Goal: Task Accomplishment & Management: Complete application form

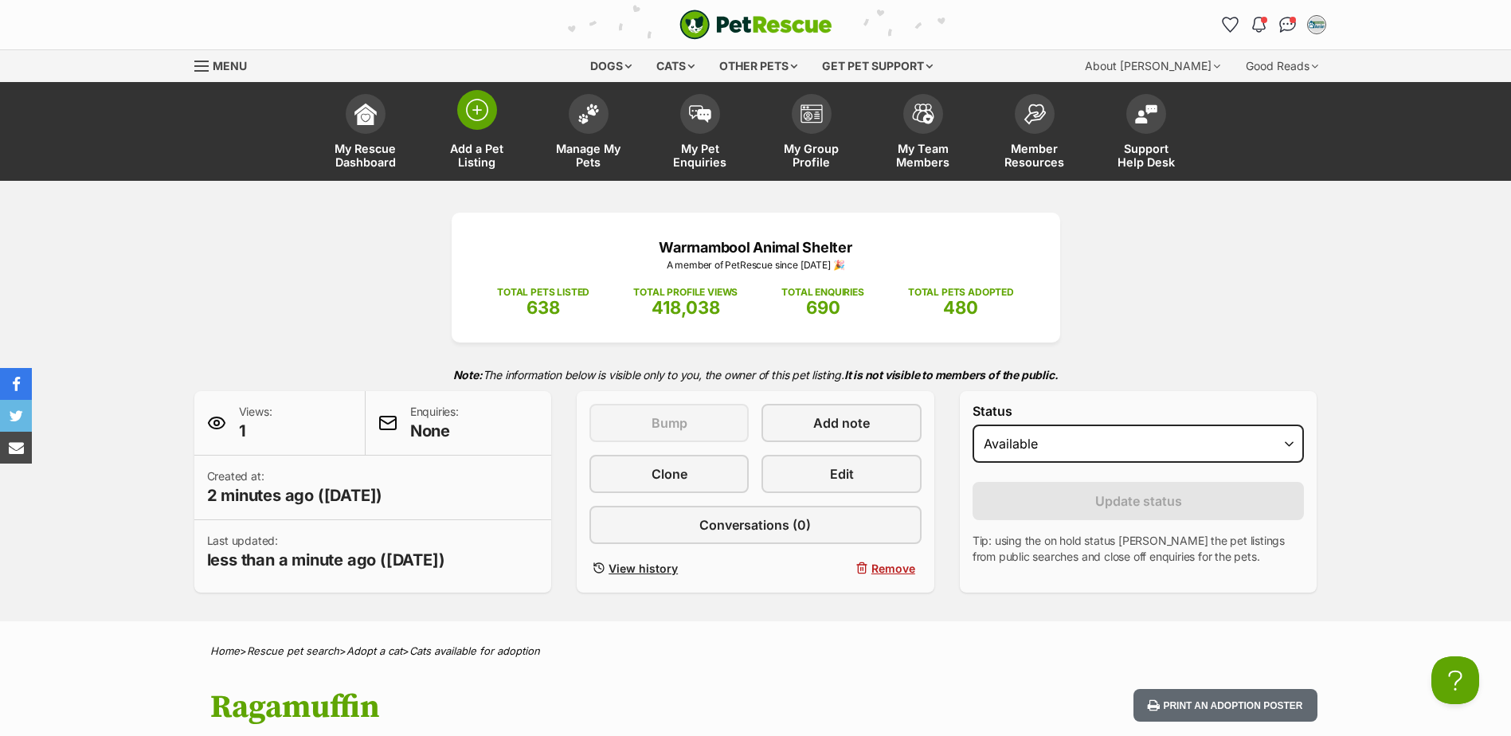
click at [485, 150] on span "Add a Pet Listing" at bounding box center [477, 155] width 72 height 27
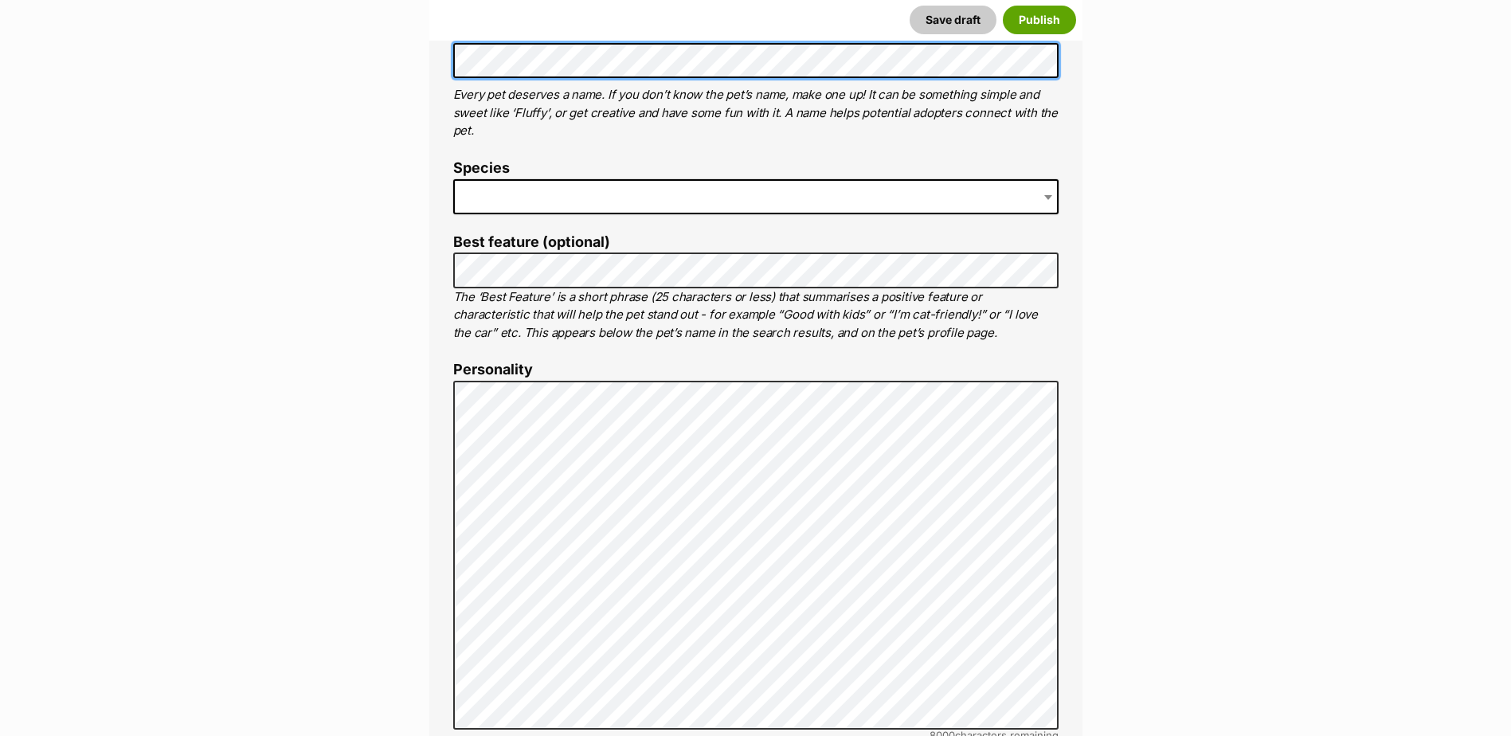
scroll to position [717, 0]
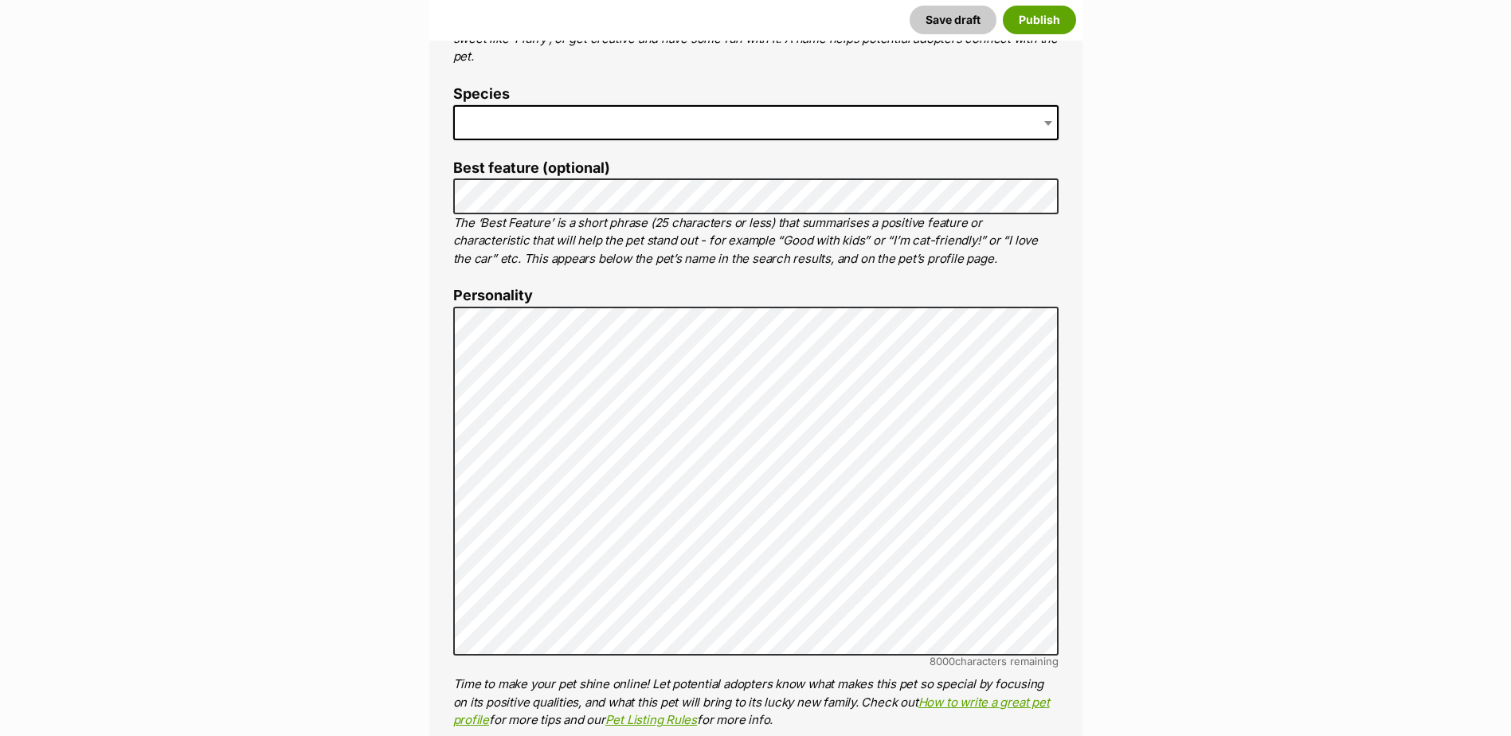
click at [568, 127] on span at bounding box center [755, 122] width 605 height 35
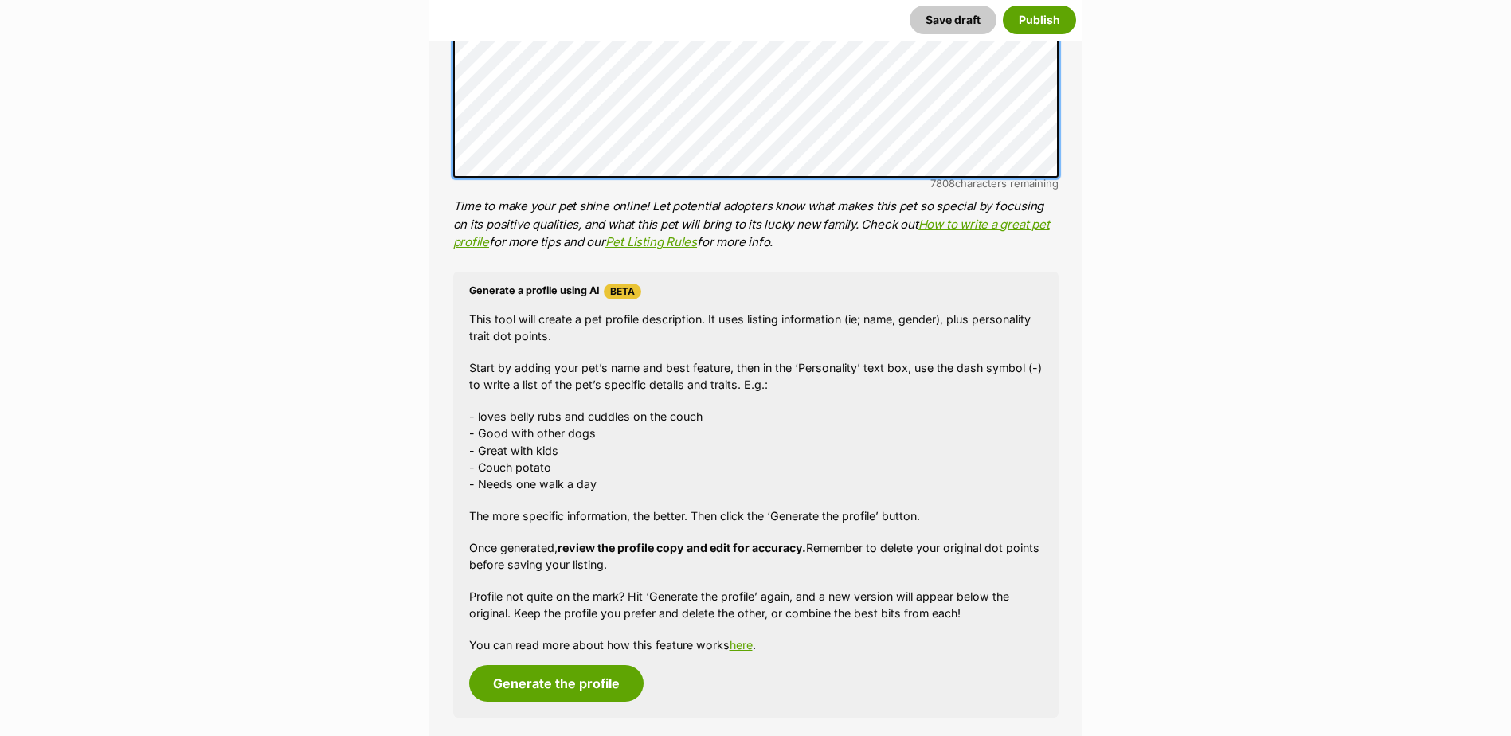
scroll to position [1433, 0]
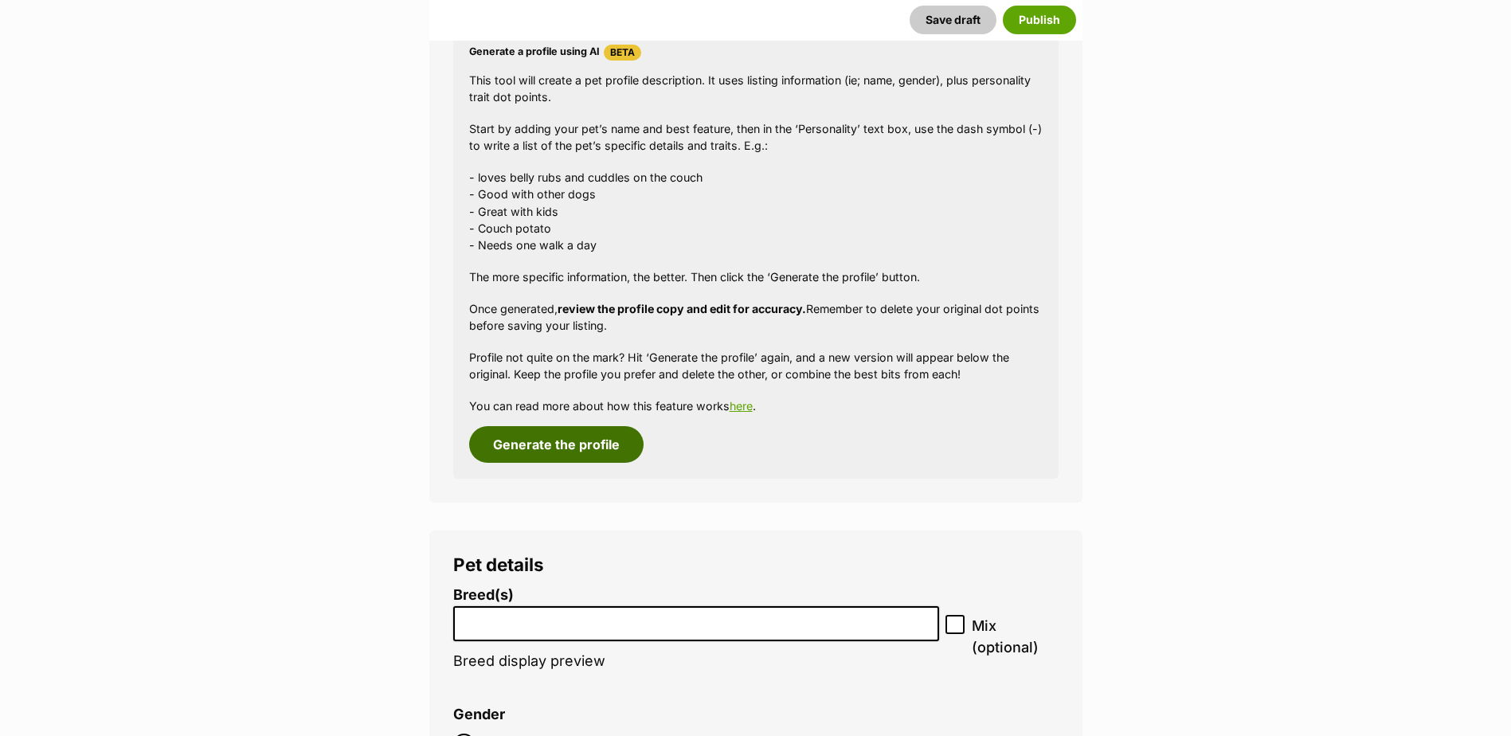
click at [569, 447] on button "Generate the profile" at bounding box center [556, 444] width 174 height 37
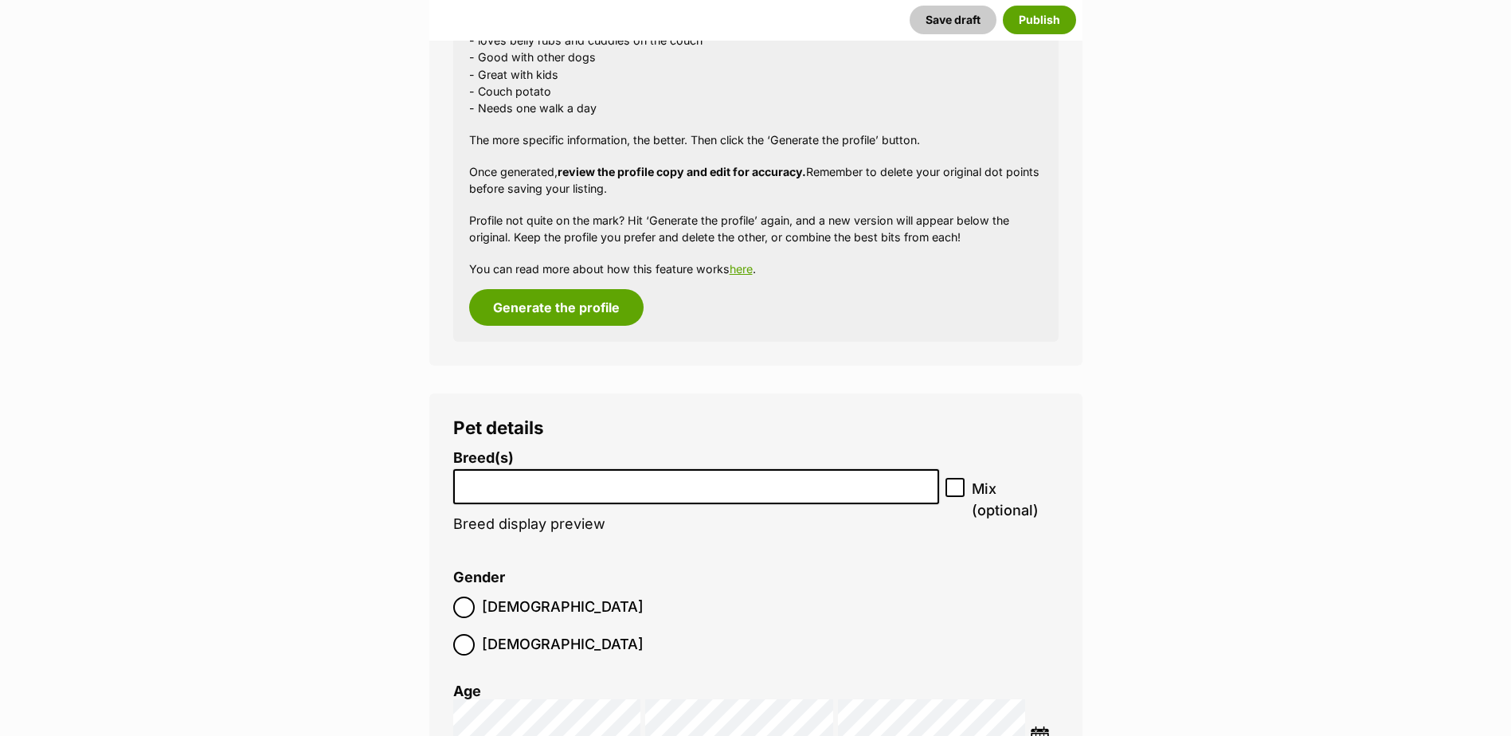
scroll to position [1706, 0]
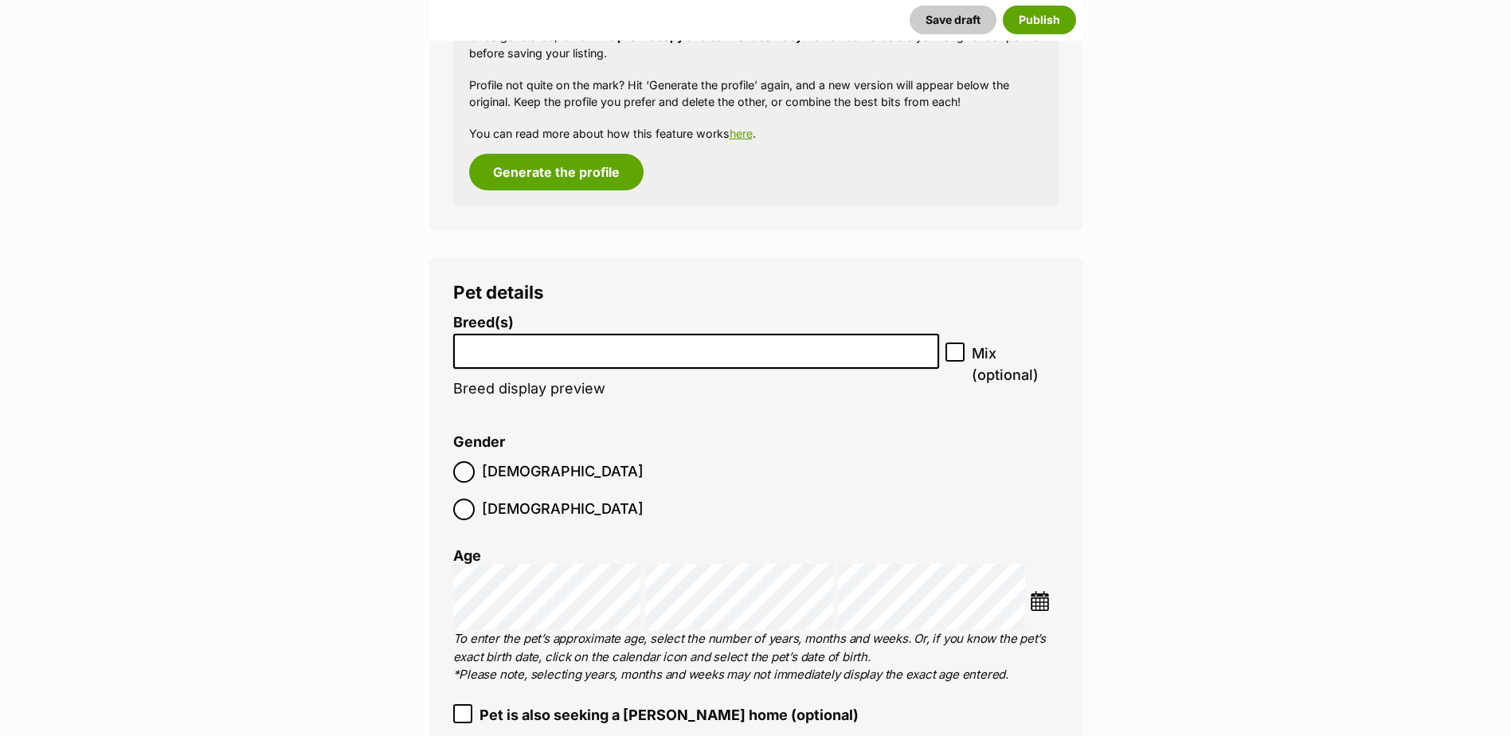
click at [565, 358] on li at bounding box center [696, 351] width 475 height 33
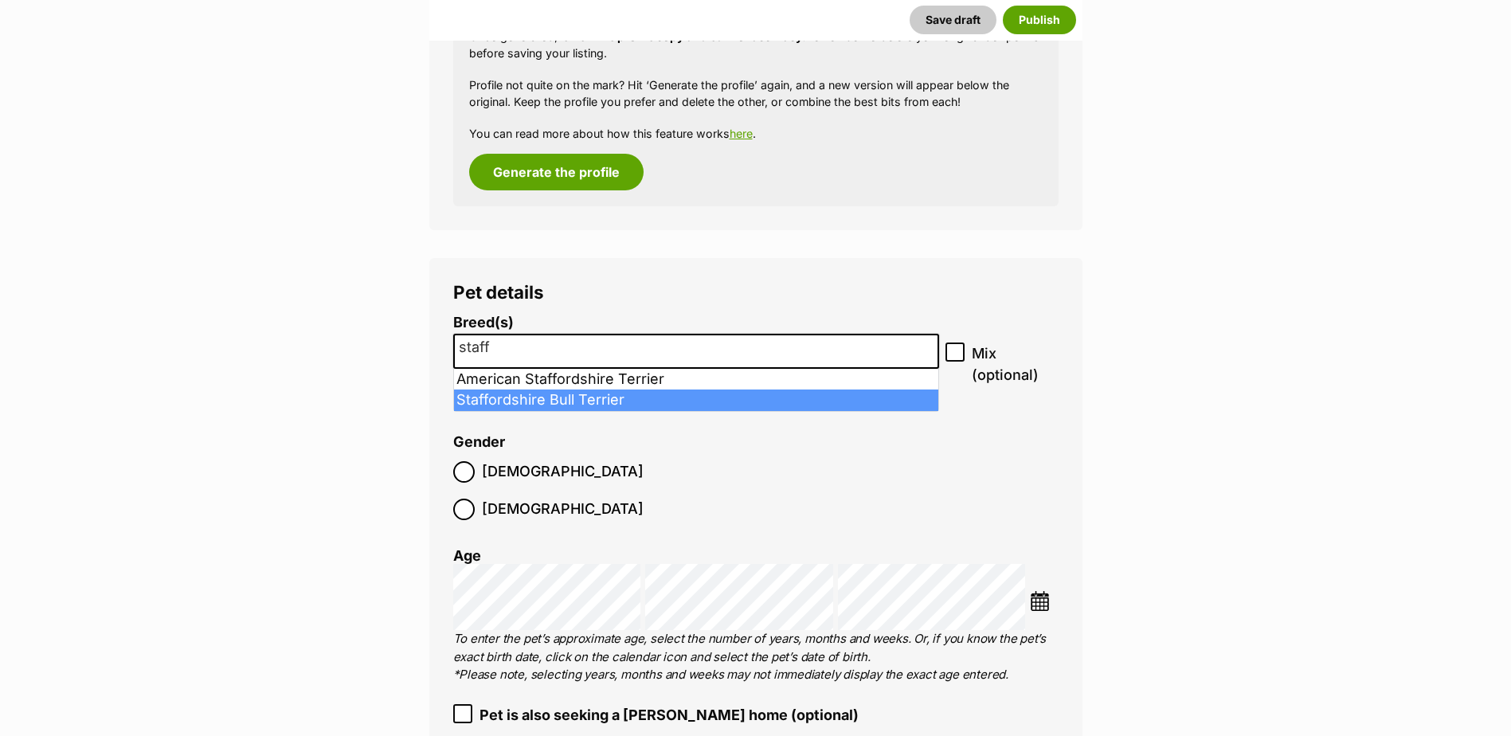
type input "staff"
select select "198"
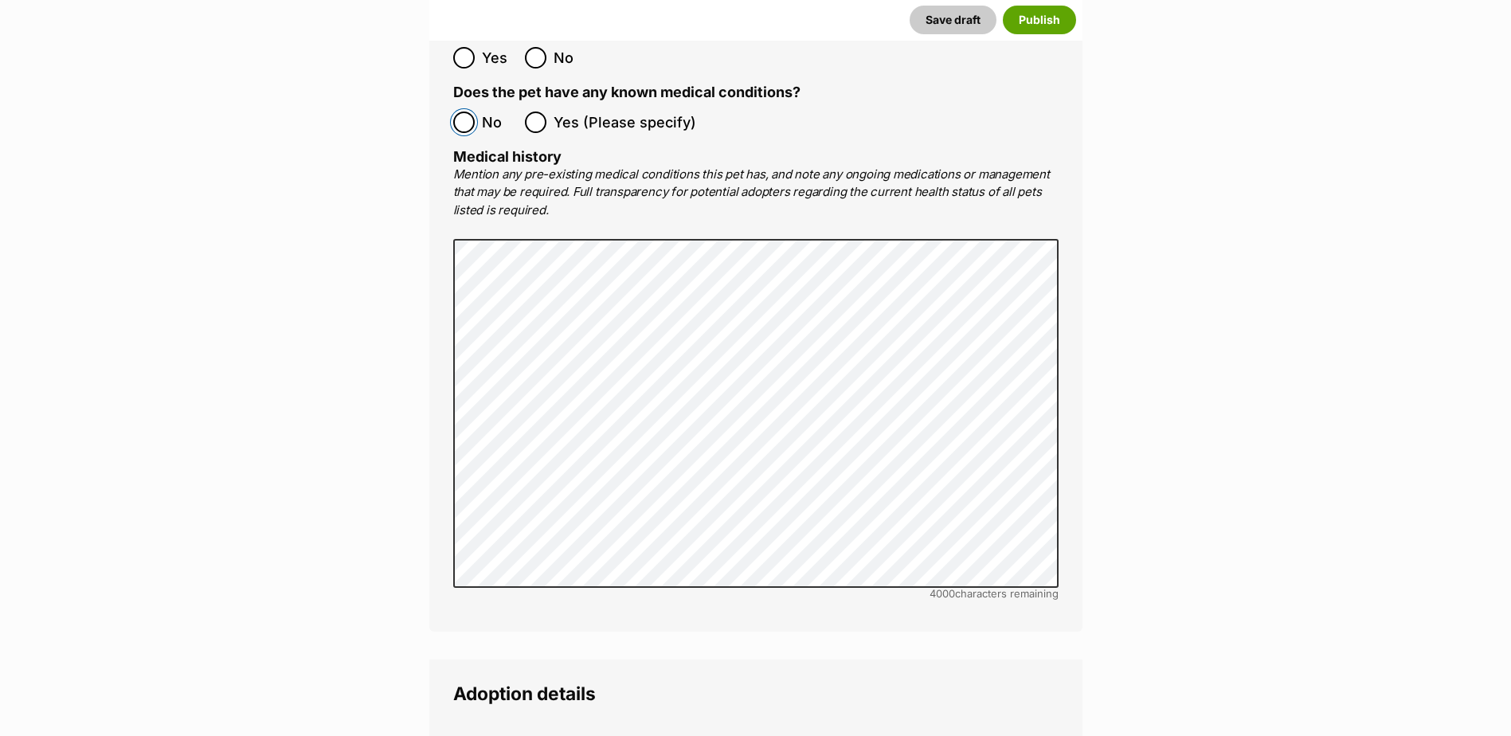
scroll to position [3378, 0]
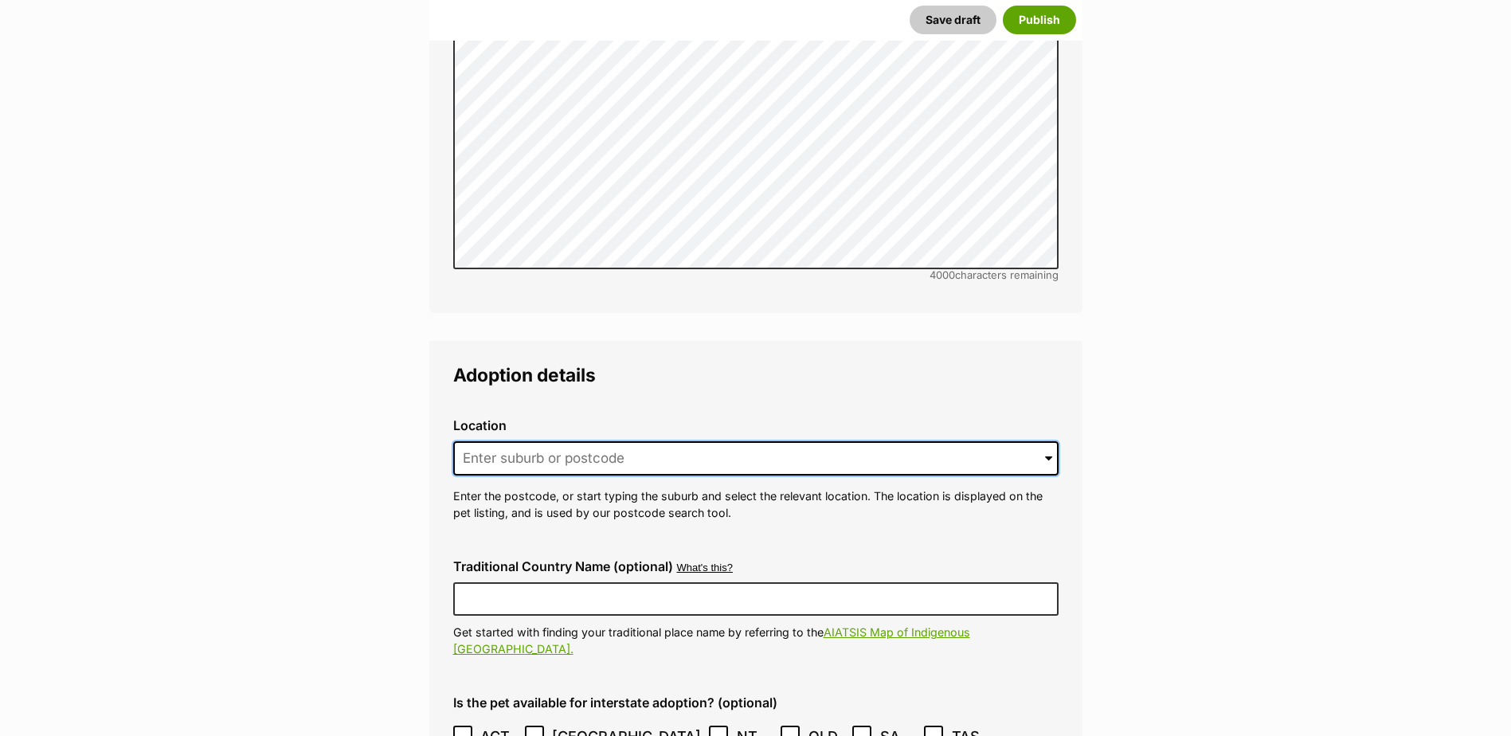
click at [525, 441] on input at bounding box center [755, 458] width 605 height 35
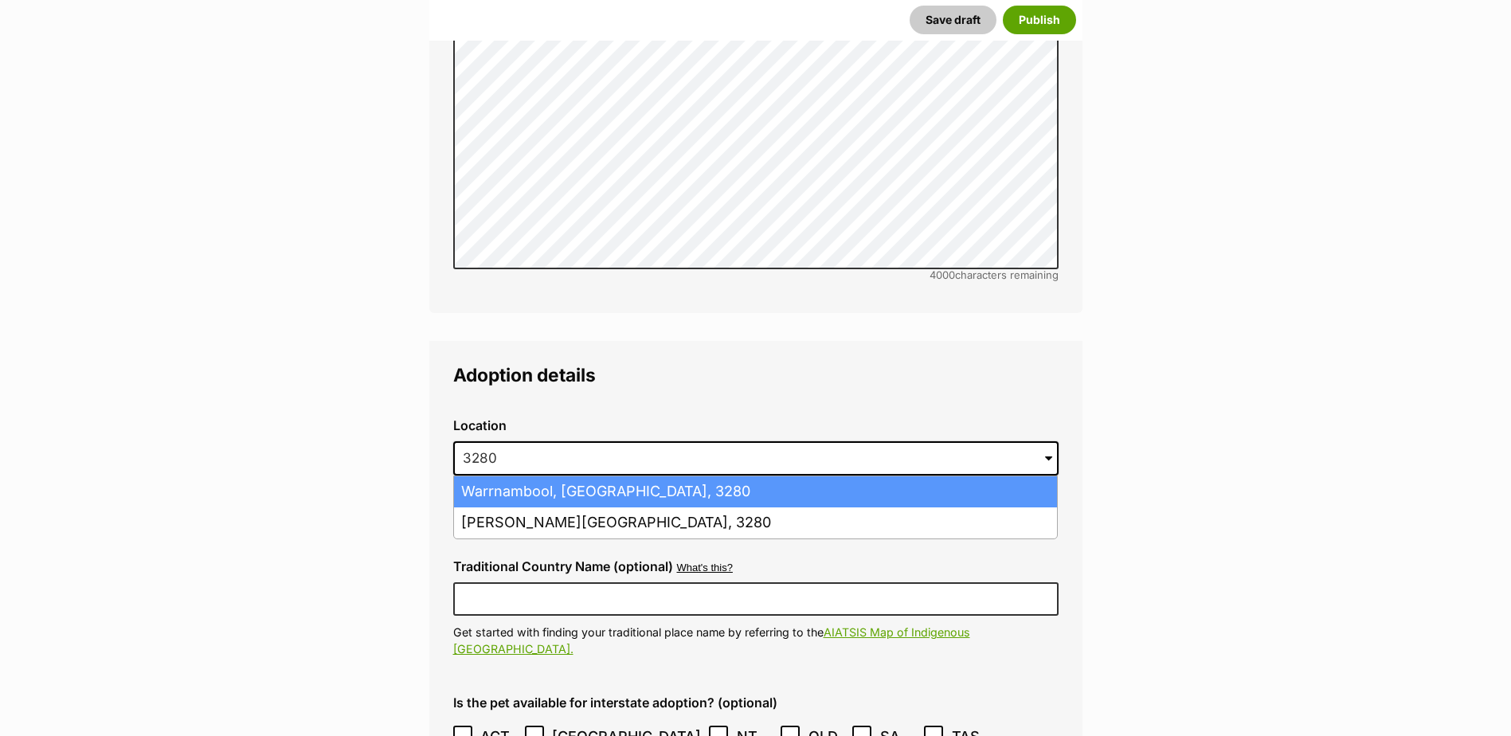
click at [530, 476] on li "Warrnambool, Victoria, 3280" at bounding box center [755, 491] width 603 height 31
type input "Warrnambool, Victoria, 3280"
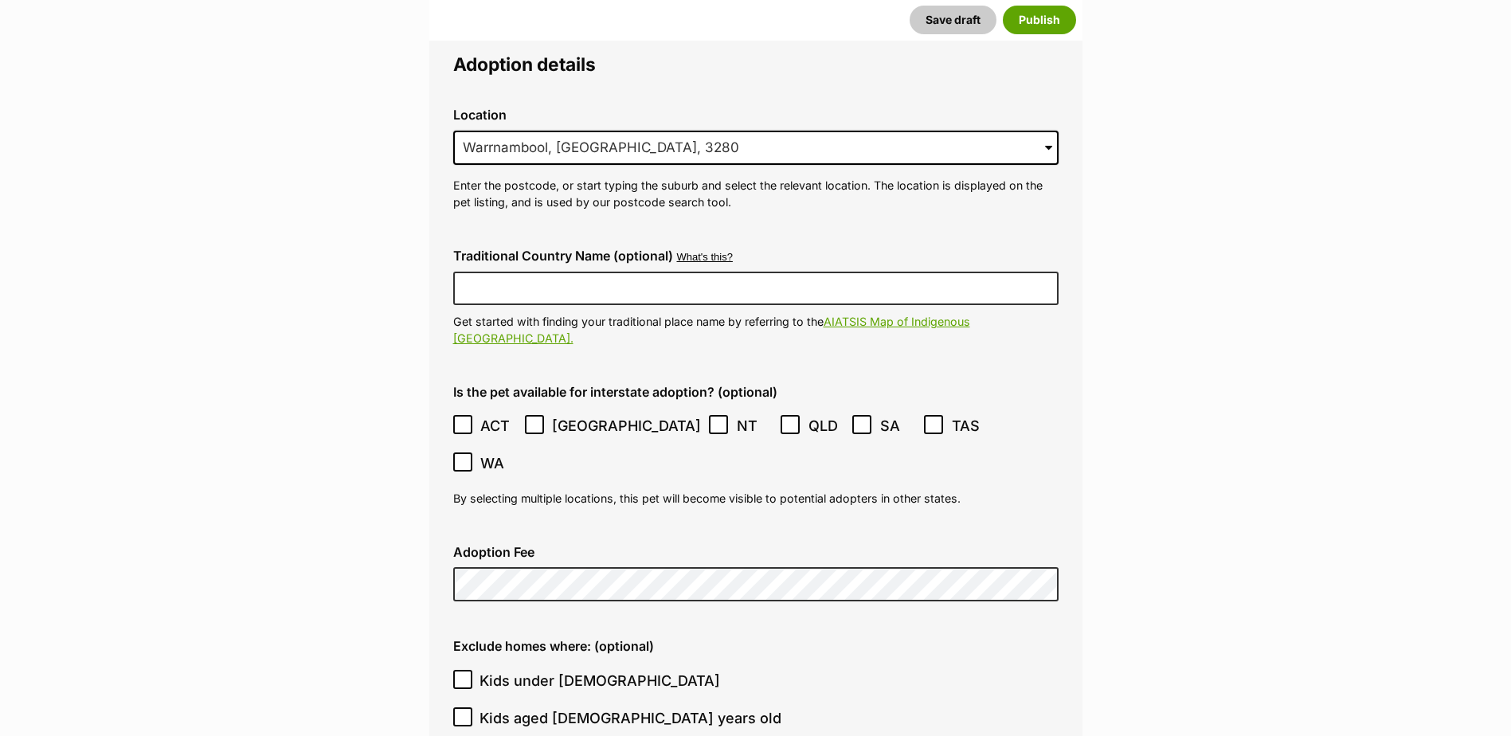
scroll to position [3776, 0]
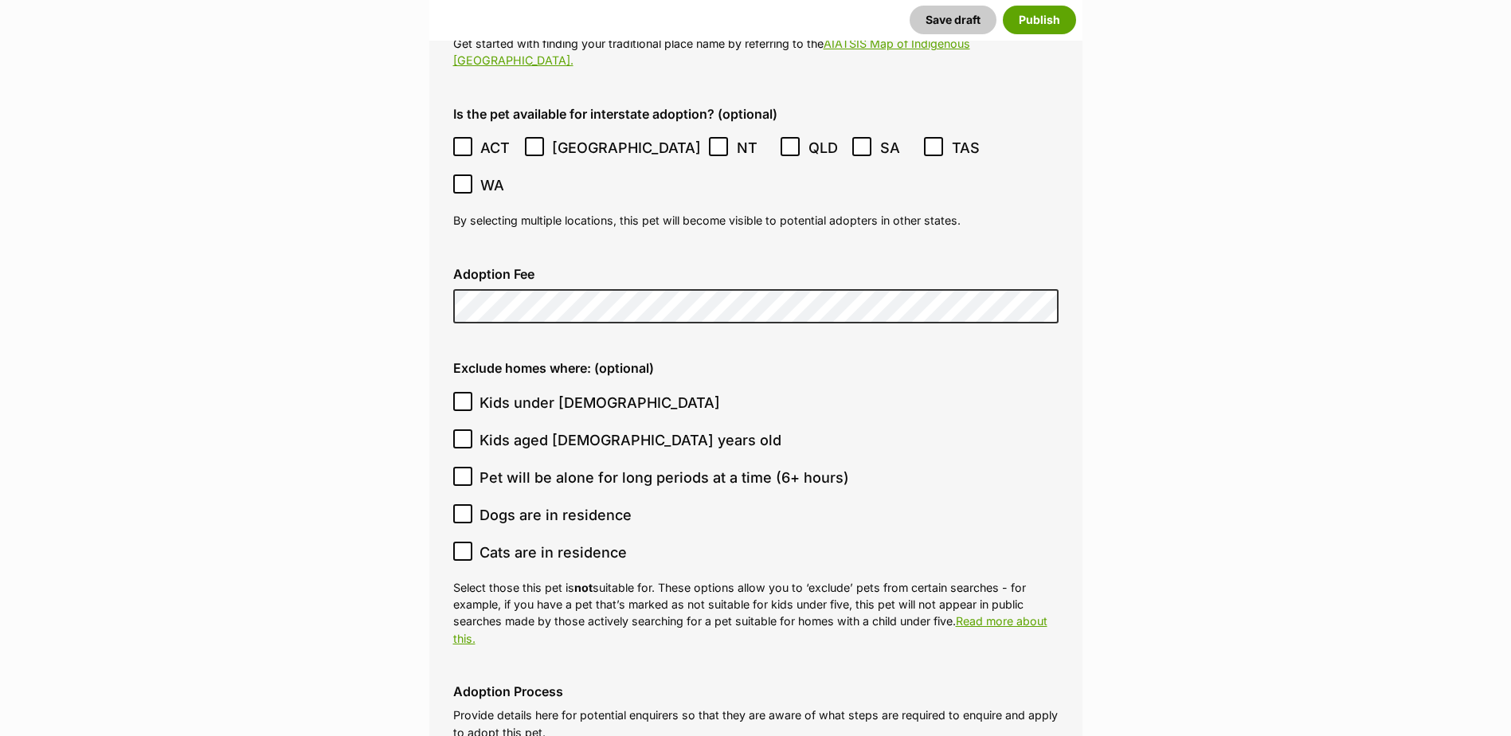
scroll to position [4015, 0]
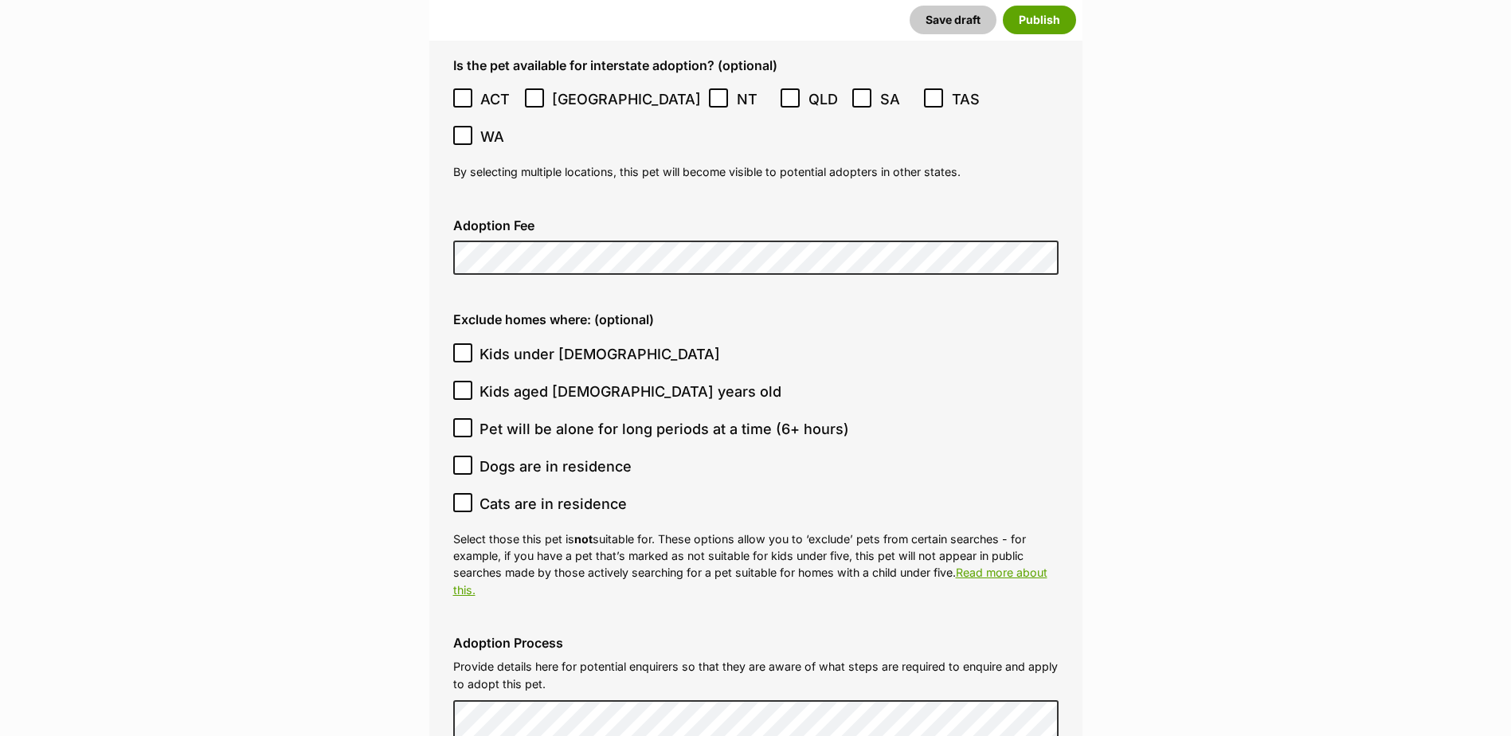
click at [464, 422] on icon at bounding box center [462, 427] width 11 height 11
click at [464, 418] on input "Pet will be alone for long periods at a time (6+ hours)" at bounding box center [462, 427] width 19 height 19
checkbox input "true"
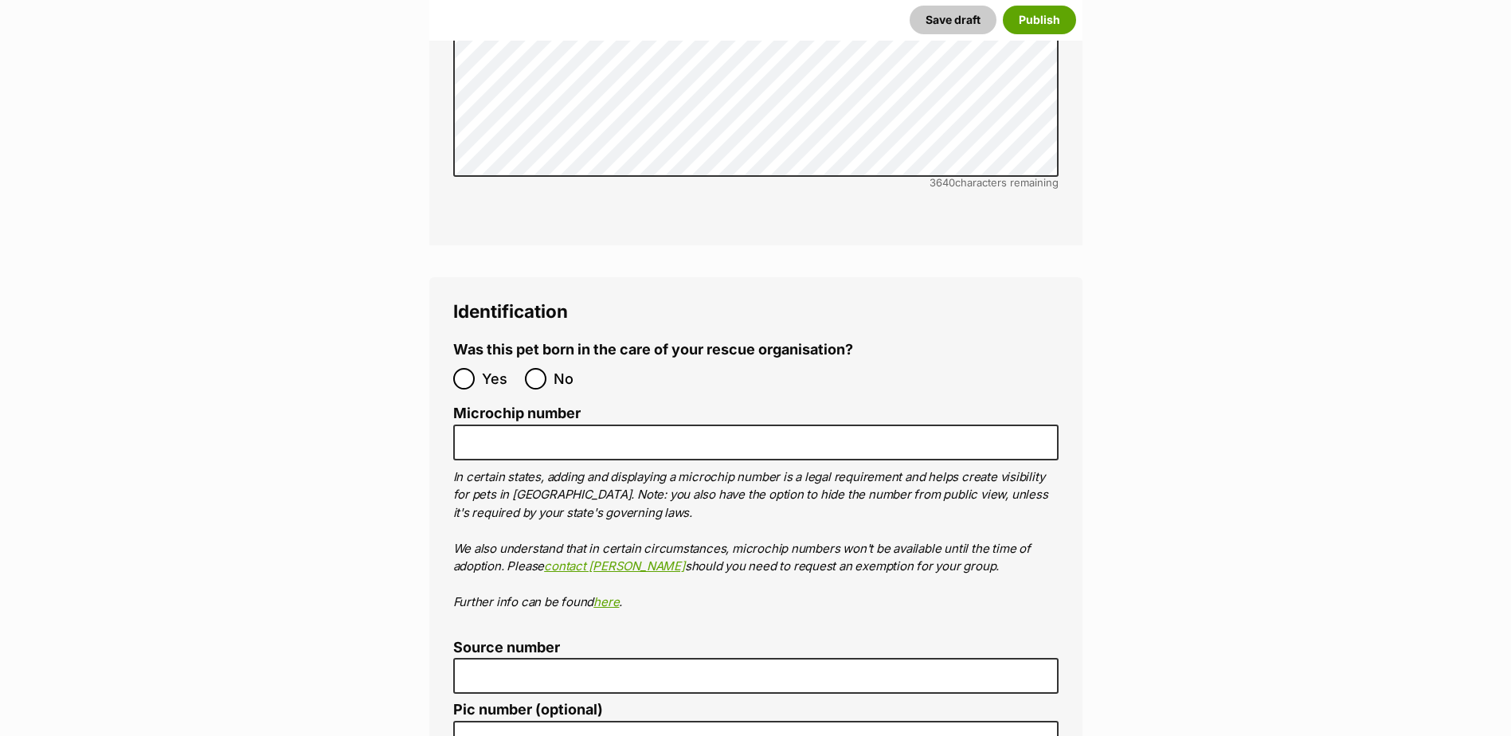
scroll to position [4970, 0]
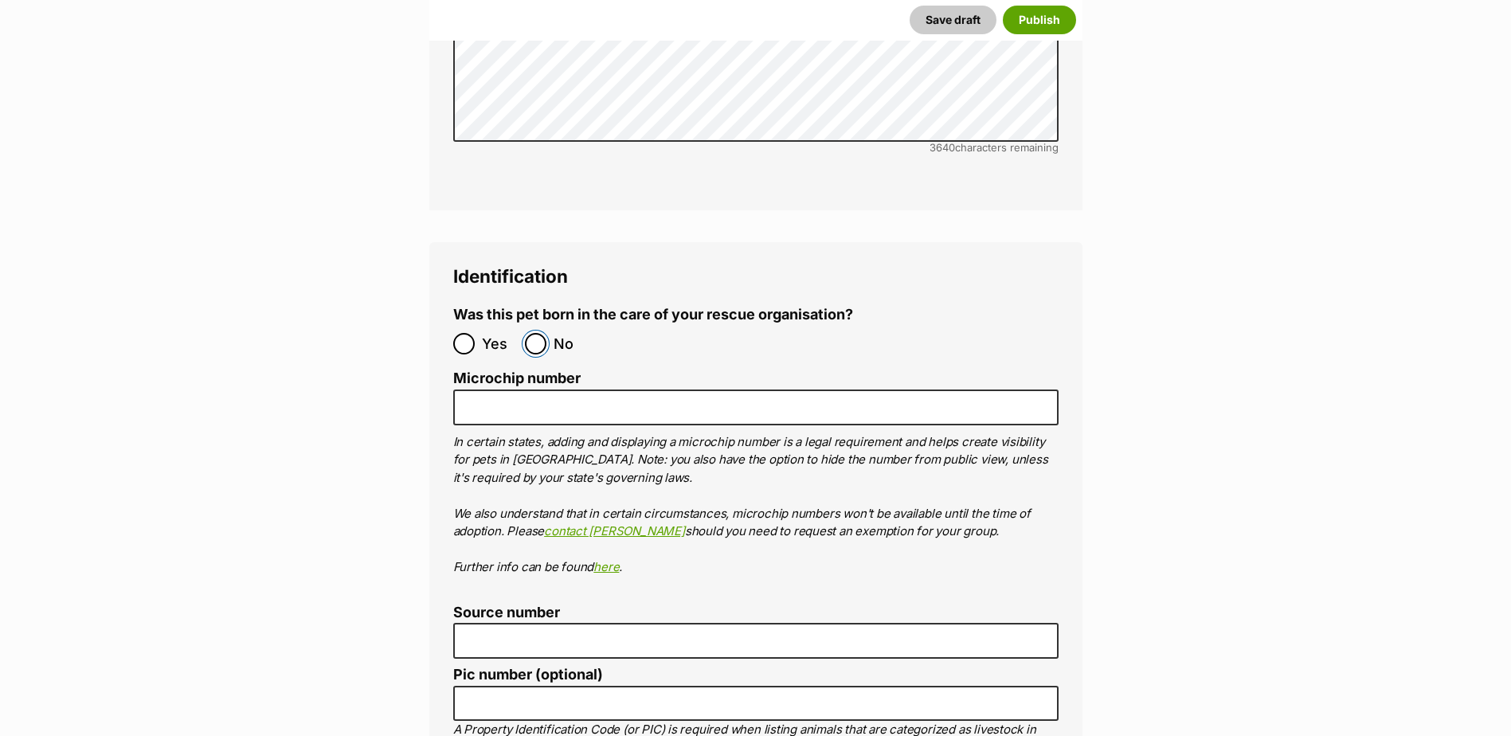
click at [534, 333] on input "No" at bounding box center [535, 343] width 21 height 21
radio input "true"
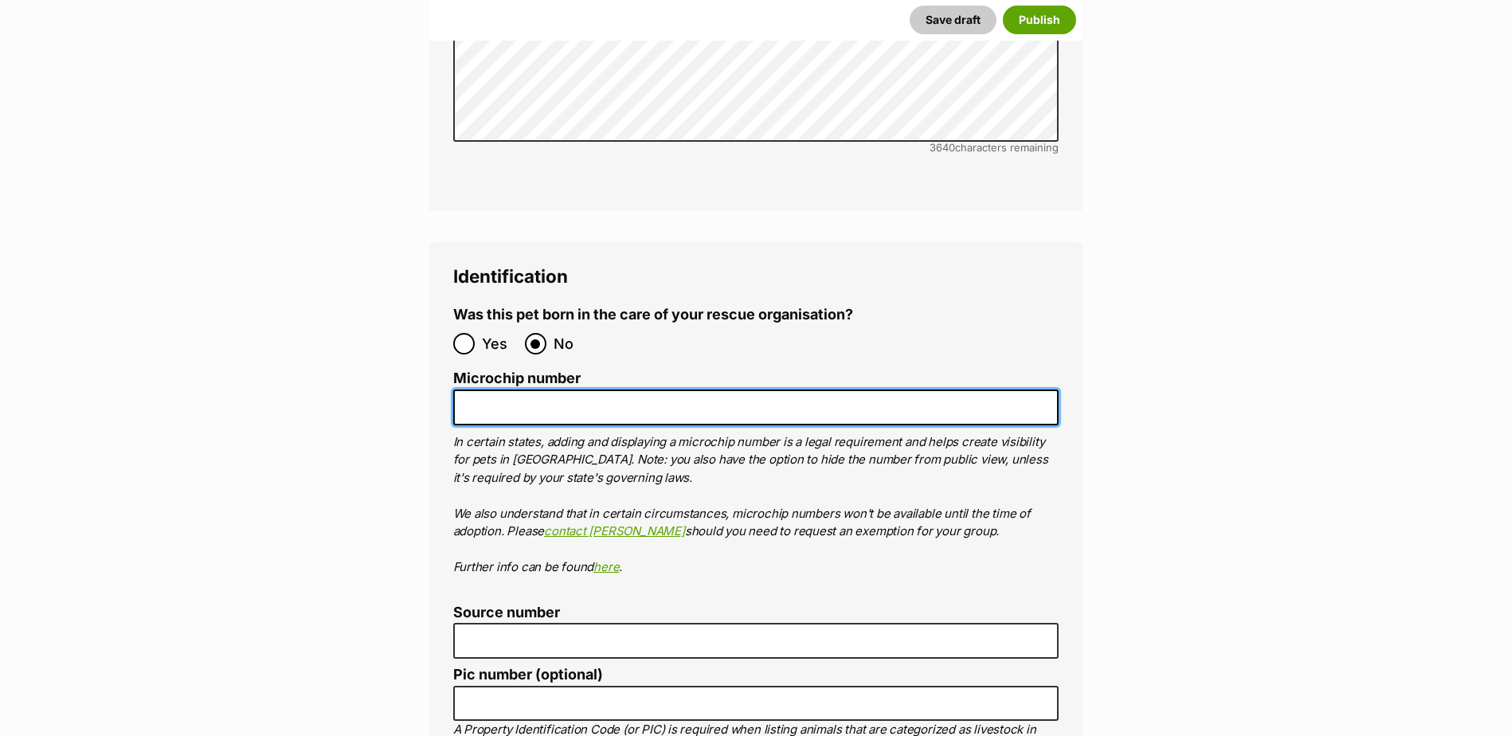
click at [493, 389] on input "Microchip number" at bounding box center [755, 407] width 605 height 36
paste input "953010006826469"
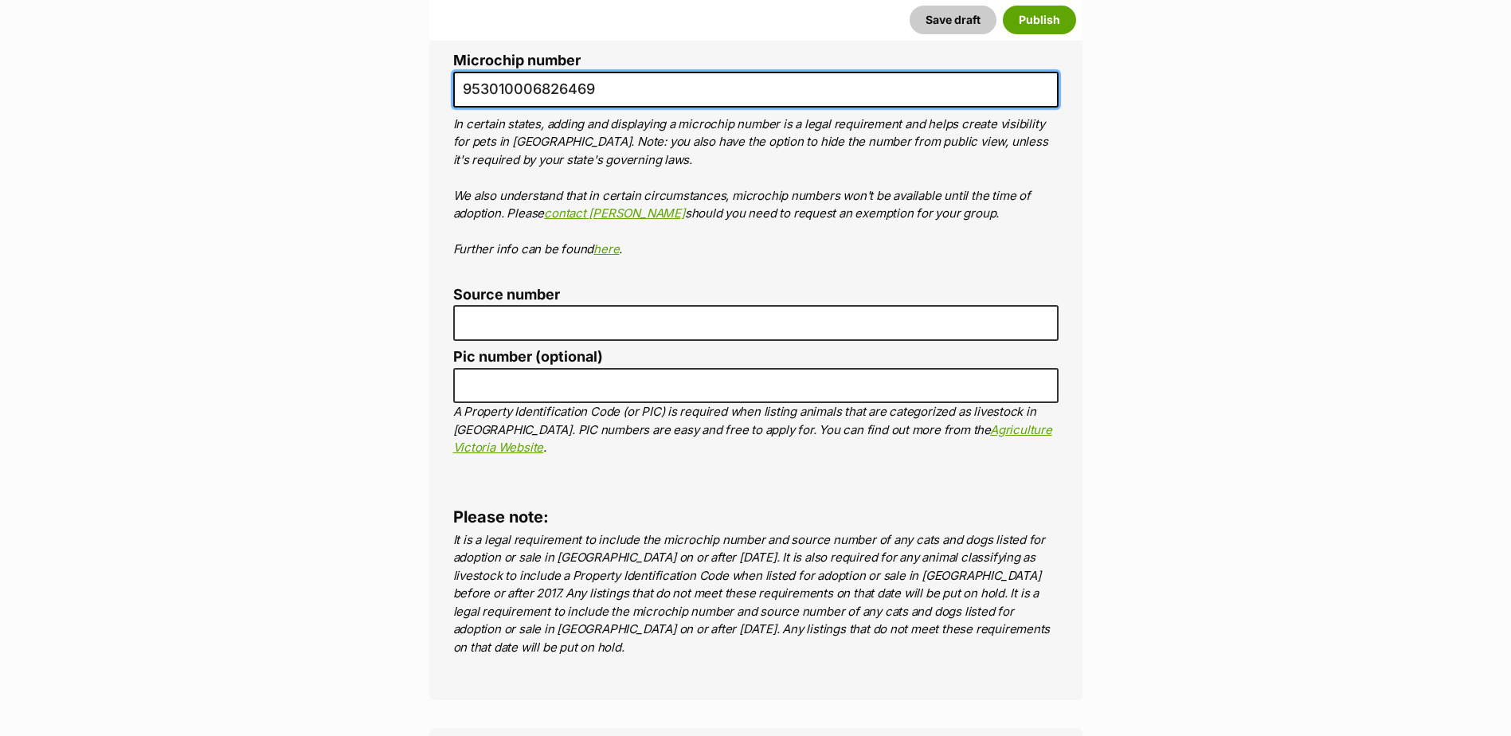
scroll to position [5289, 0]
type input "953010006826469"
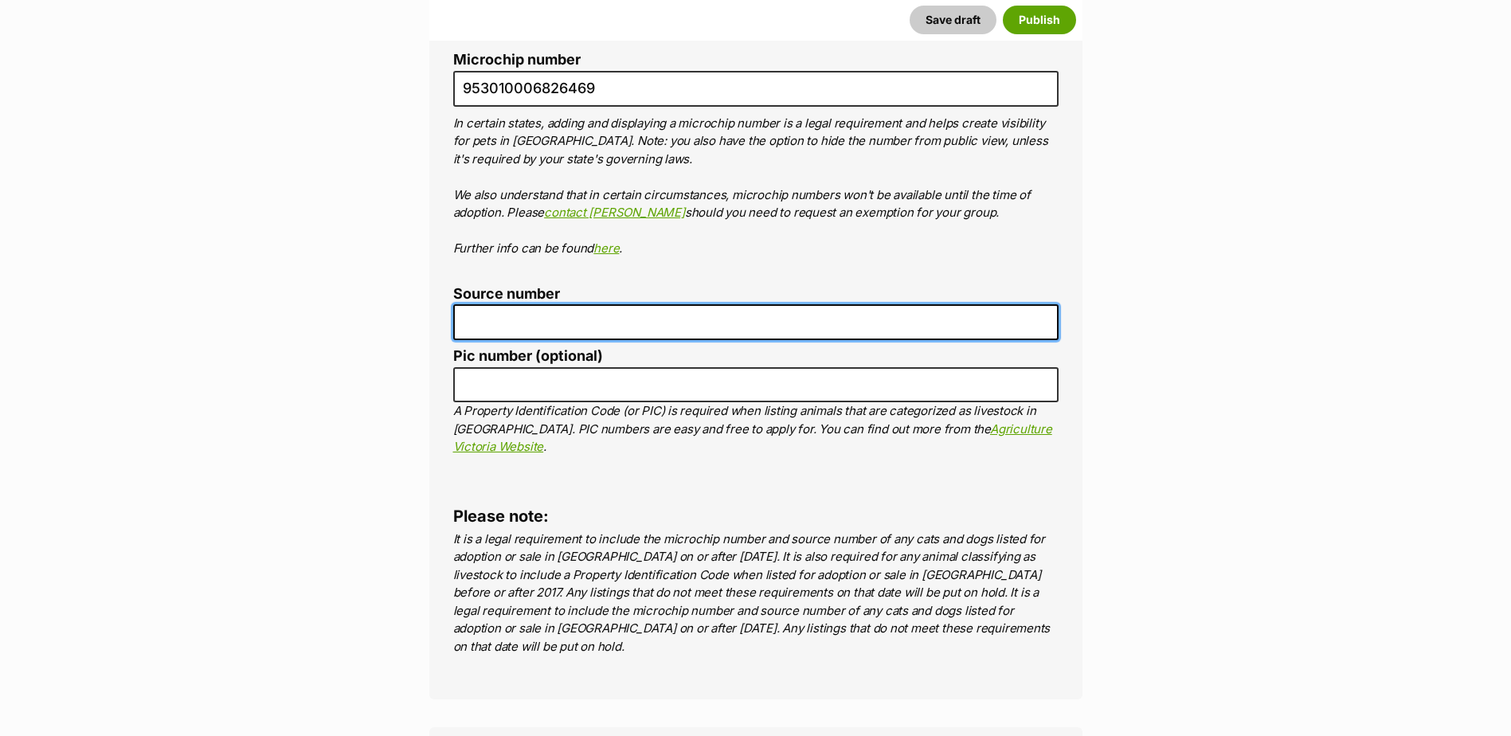
click at [489, 304] on input "Source number" at bounding box center [755, 322] width 605 height 36
type input "BR257412"
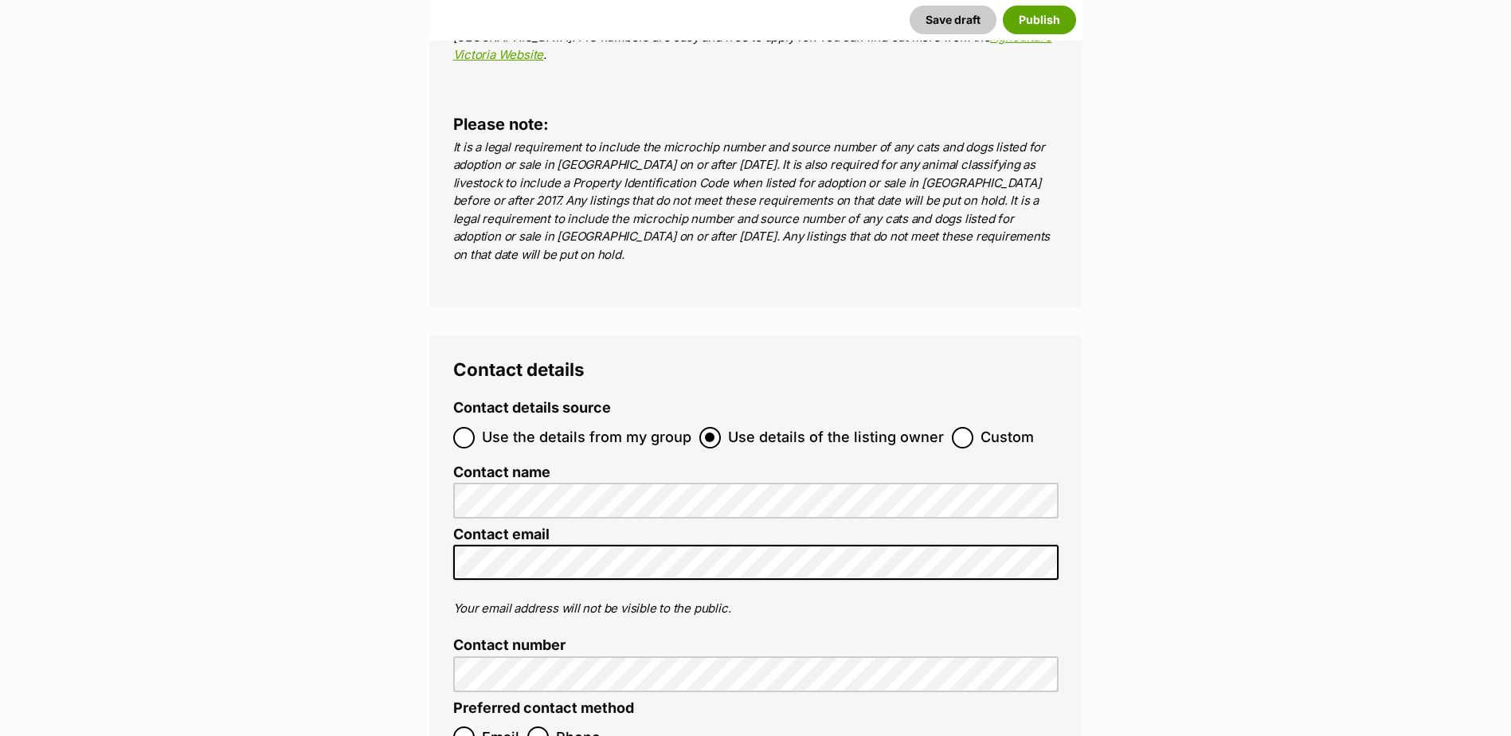
scroll to position [5767, 0]
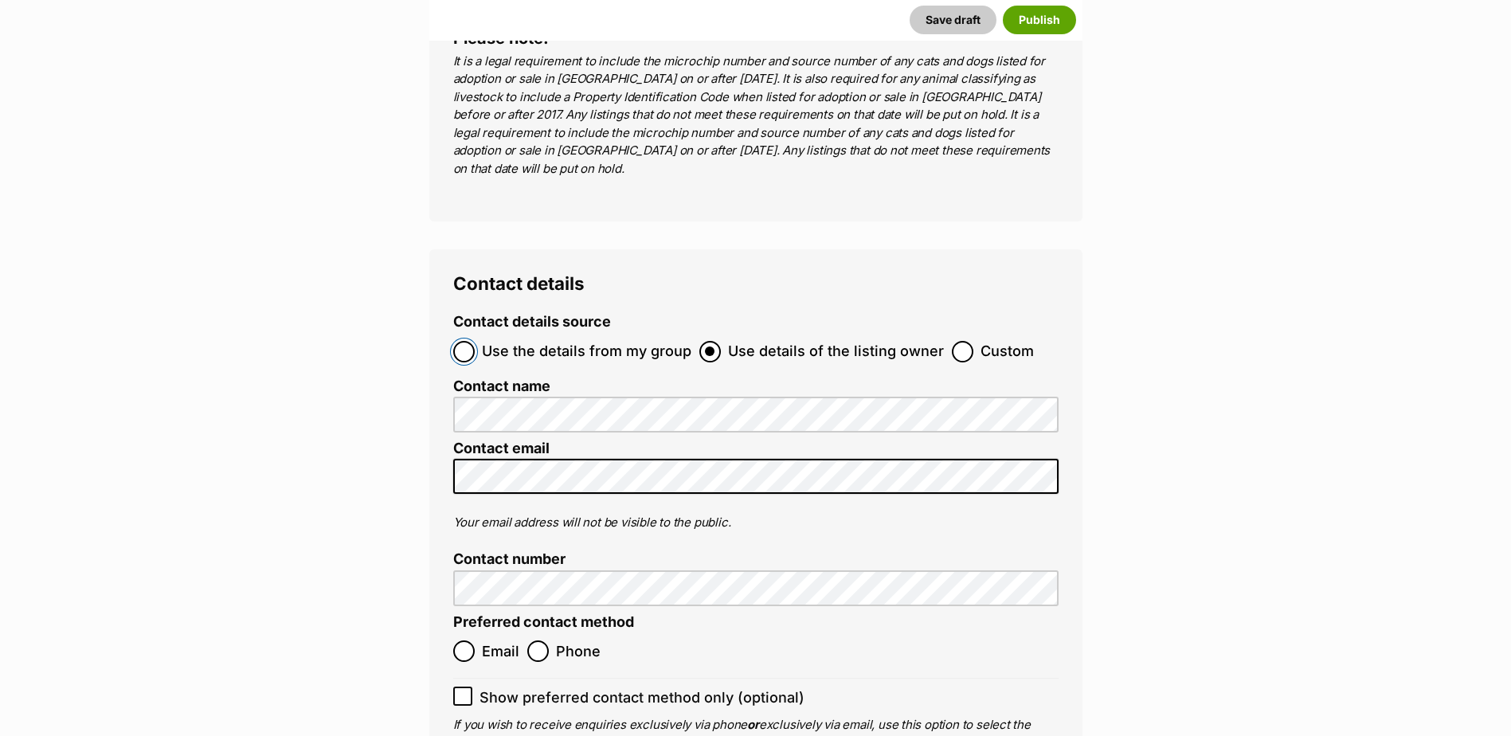
click at [467, 341] on input "Use the details from my group" at bounding box center [463, 351] width 21 height 21
radio input "true"
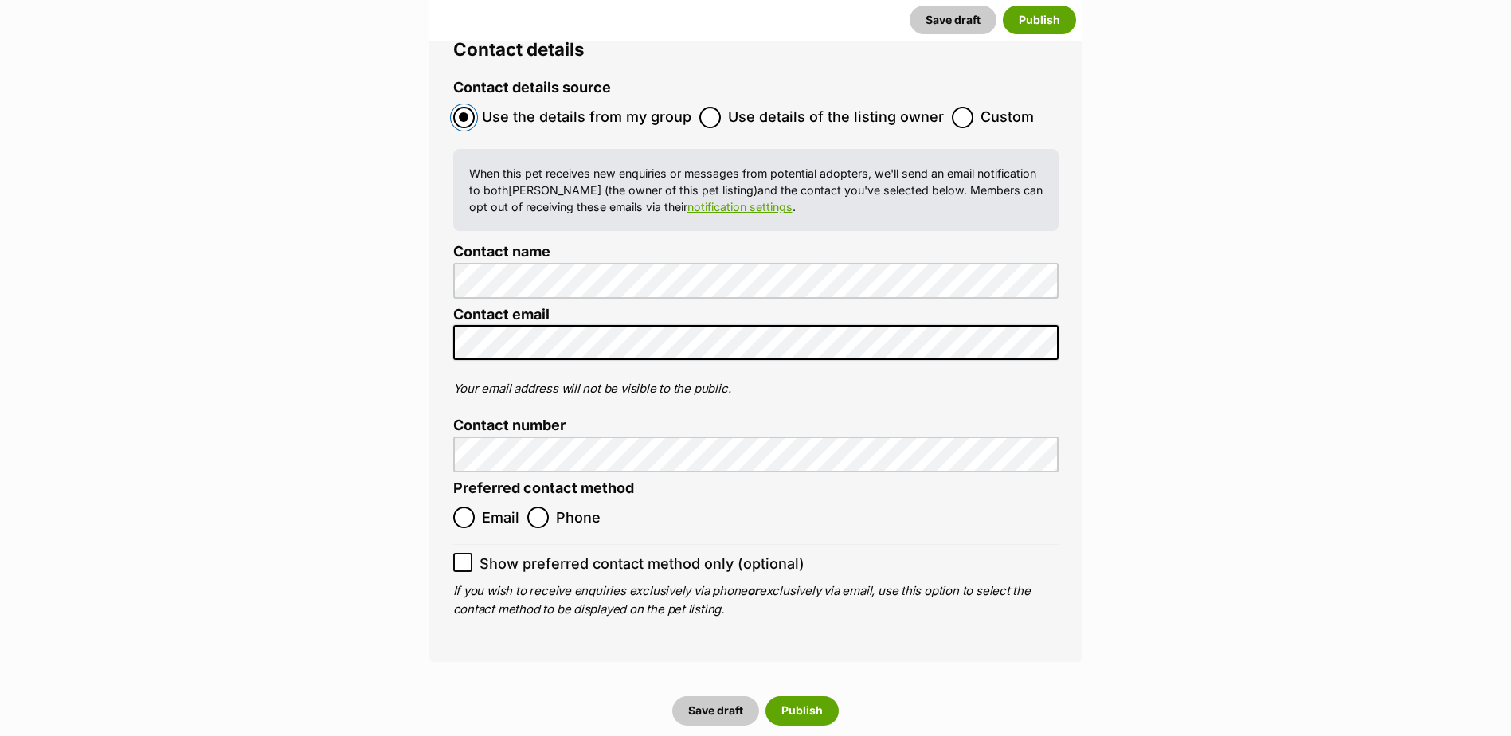
scroll to position [6005, 0]
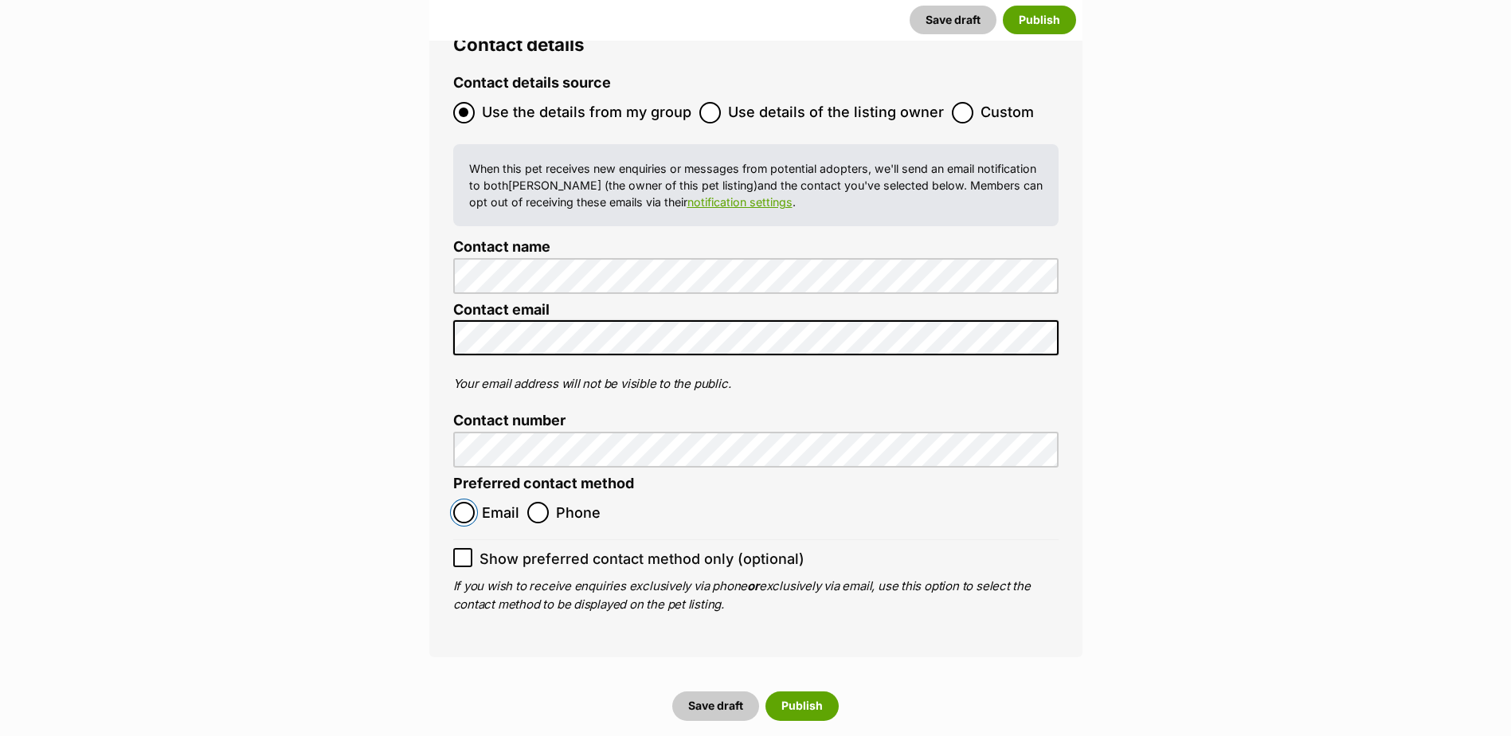
click at [463, 502] on input "Email" at bounding box center [463, 512] width 21 height 21
radio input "true"
click at [726, 691] on button "Save draft" at bounding box center [715, 705] width 87 height 29
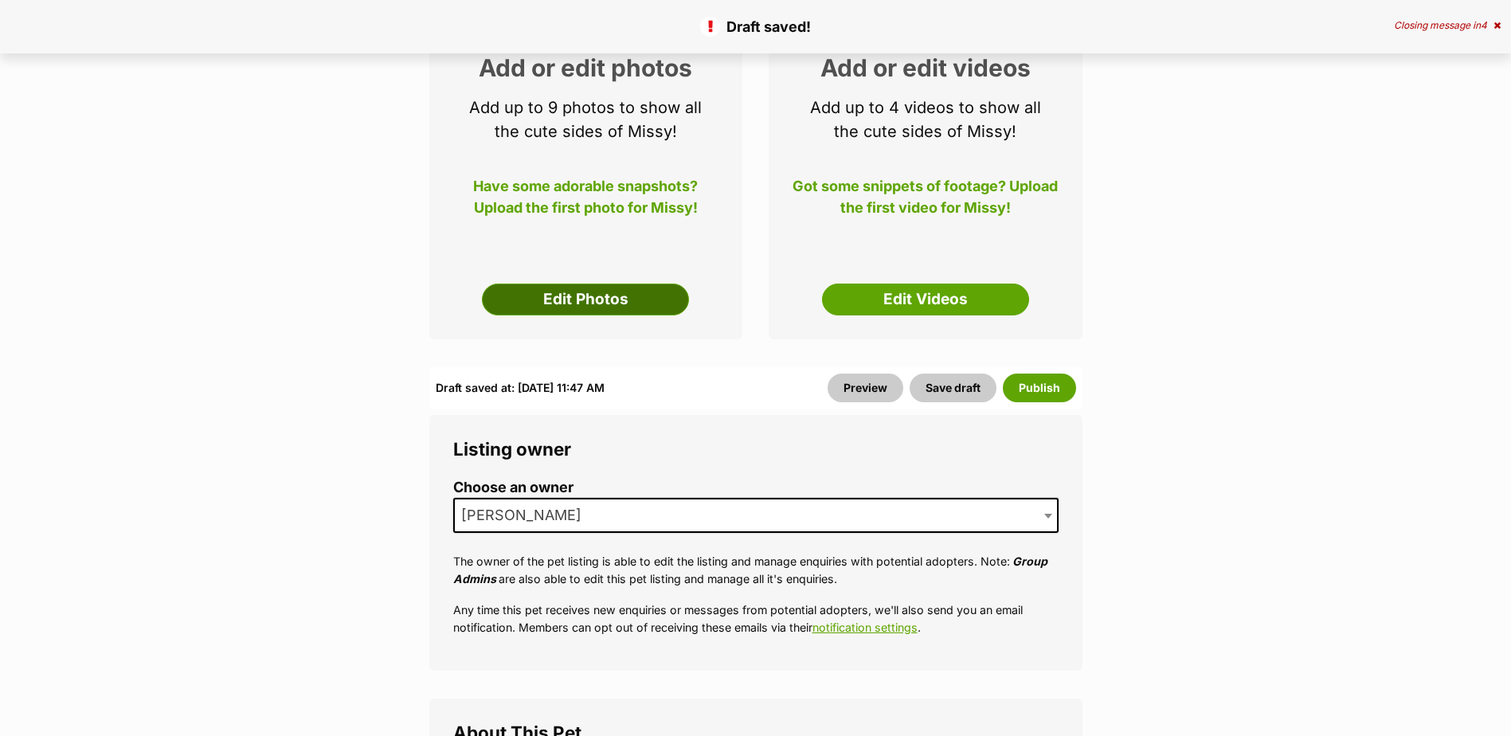
click at [578, 307] on link "Edit Photos" at bounding box center [585, 299] width 207 height 32
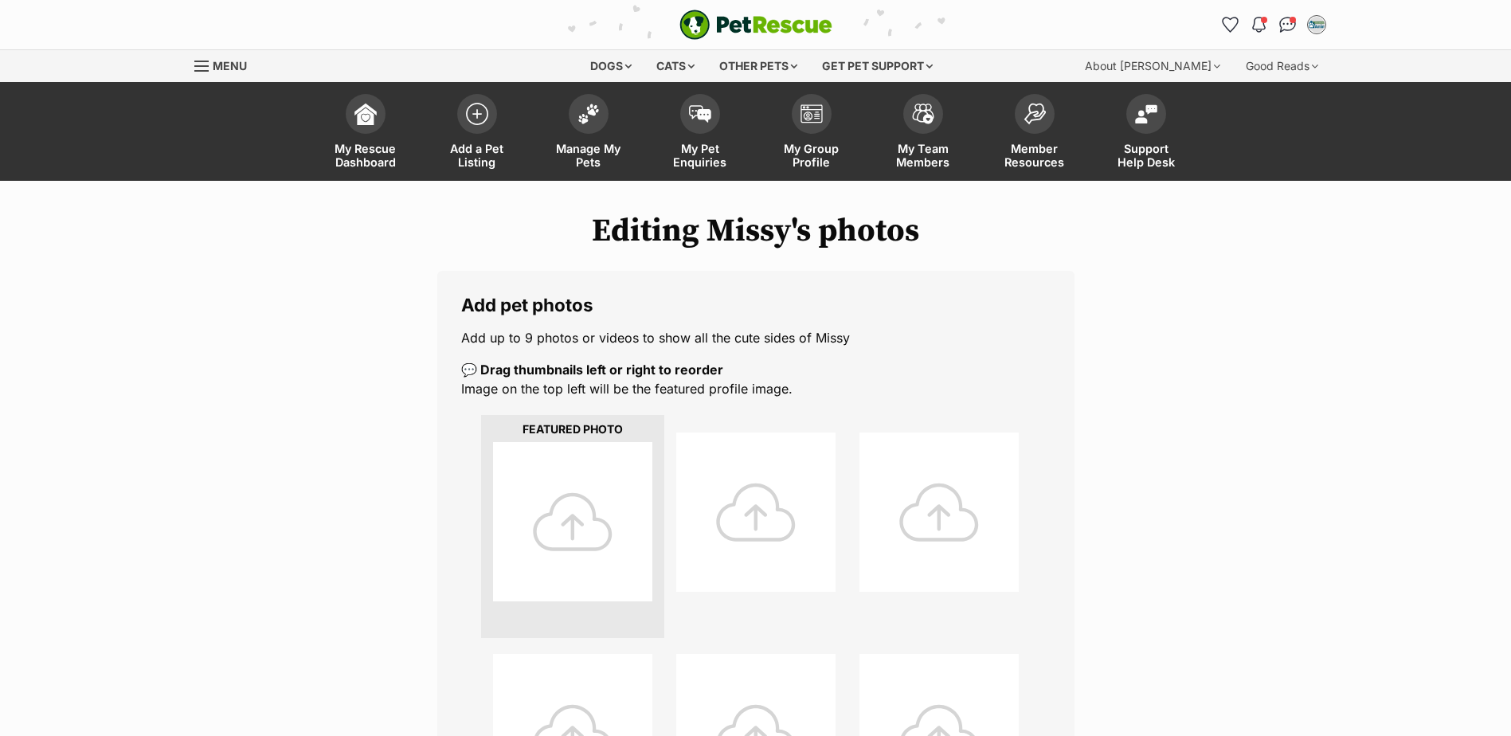
click at [574, 517] on div at bounding box center [572, 521] width 159 height 159
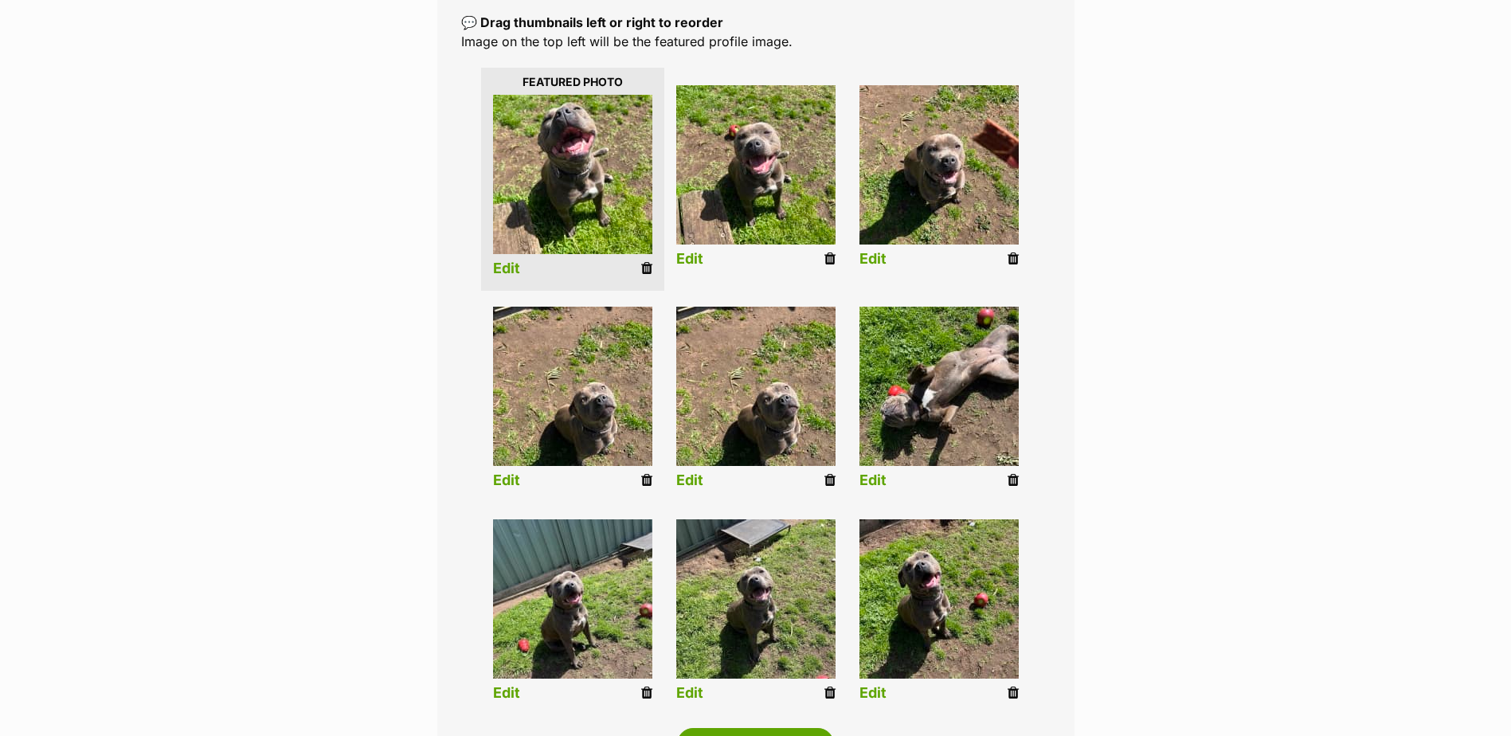
scroll to position [319, 0]
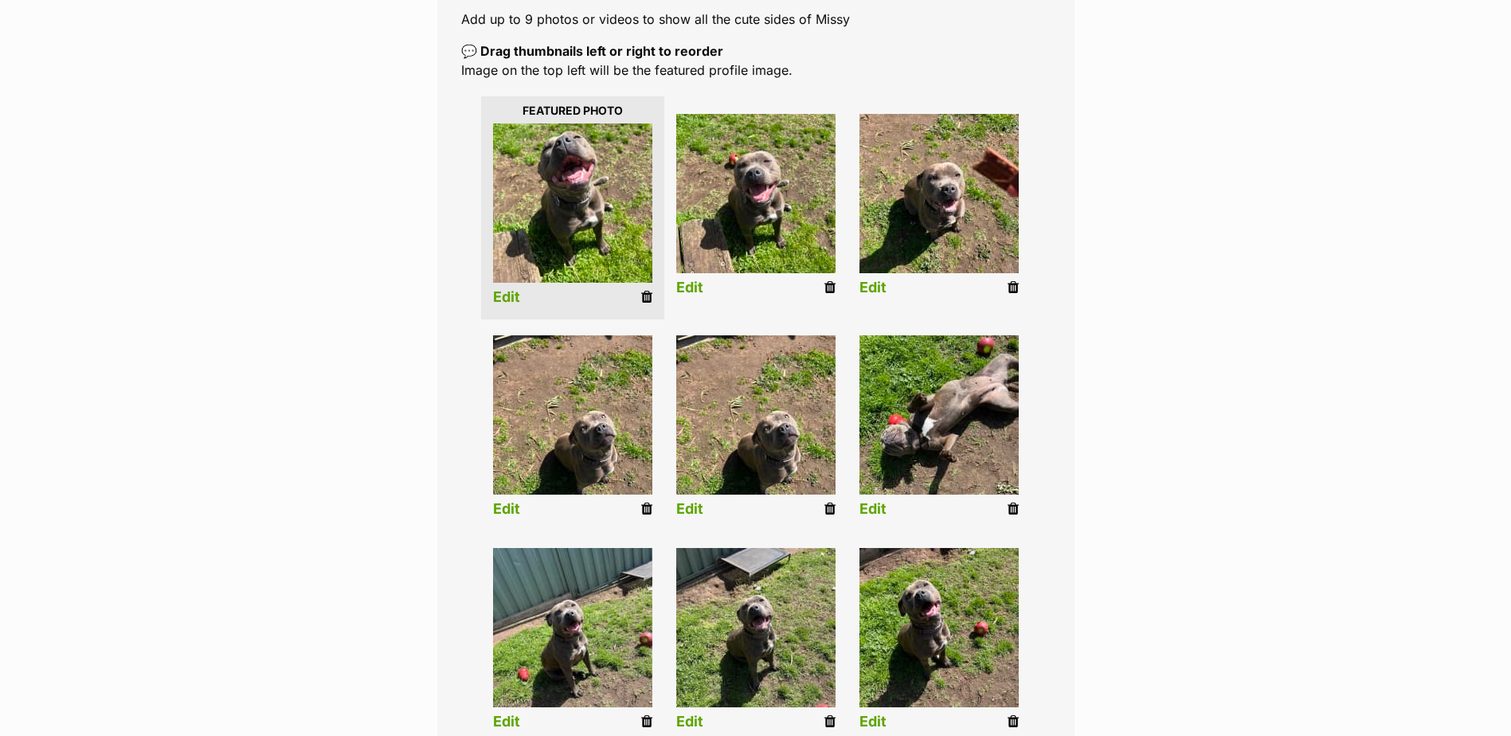
drag, startPoint x: 1008, startPoint y: 287, endPoint x: 828, endPoint y: 54, distance: 294.0
click at [1008, 287] on icon at bounding box center [1012, 287] width 11 height 14
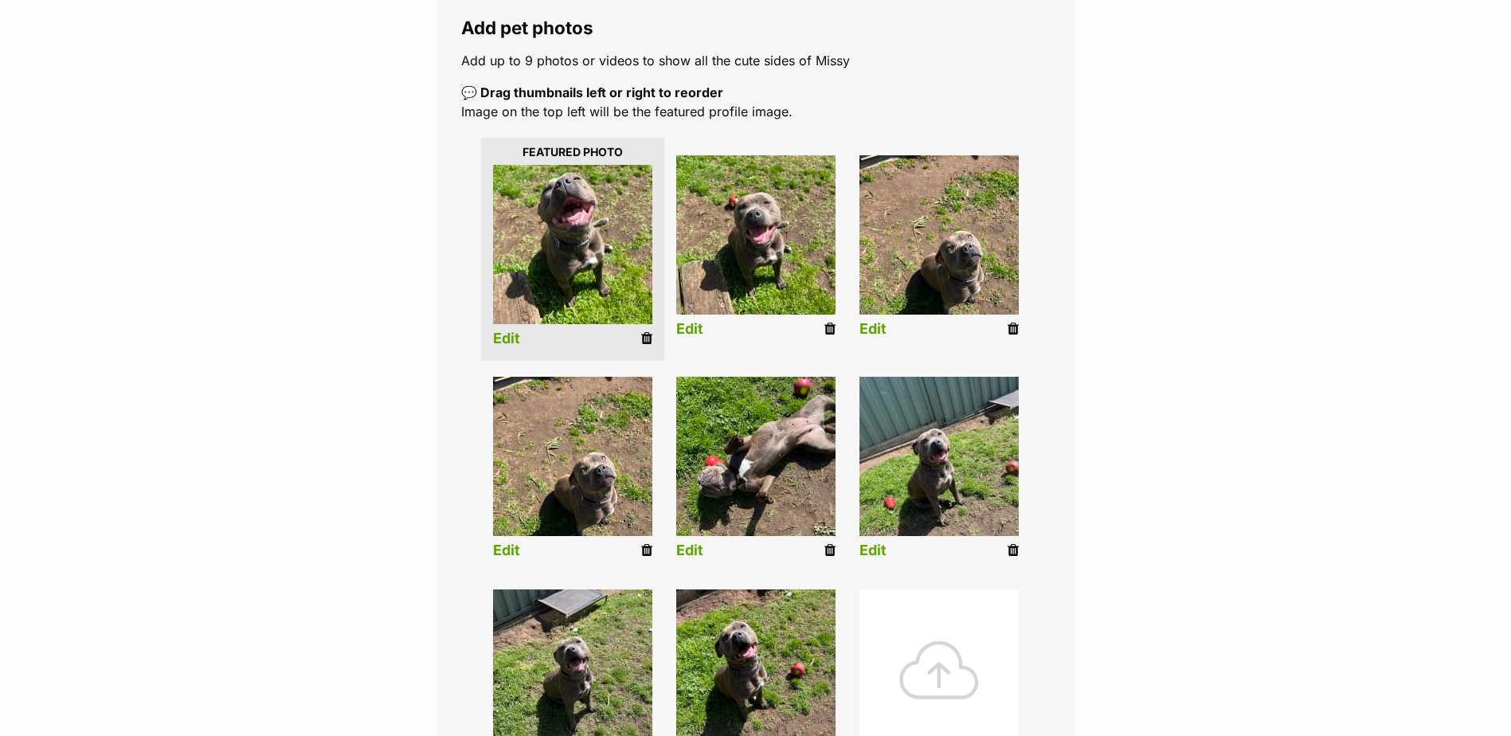
scroll to position [319, 0]
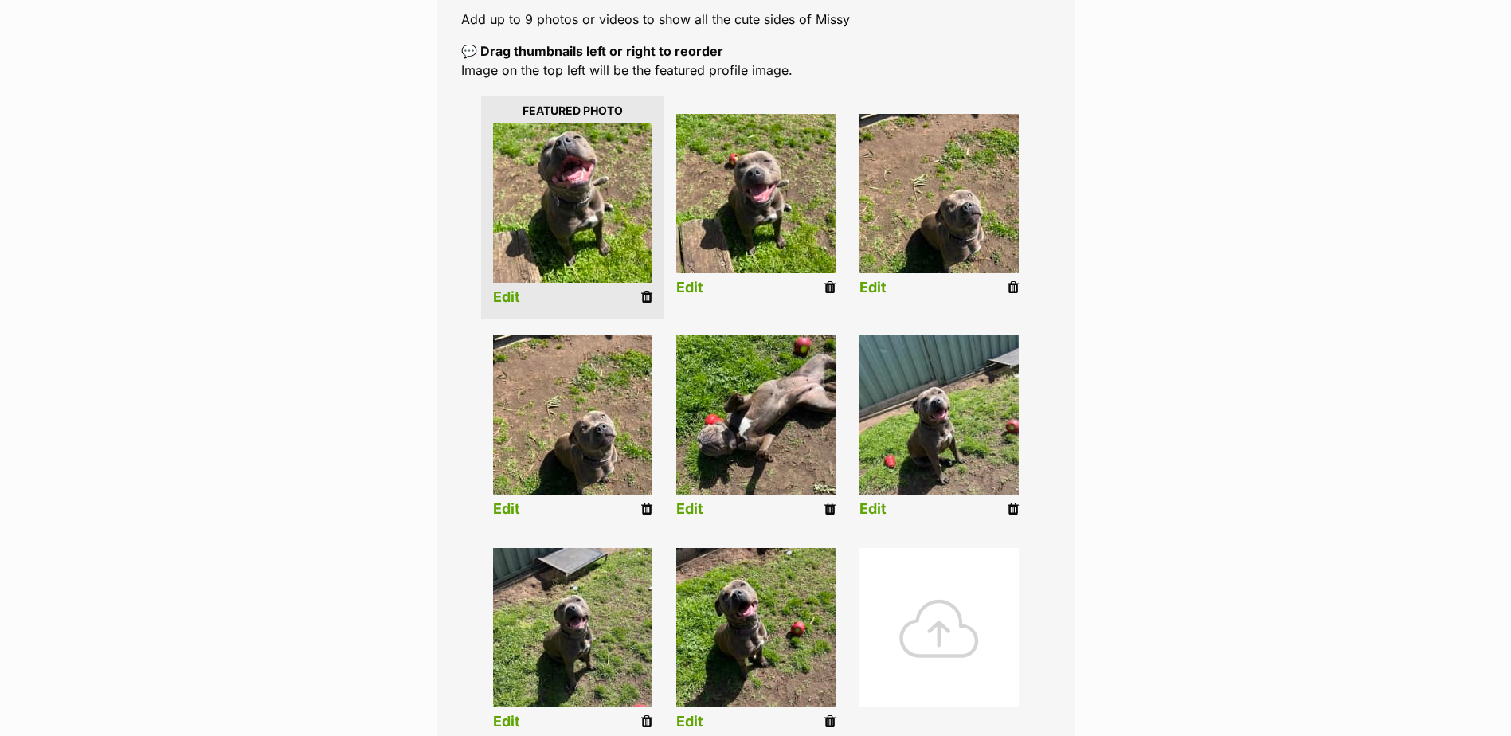
click at [1008, 287] on icon at bounding box center [1012, 287] width 11 height 14
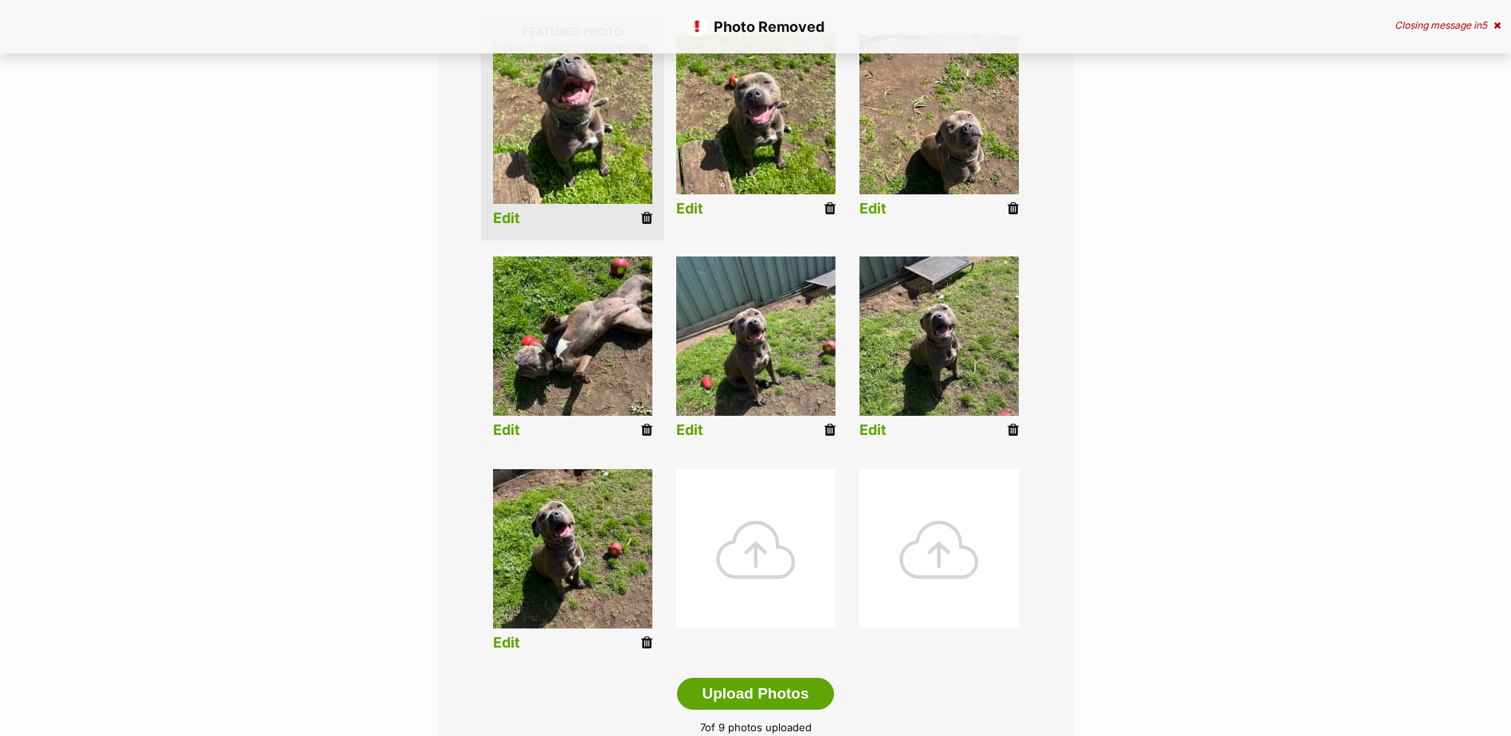
scroll to position [398, 0]
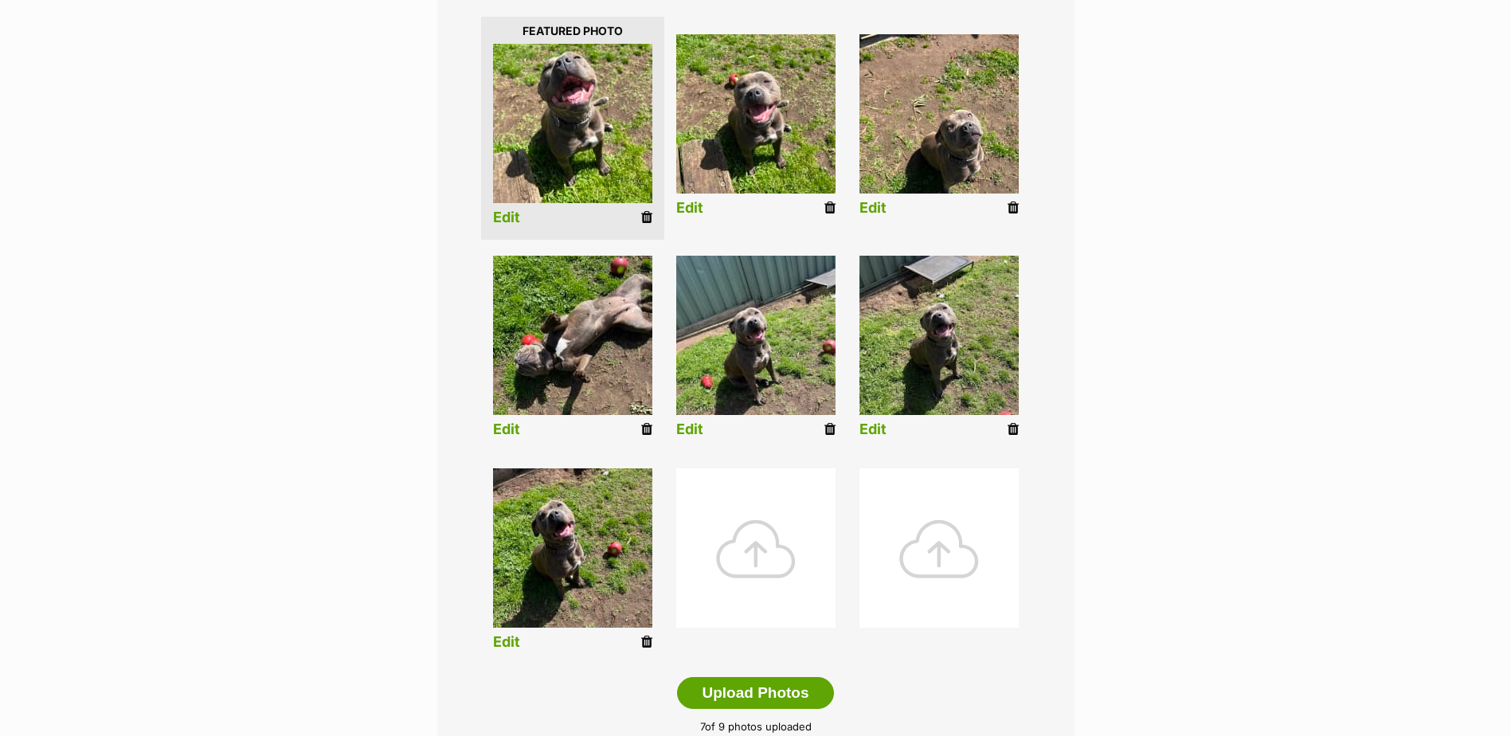
click at [1017, 428] on icon at bounding box center [1012, 429] width 11 height 14
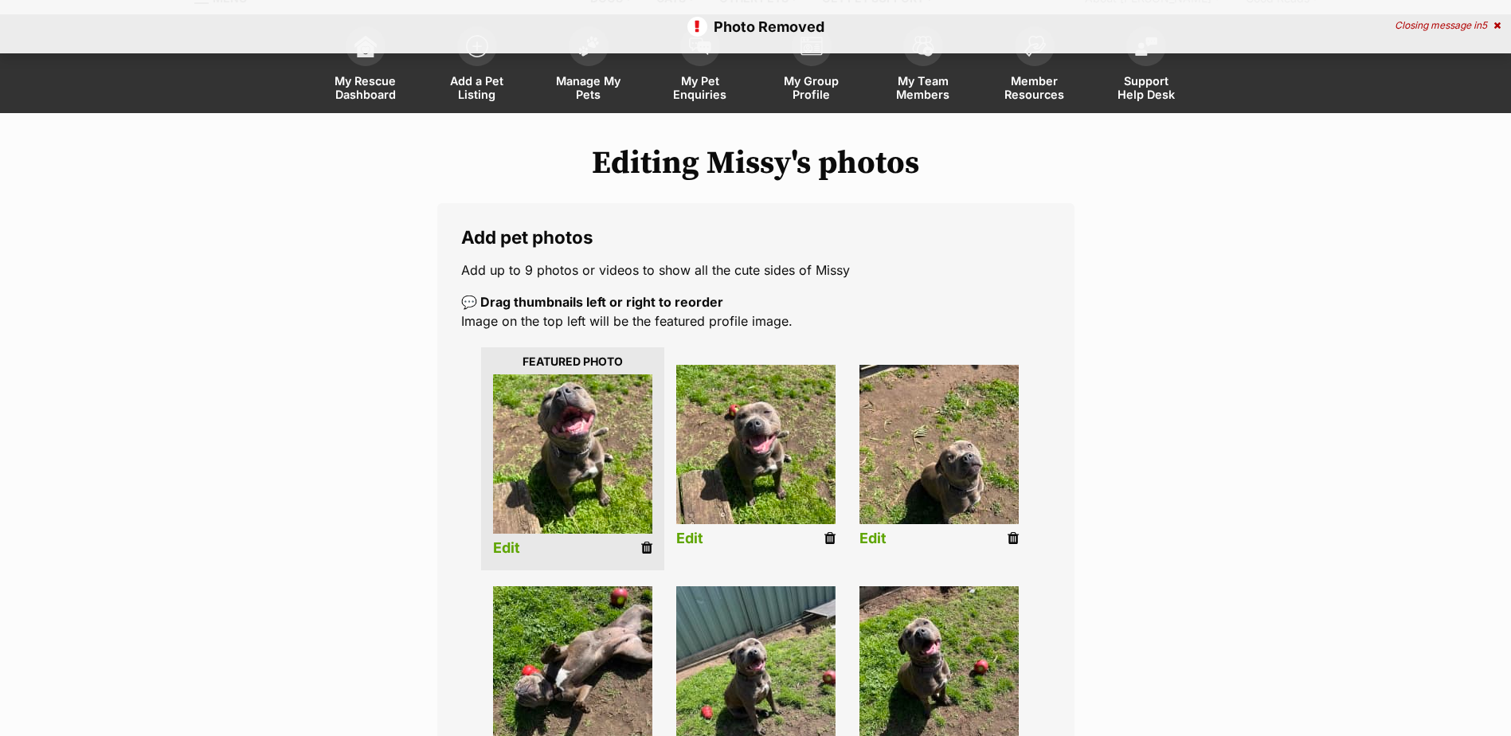
scroll to position [159, 0]
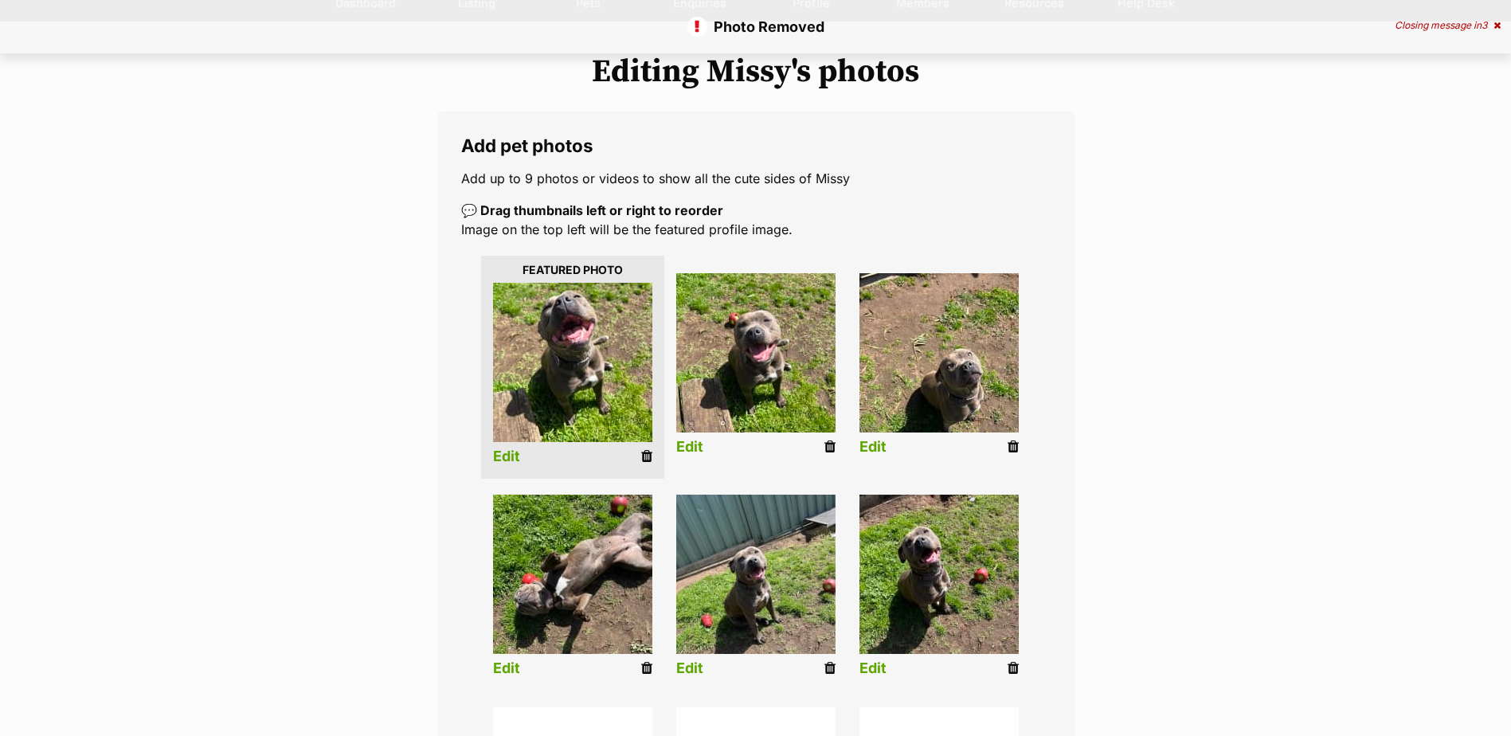
click at [508, 455] on link "Edit" at bounding box center [506, 456] width 27 height 17
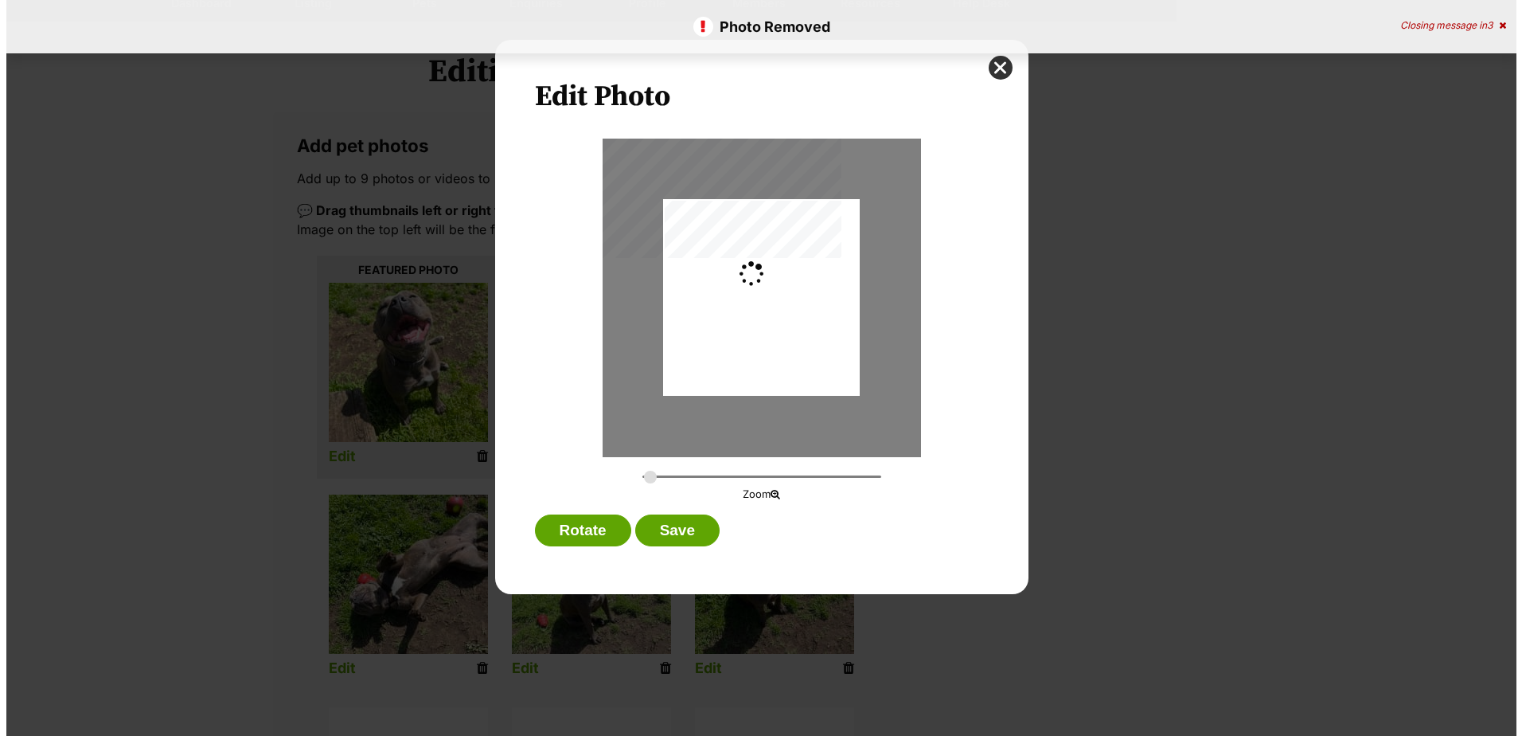
scroll to position [0, 0]
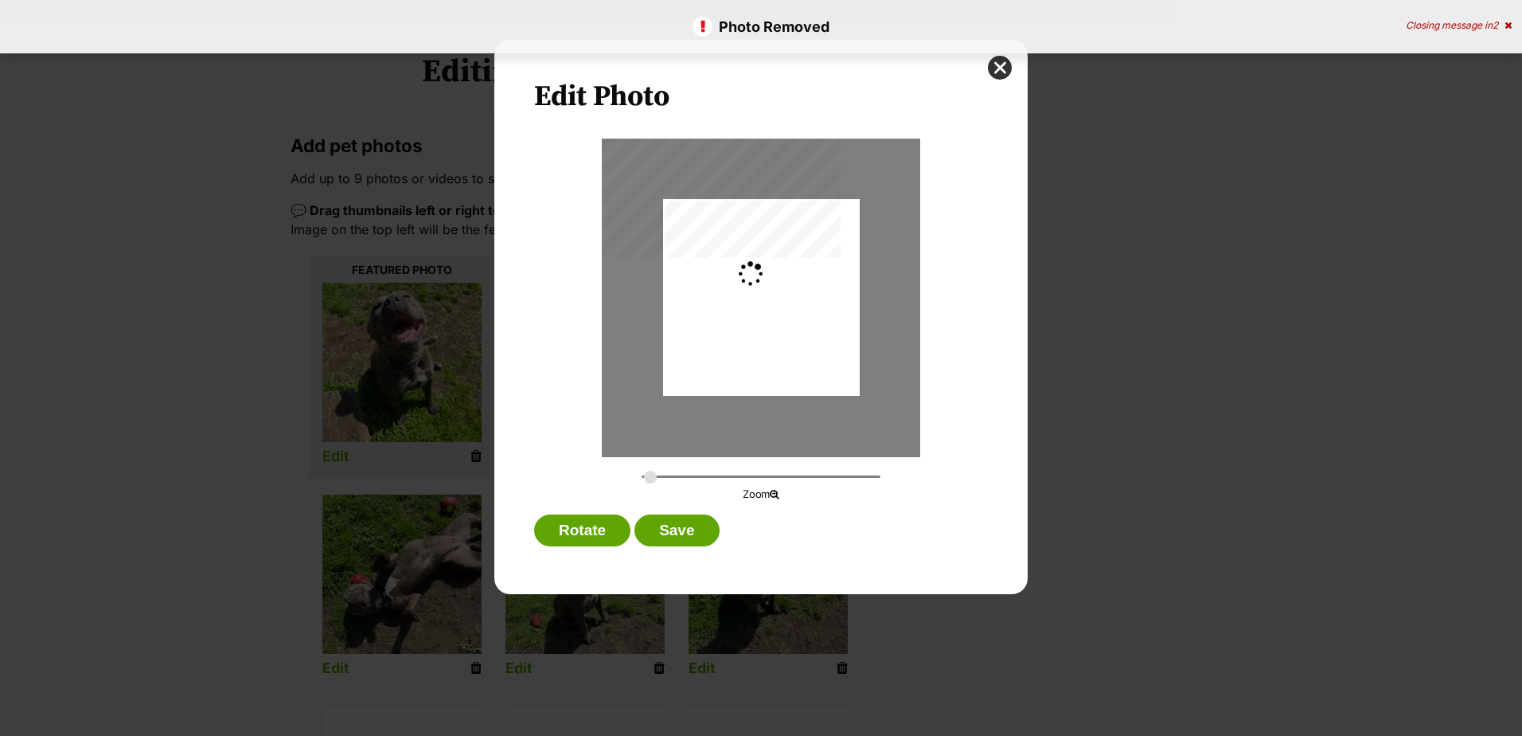
type input "0.2744"
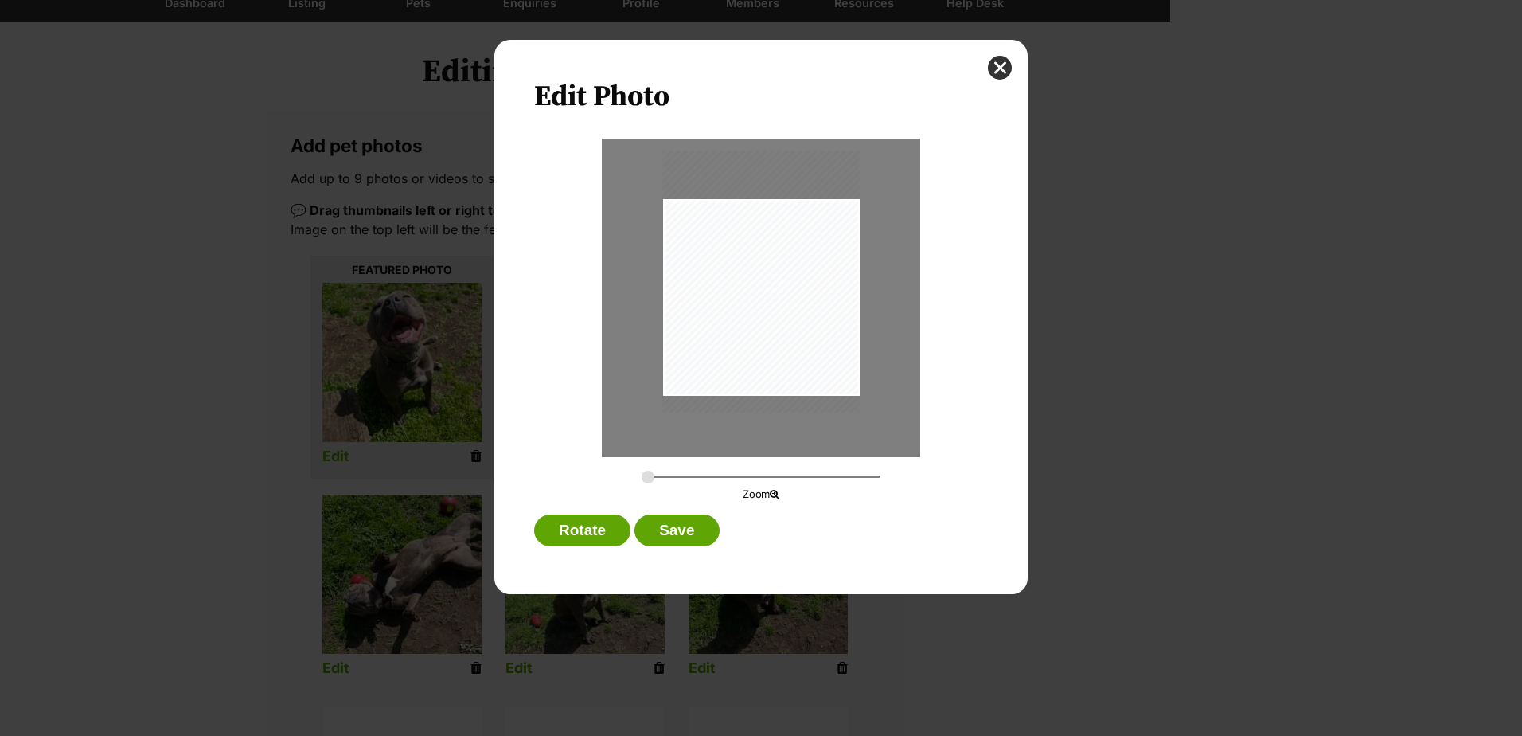
drag, startPoint x: 709, startPoint y: 346, endPoint x: 712, endPoint y: 330, distance: 16.2
click at [712, 330] on div "Dialog Window - Close (Press escape to close)" at bounding box center [761, 281] width 197 height 262
click at [687, 527] on button "Save" at bounding box center [677, 530] width 84 height 32
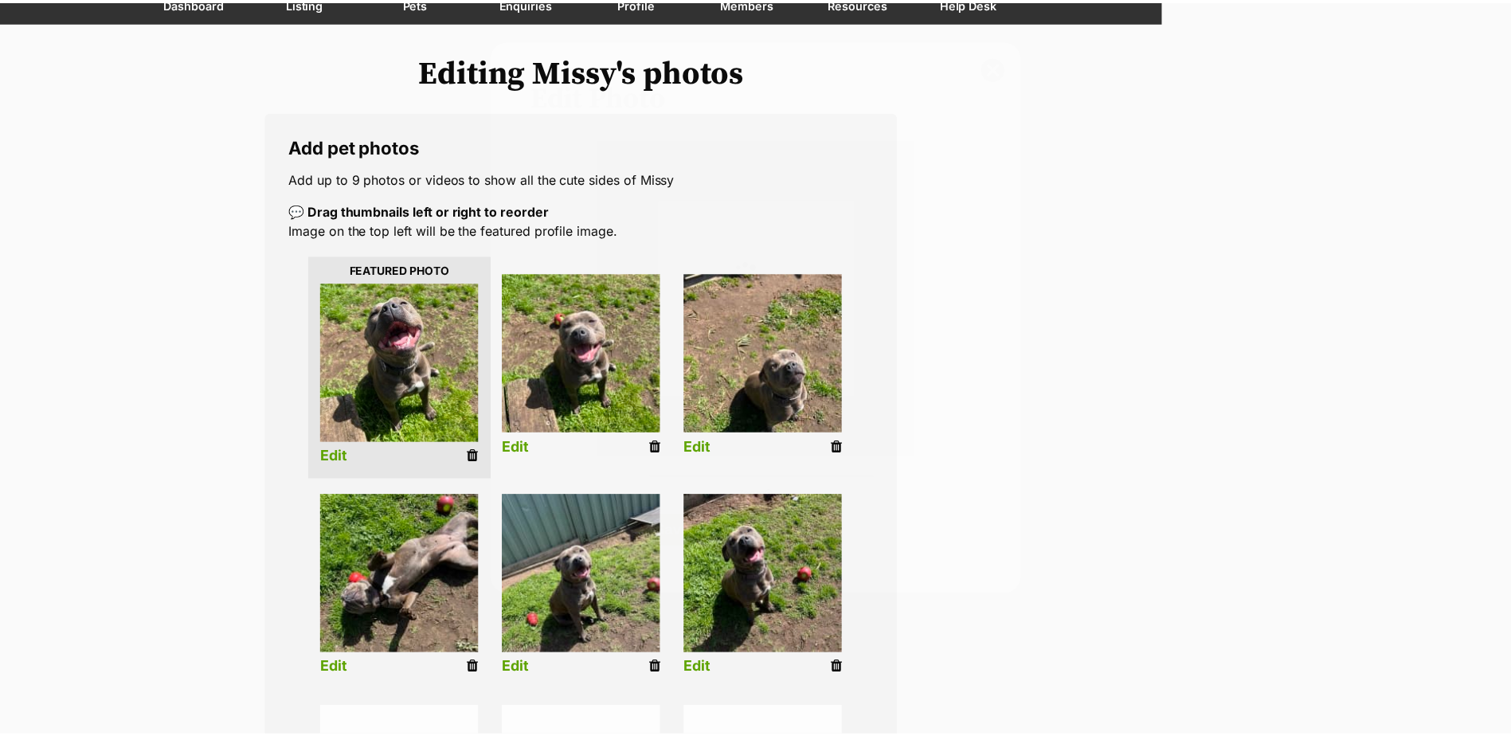
scroll to position [159, 0]
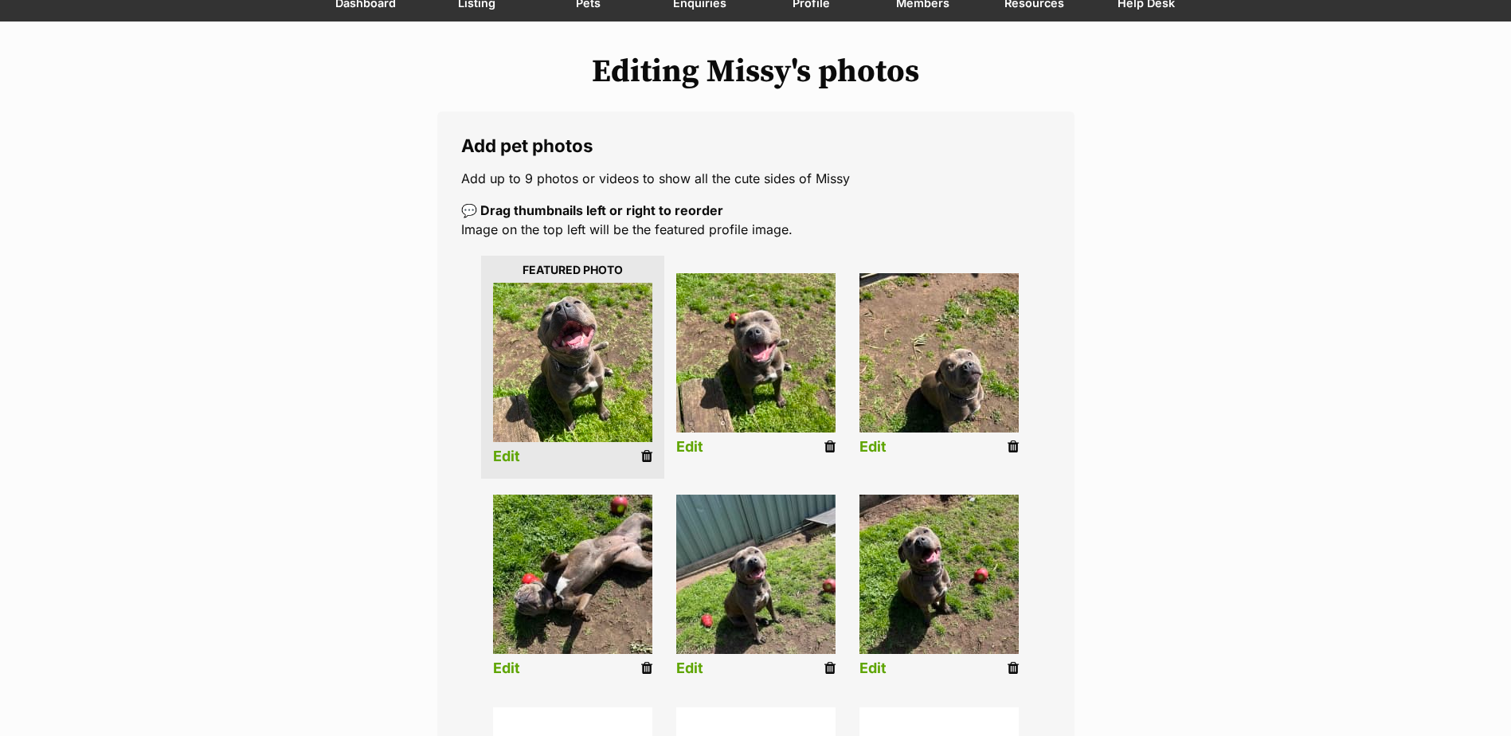
click at [697, 443] on link "Edit" at bounding box center [689, 447] width 27 height 17
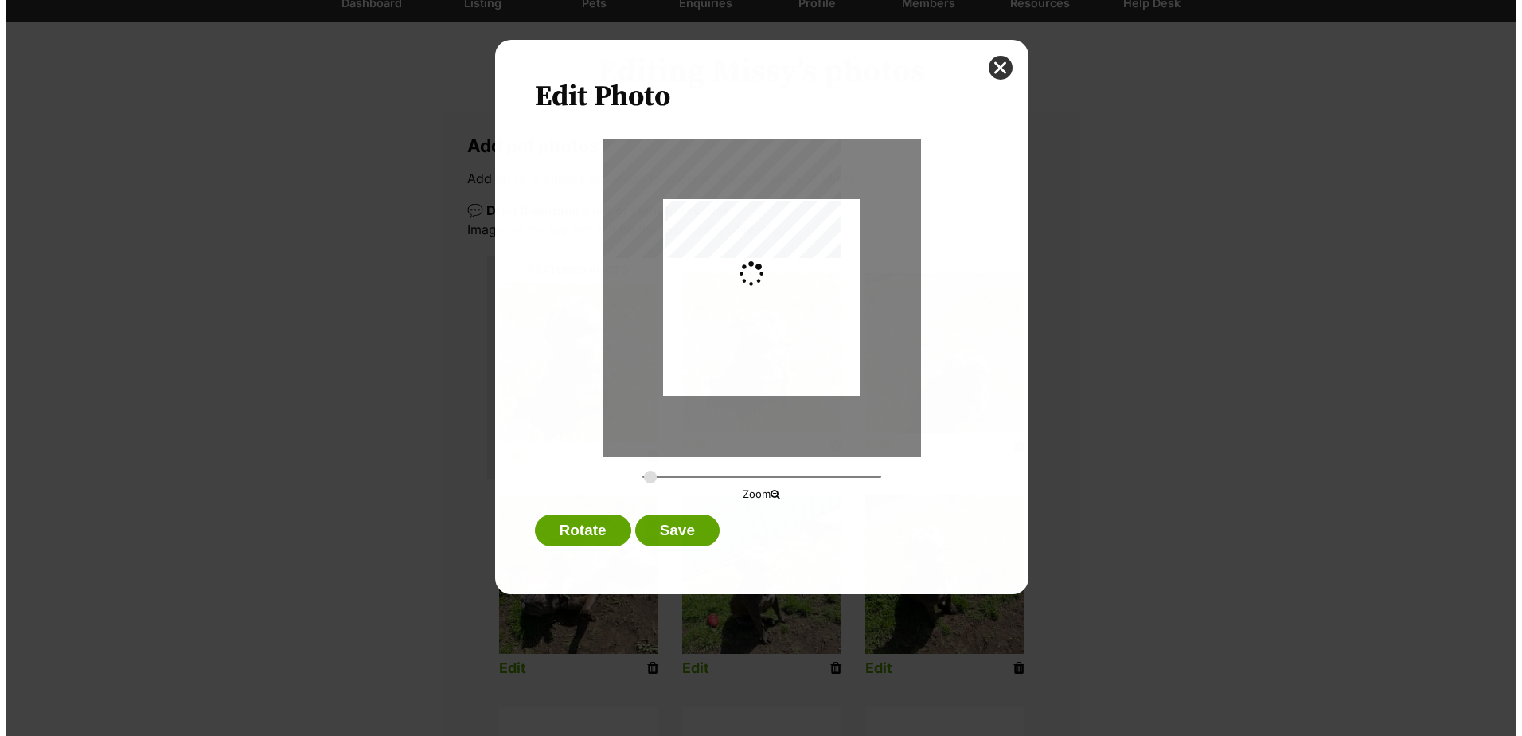
scroll to position [0, 0]
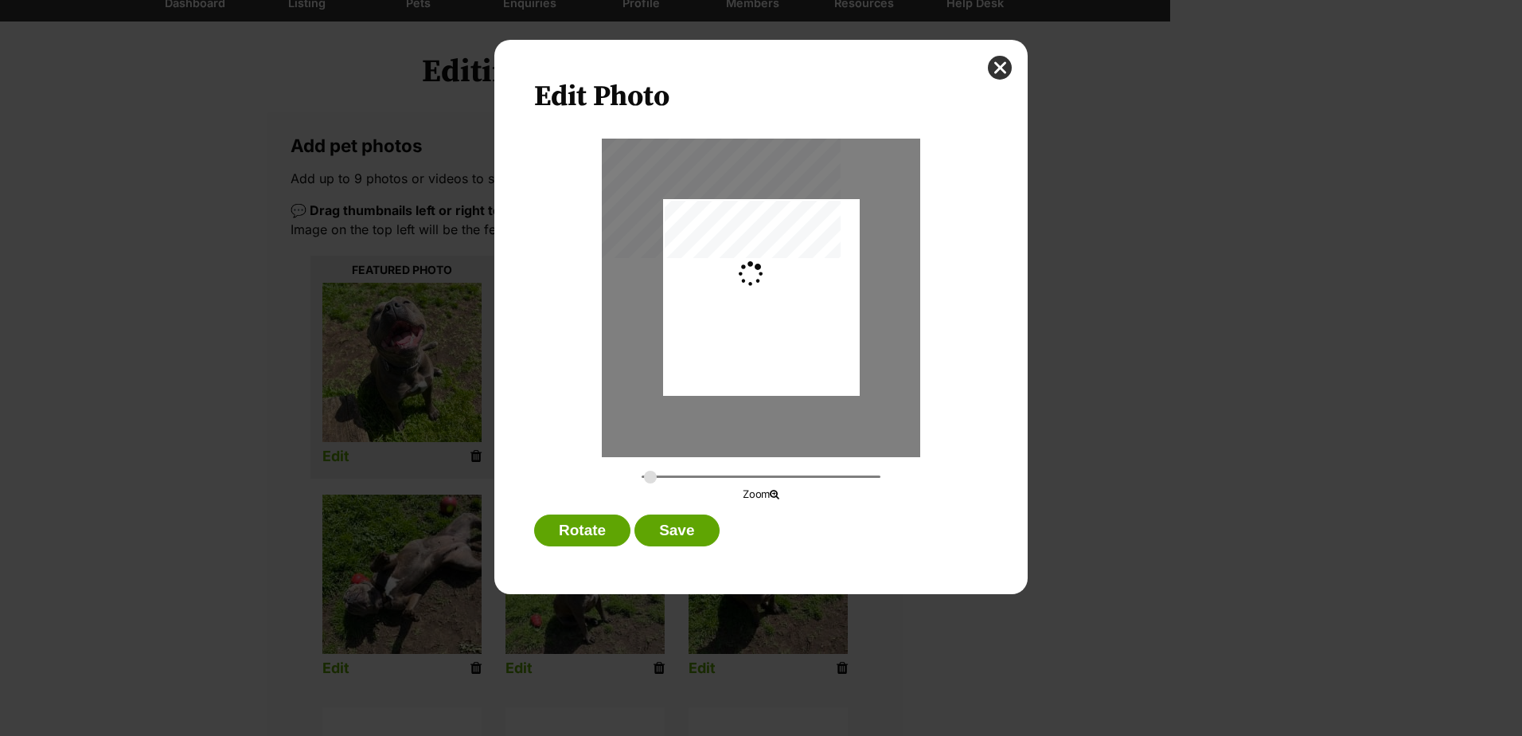
type input "0.2744"
drag, startPoint x: 729, startPoint y: 354, endPoint x: 735, endPoint y: 335, distance: 19.9
click at [735, 335] on div "Dialog Window - Close (Press escape to close)" at bounding box center [761, 278] width 197 height 262
click at [690, 523] on button "Save" at bounding box center [677, 530] width 84 height 32
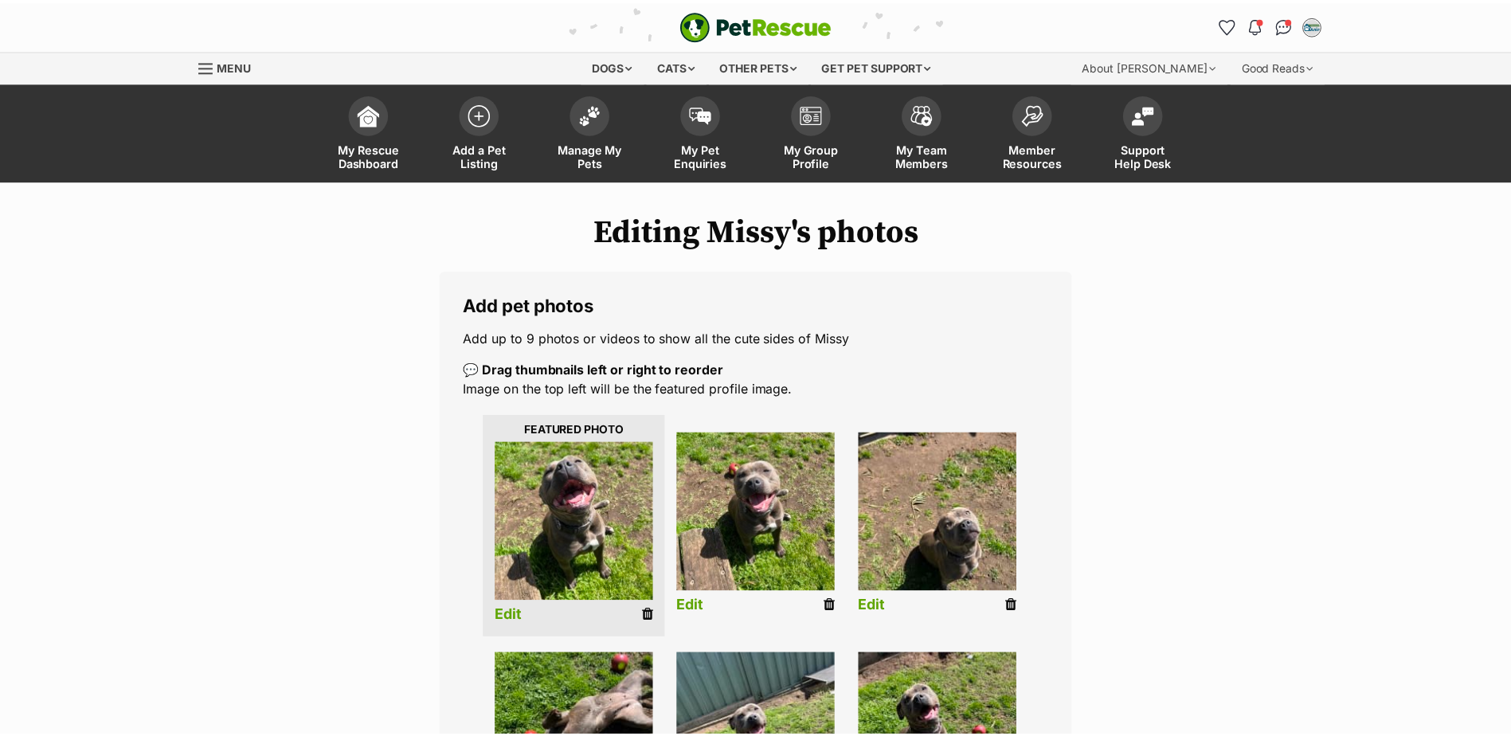
scroll to position [159, 0]
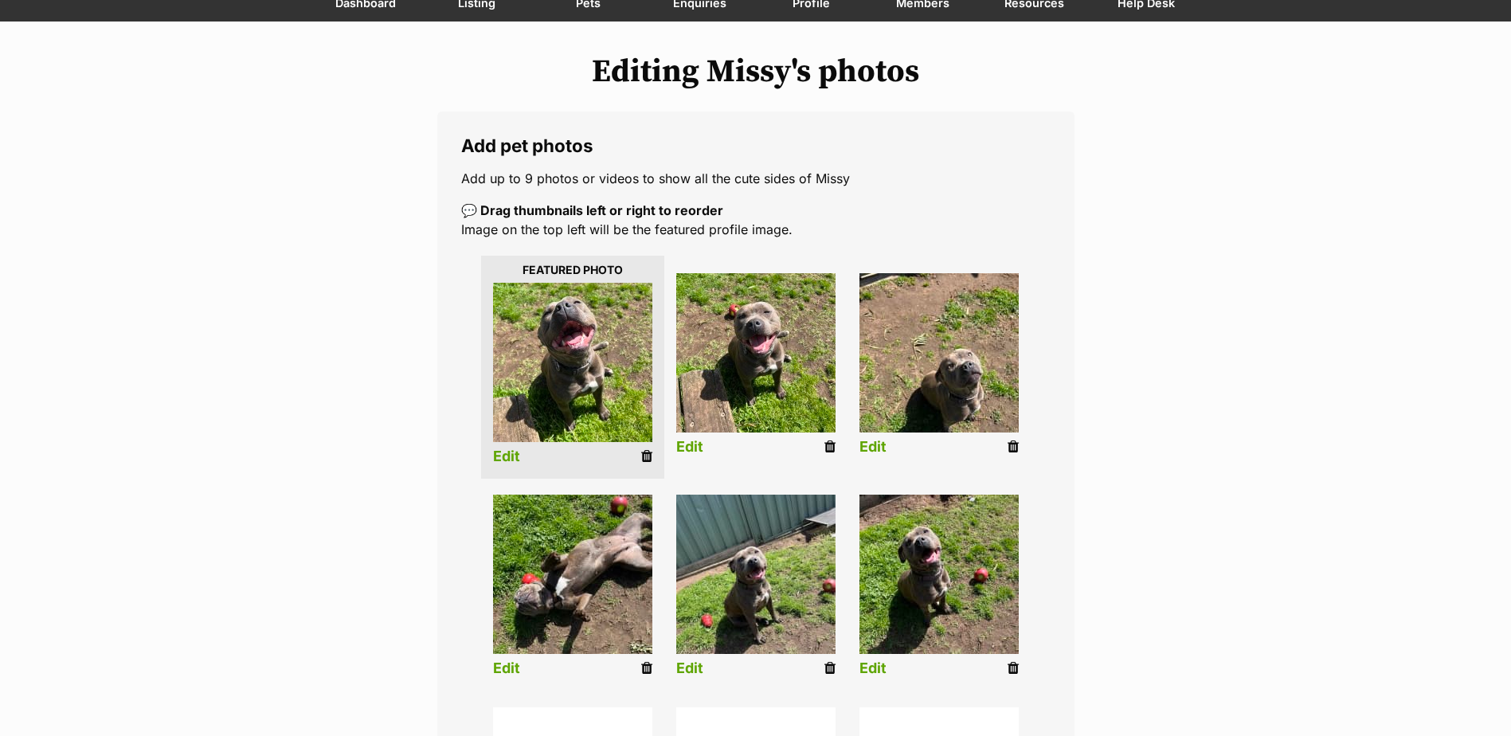
click at [877, 446] on link "Edit" at bounding box center [872, 447] width 27 height 17
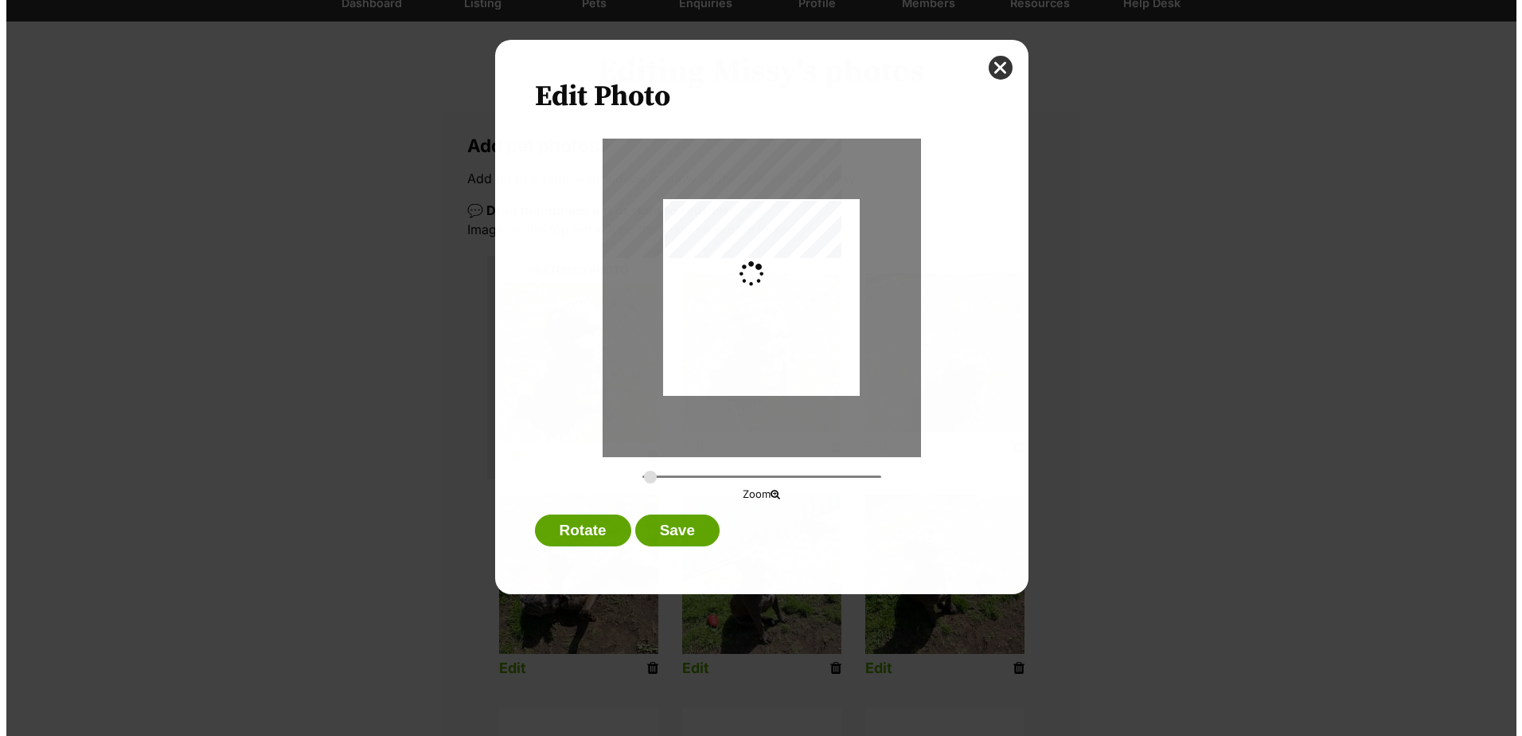
scroll to position [0, 0]
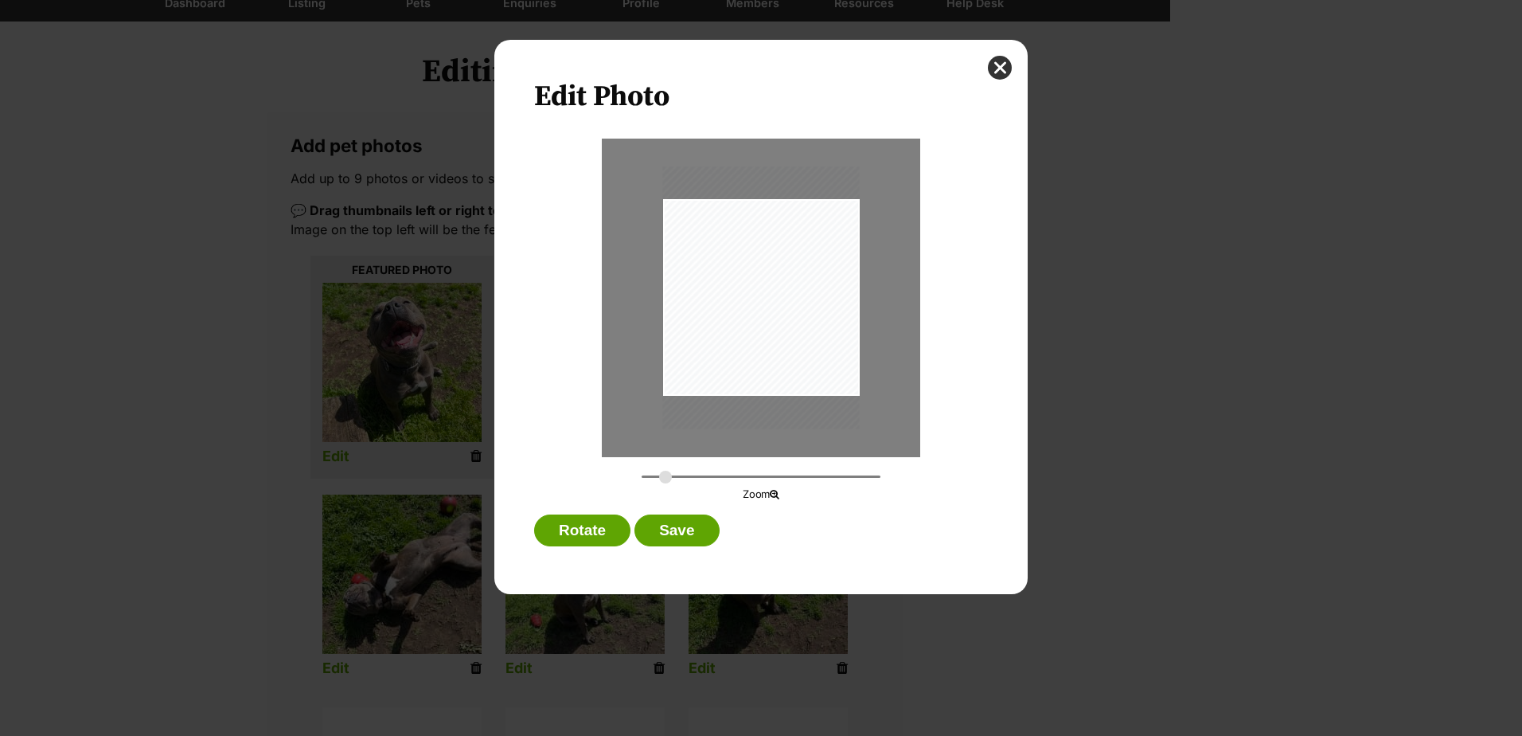
type input "0.3693"
click at [666, 475] on input "Dialog Window - Close (Press escape to close)" at bounding box center [761, 476] width 239 height 15
drag, startPoint x: 759, startPoint y: 332, endPoint x: 738, endPoint y: 308, distance: 31.6
click at [738, 308] on div "Dialog Window - Close (Press escape to close)" at bounding box center [740, 273] width 264 height 353
click at [687, 527] on button "Save" at bounding box center [677, 530] width 84 height 32
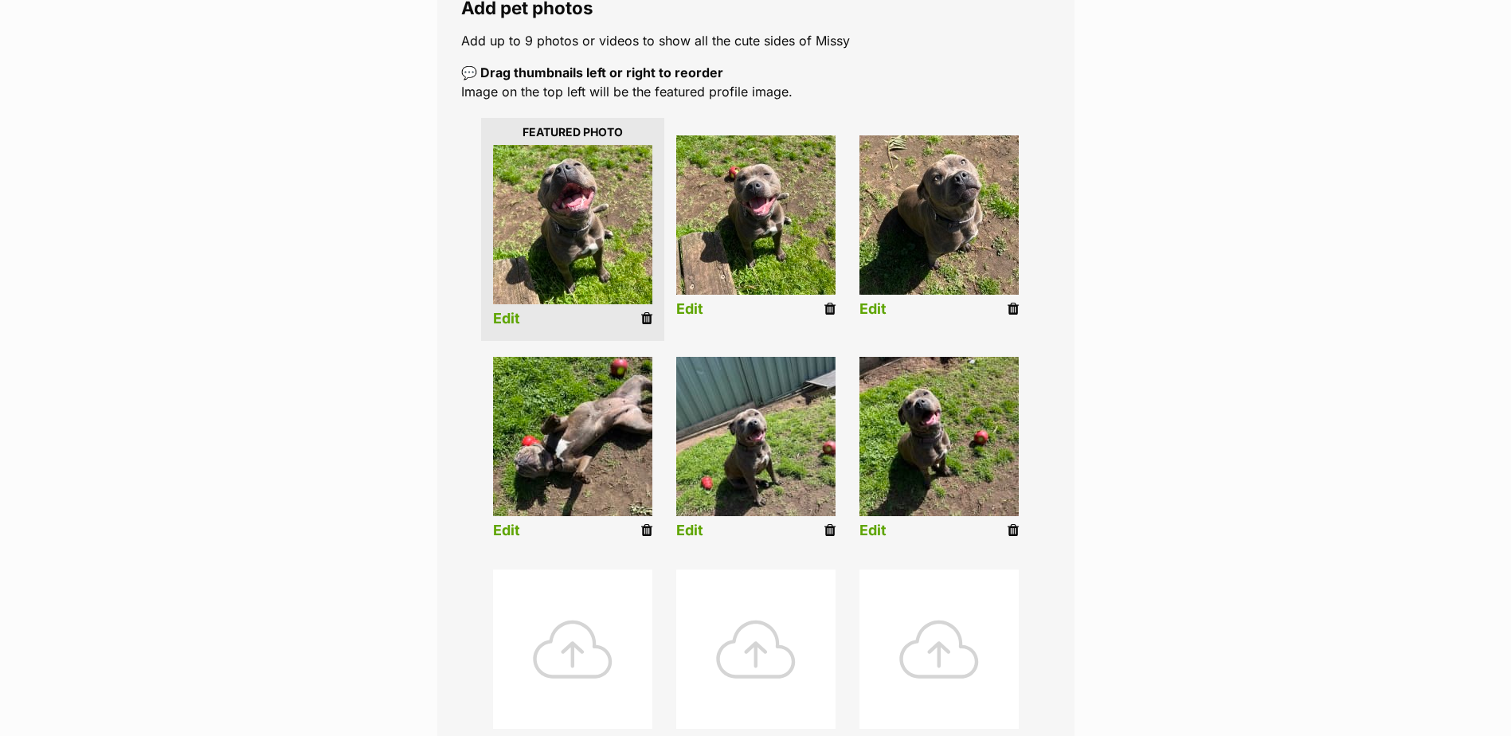
scroll to position [319, 0]
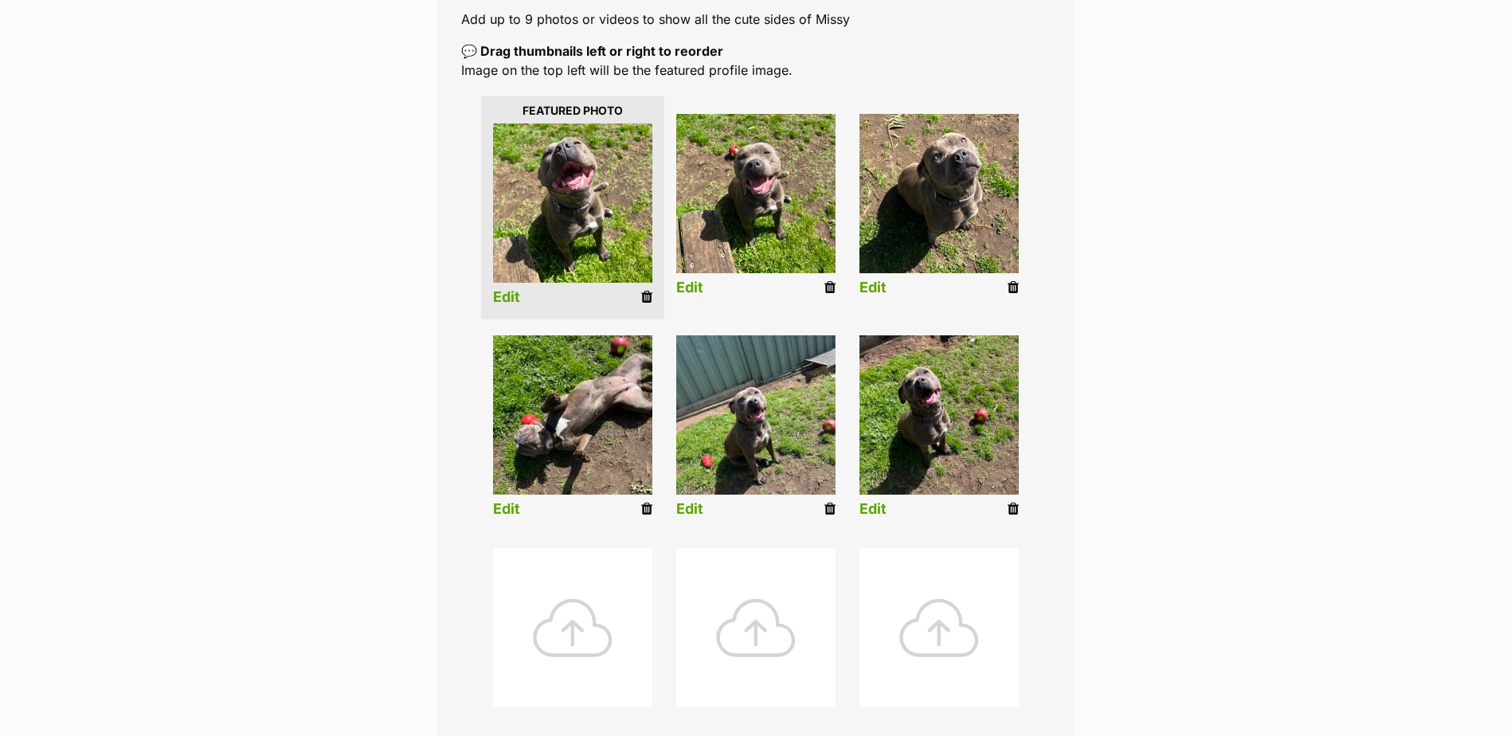
click at [511, 510] on link "Edit" at bounding box center [506, 509] width 27 height 17
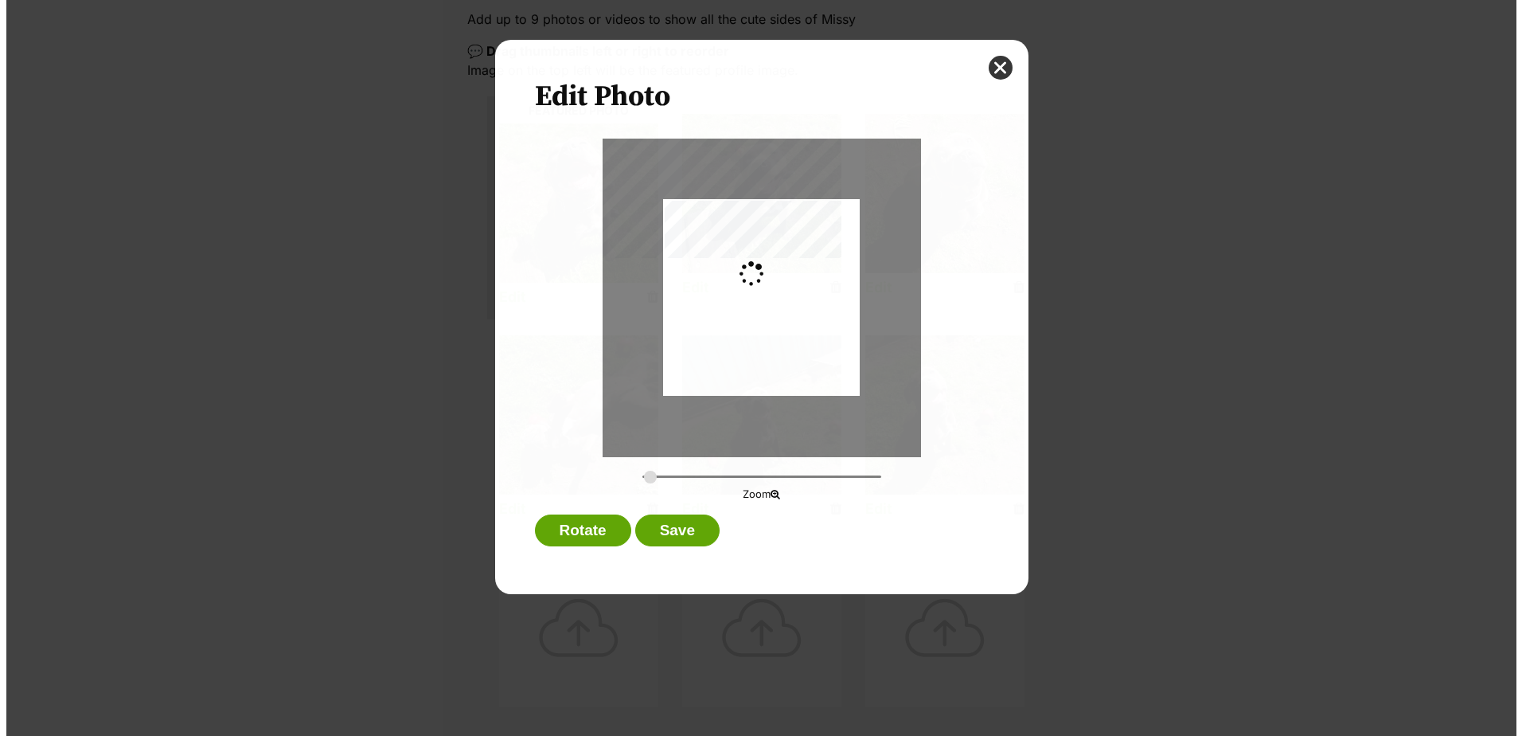
scroll to position [0, 0]
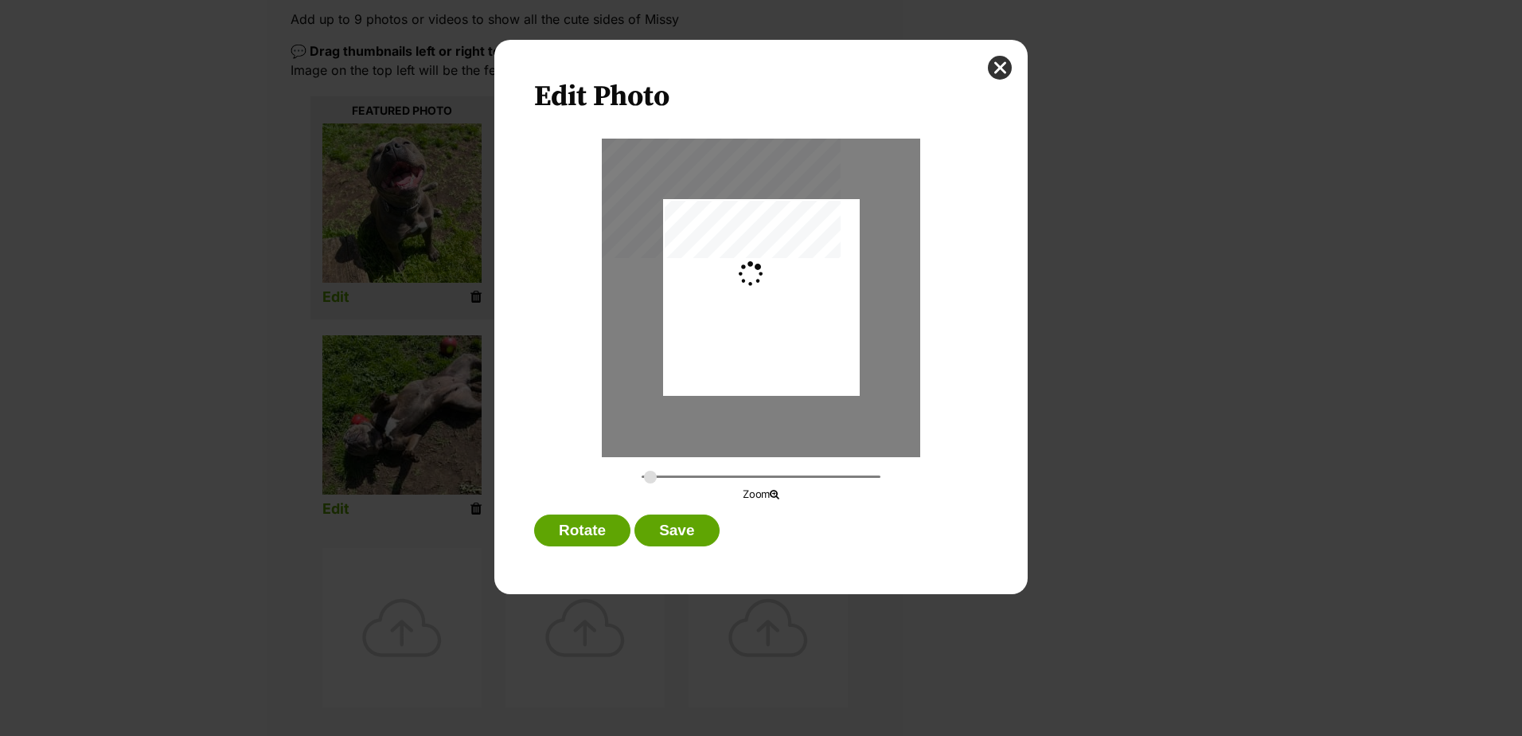
type input "0.2744"
drag, startPoint x: 765, startPoint y: 352, endPoint x: 752, endPoint y: 393, distance: 43.6
click at [752, 393] on div "Dialog Window - Close (Press escape to close)" at bounding box center [761, 330] width 197 height 262
click at [687, 530] on button "Save" at bounding box center [677, 530] width 84 height 32
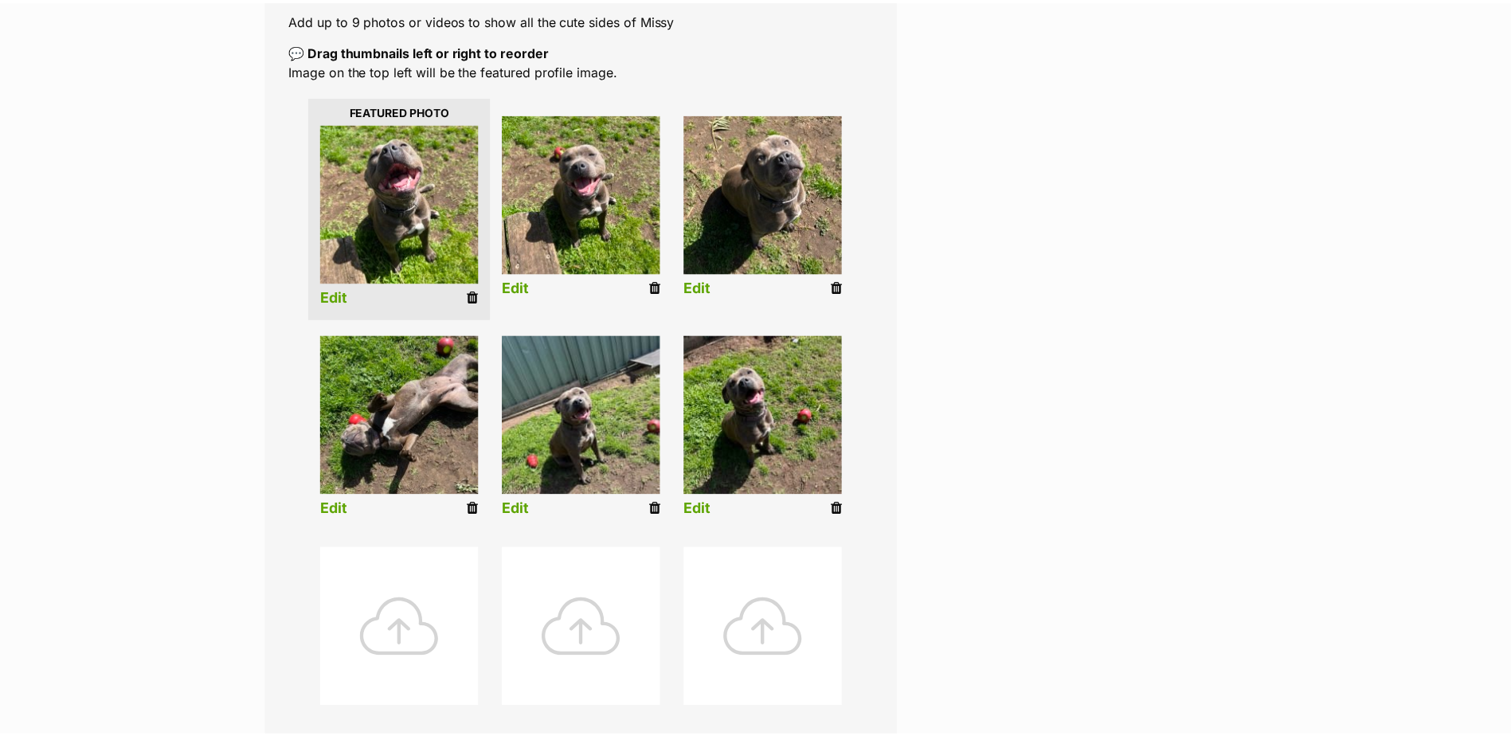
scroll to position [319, 0]
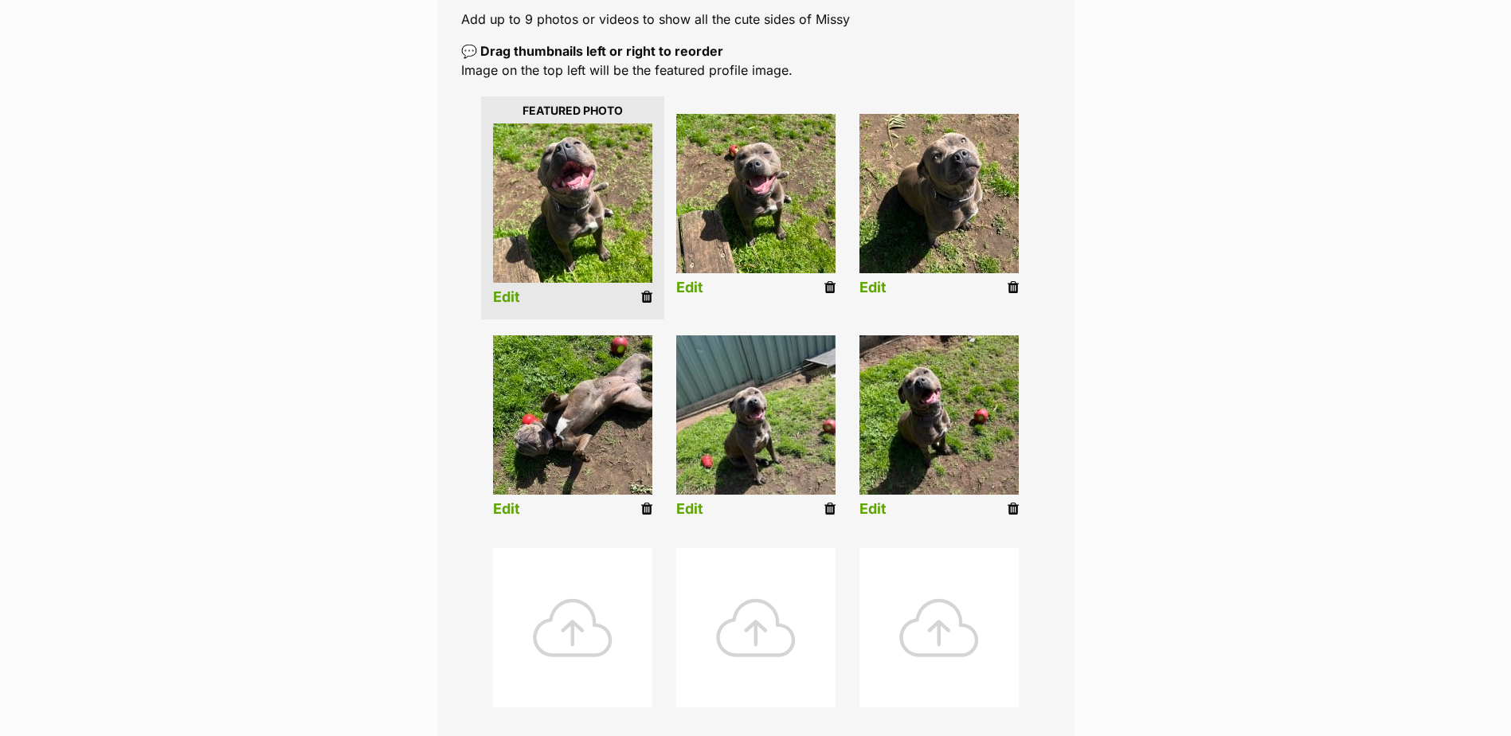
click at [693, 507] on link "Edit" at bounding box center [689, 509] width 27 height 17
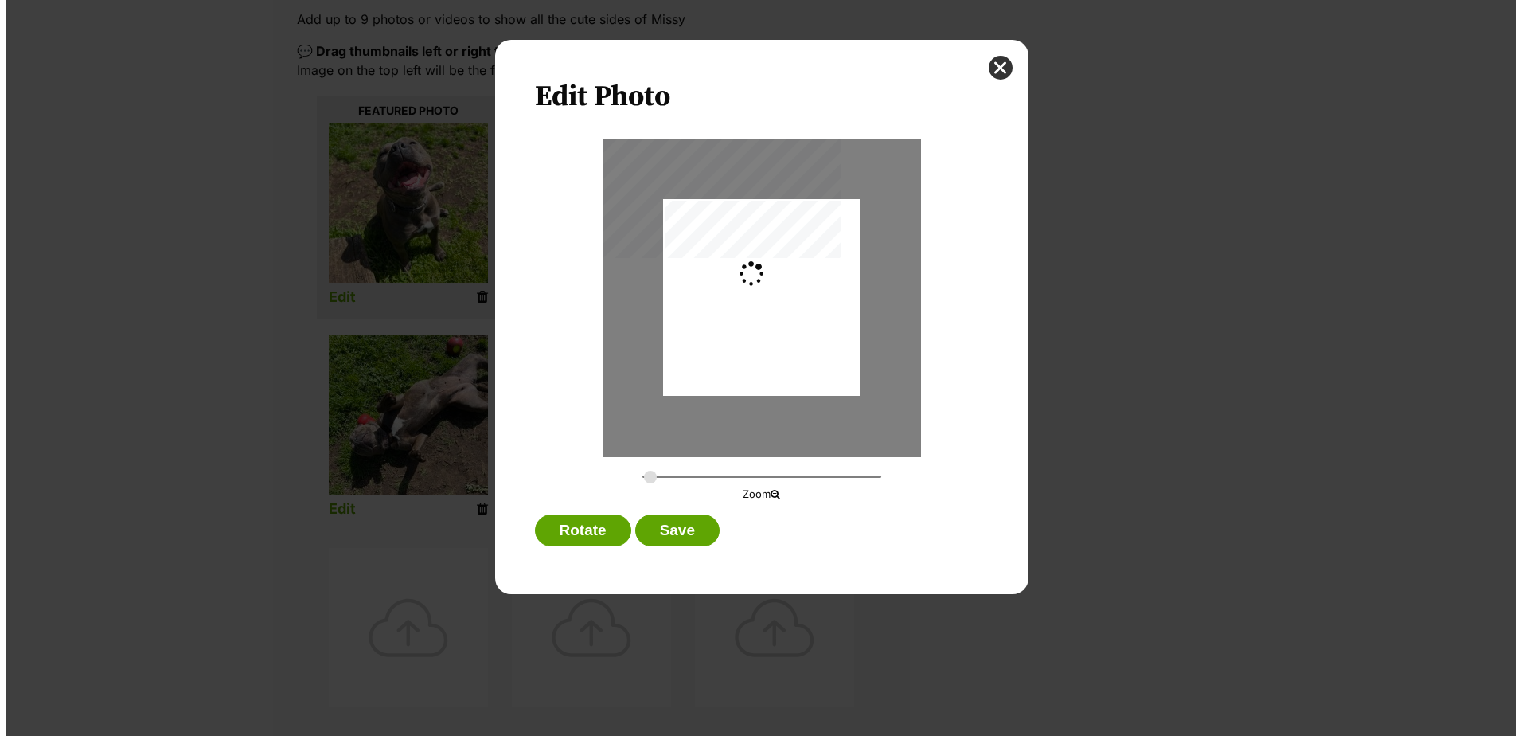
scroll to position [0, 0]
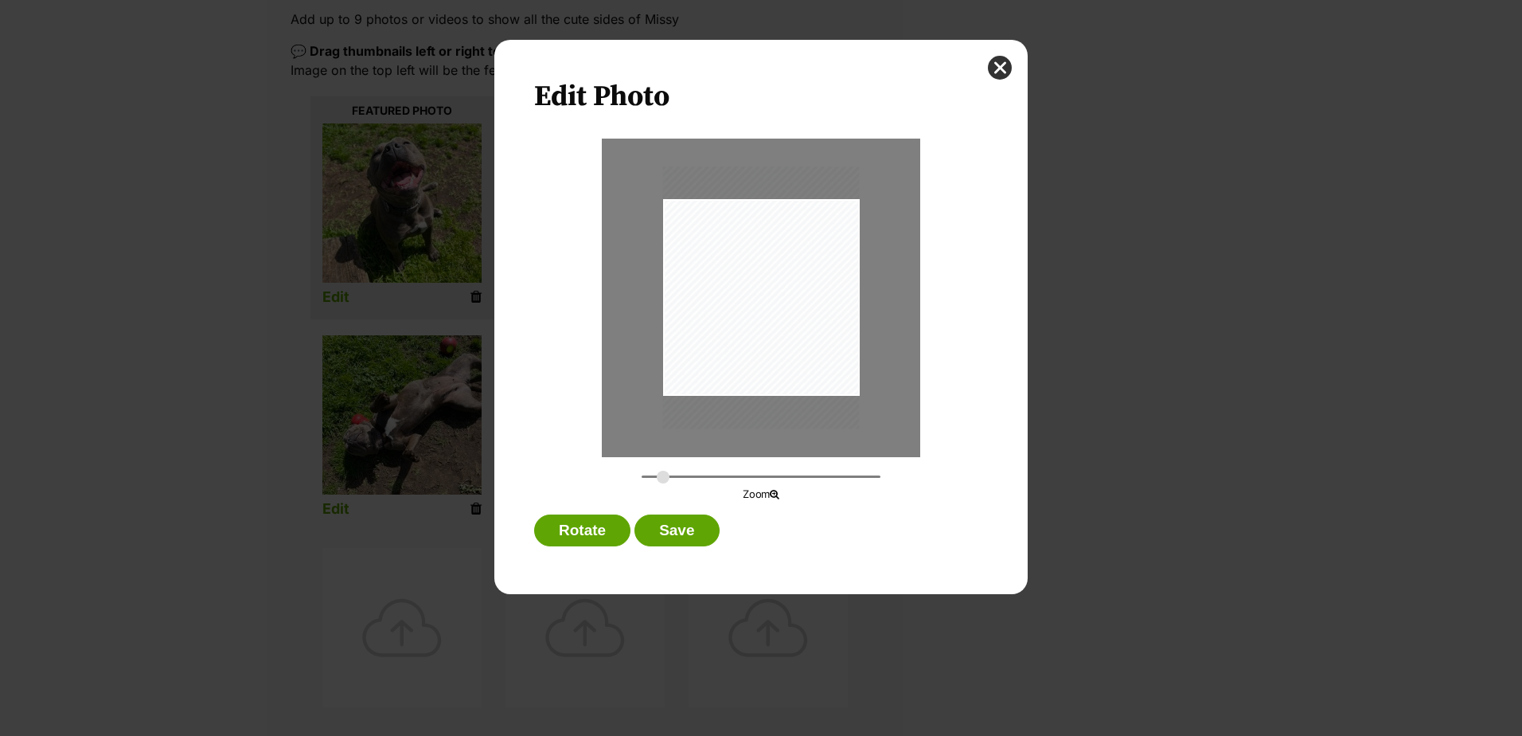
type input "0.3564"
click at [663, 479] on input "Dialog Window - Close (Press escape to close)" at bounding box center [761, 476] width 239 height 15
drag, startPoint x: 795, startPoint y: 336, endPoint x: 804, endPoint y: 339, distance: 10.1
click at [804, 339] on div "Dialog Window - Close (Press escape to close)" at bounding box center [771, 300] width 256 height 341
click at [693, 528] on button "Save" at bounding box center [677, 530] width 84 height 32
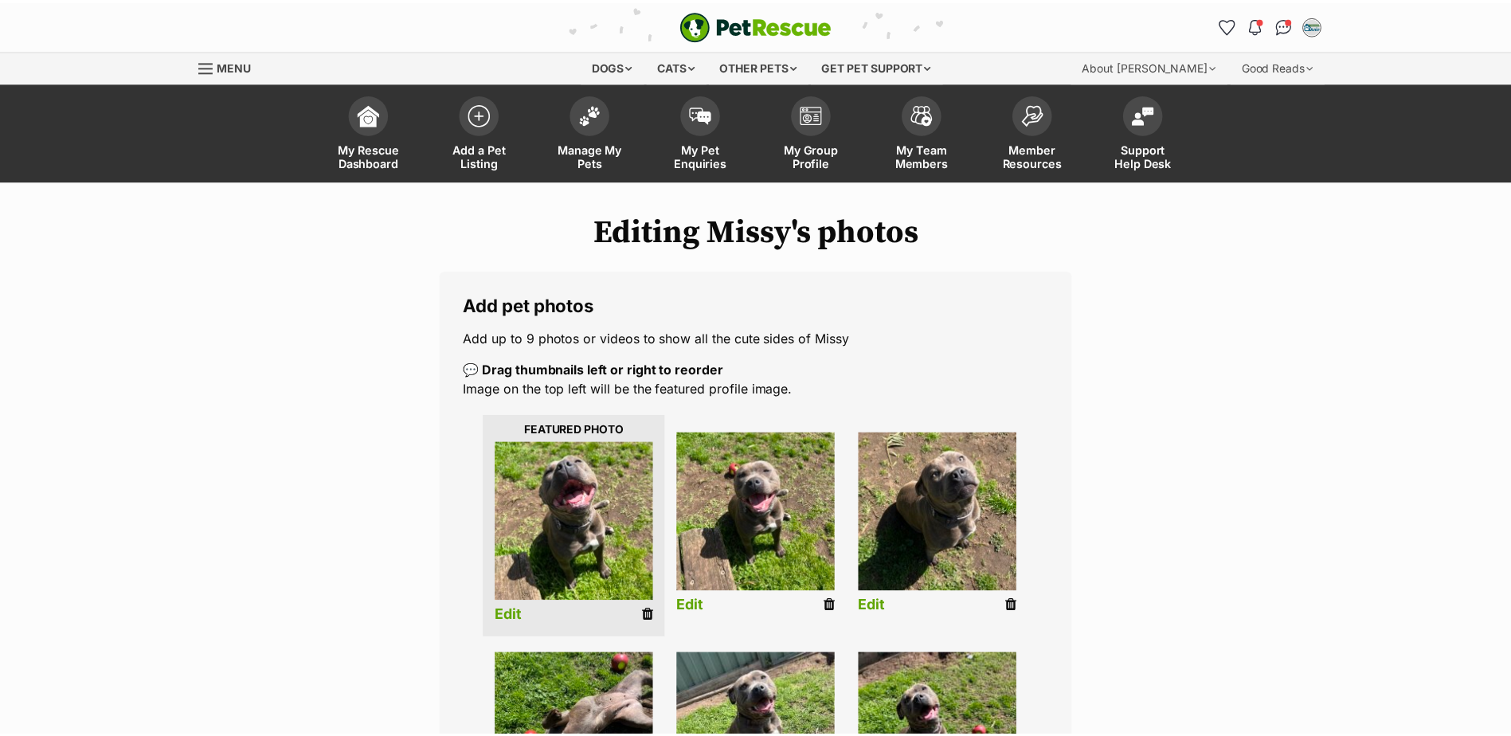
scroll to position [319, 0]
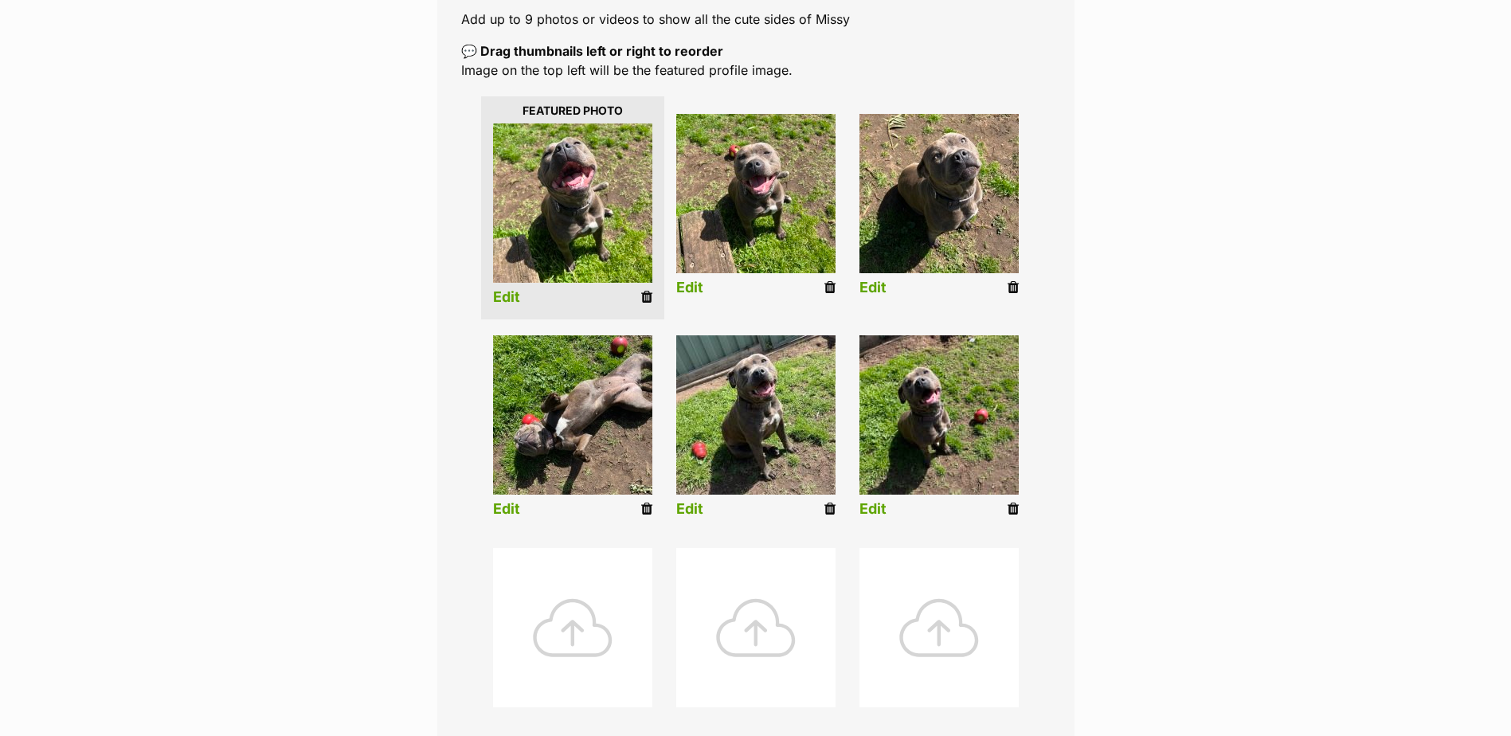
click at [881, 514] on link "Edit" at bounding box center [872, 509] width 27 height 17
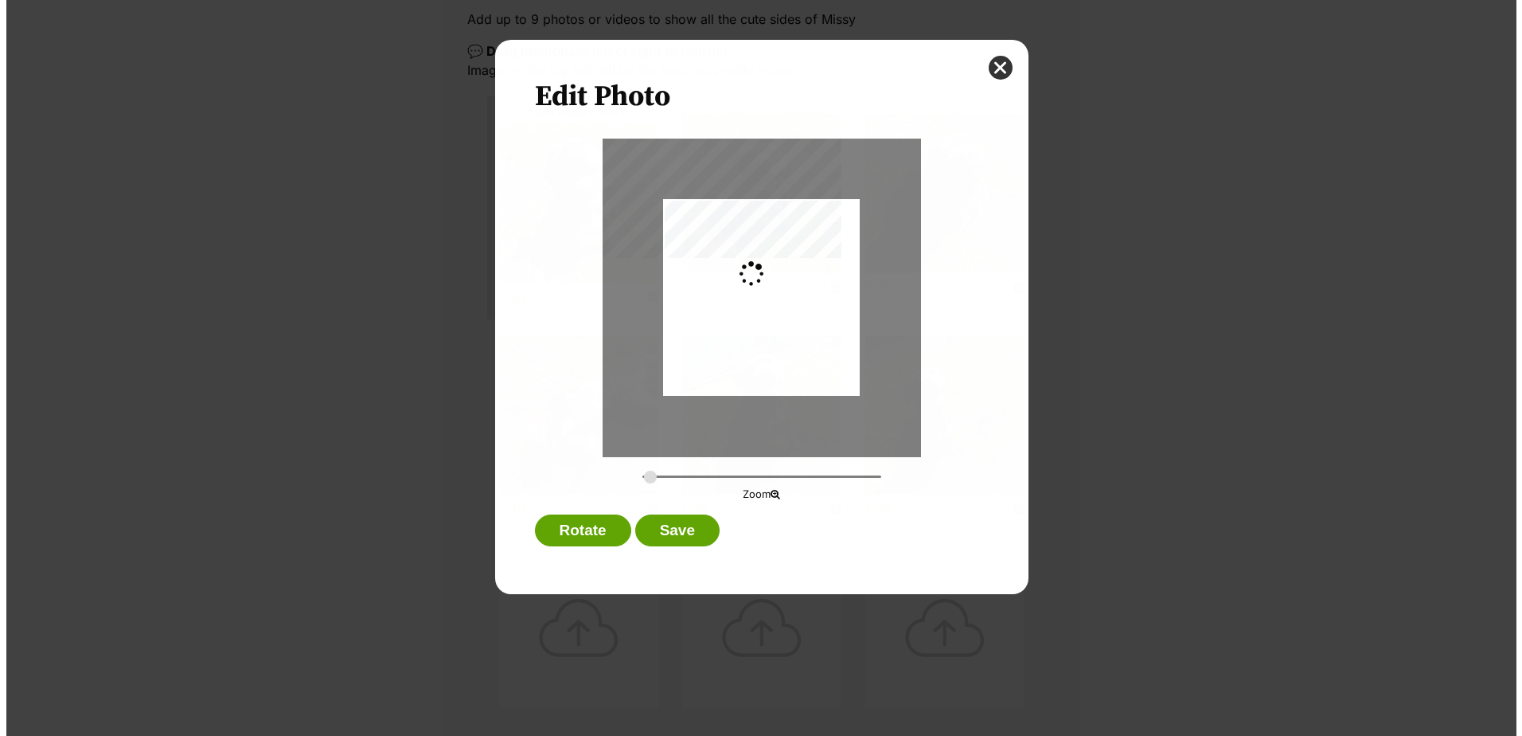
scroll to position [0, 0]
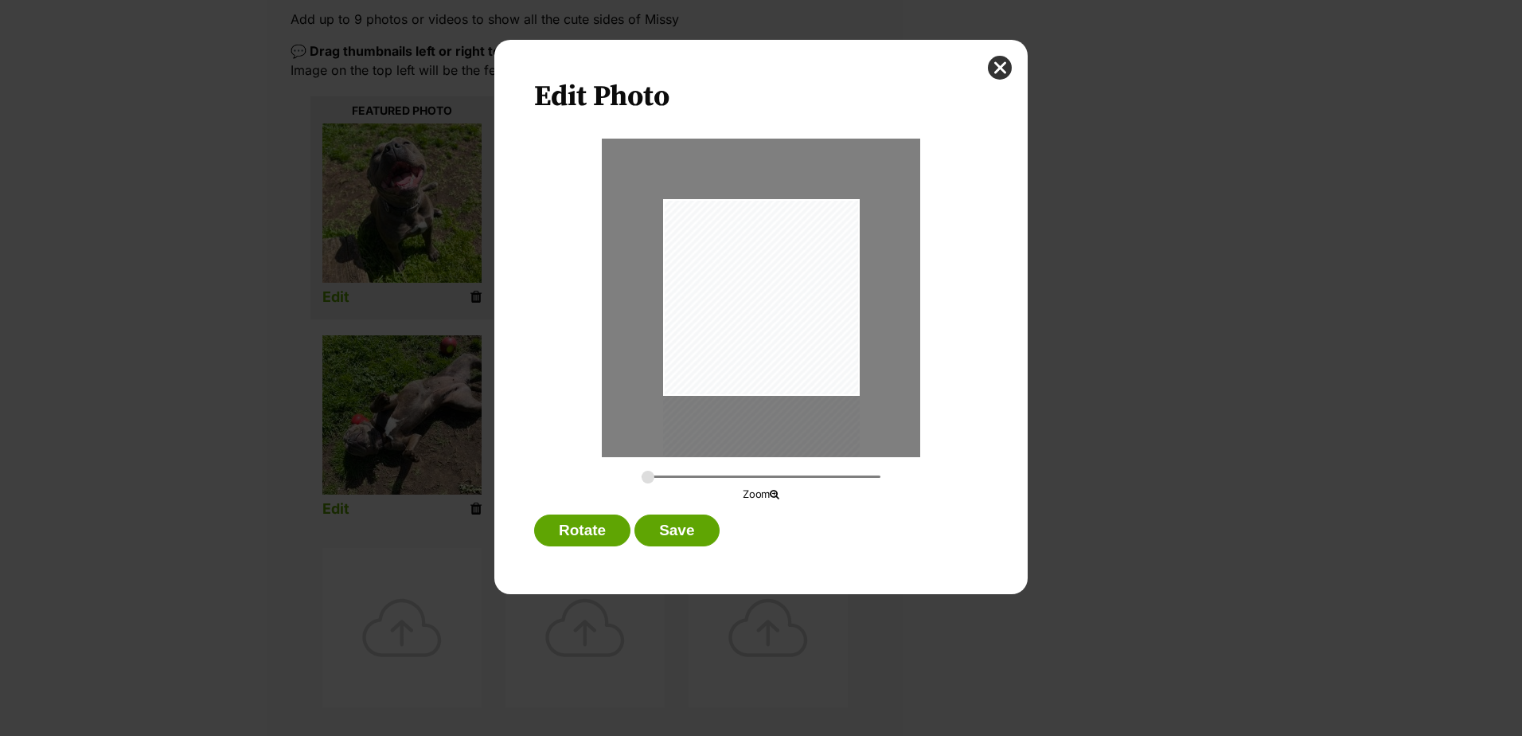
drag, startPoint x: 752, startPoint y: 342, endPoint x: 746, endPoint y: 376, distance: 34.0
click at [746, 376] on div "Dialog Window - Close (Press escape to close)" at bounding box center [761, 330] width 197 height 262
type input "0.3564"
click at [663, 477] on input "Dialog Window - Close (Press escape to close)" at bounding box center [761, 476] width 239 height 15
click at [792, 333] on div "Dialog Window - Close (Press escape to close)" at bounding box center [767, 340] width 256 height 341
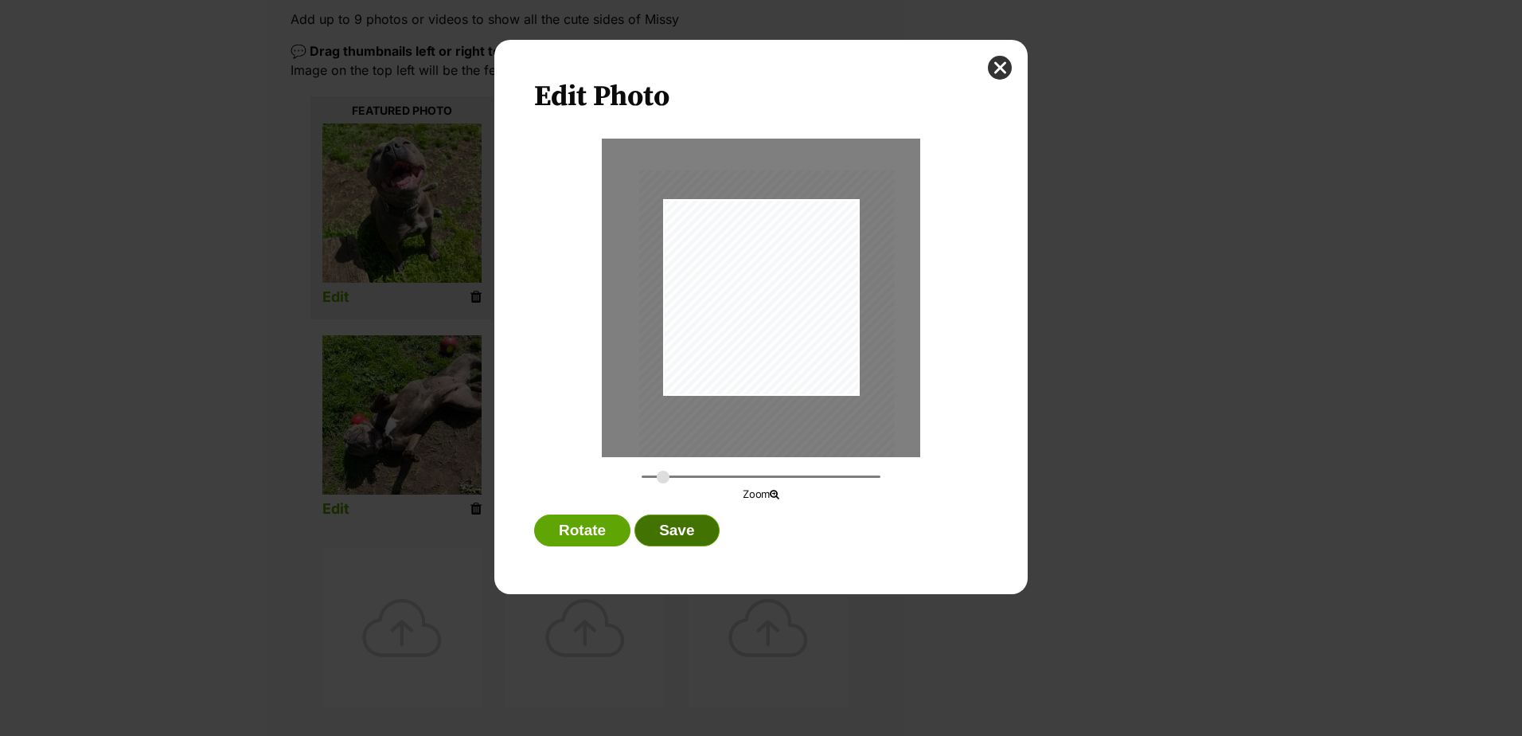
click at [675, 531] on button "Save" at bounding box center [677, 530] width 84 height 32
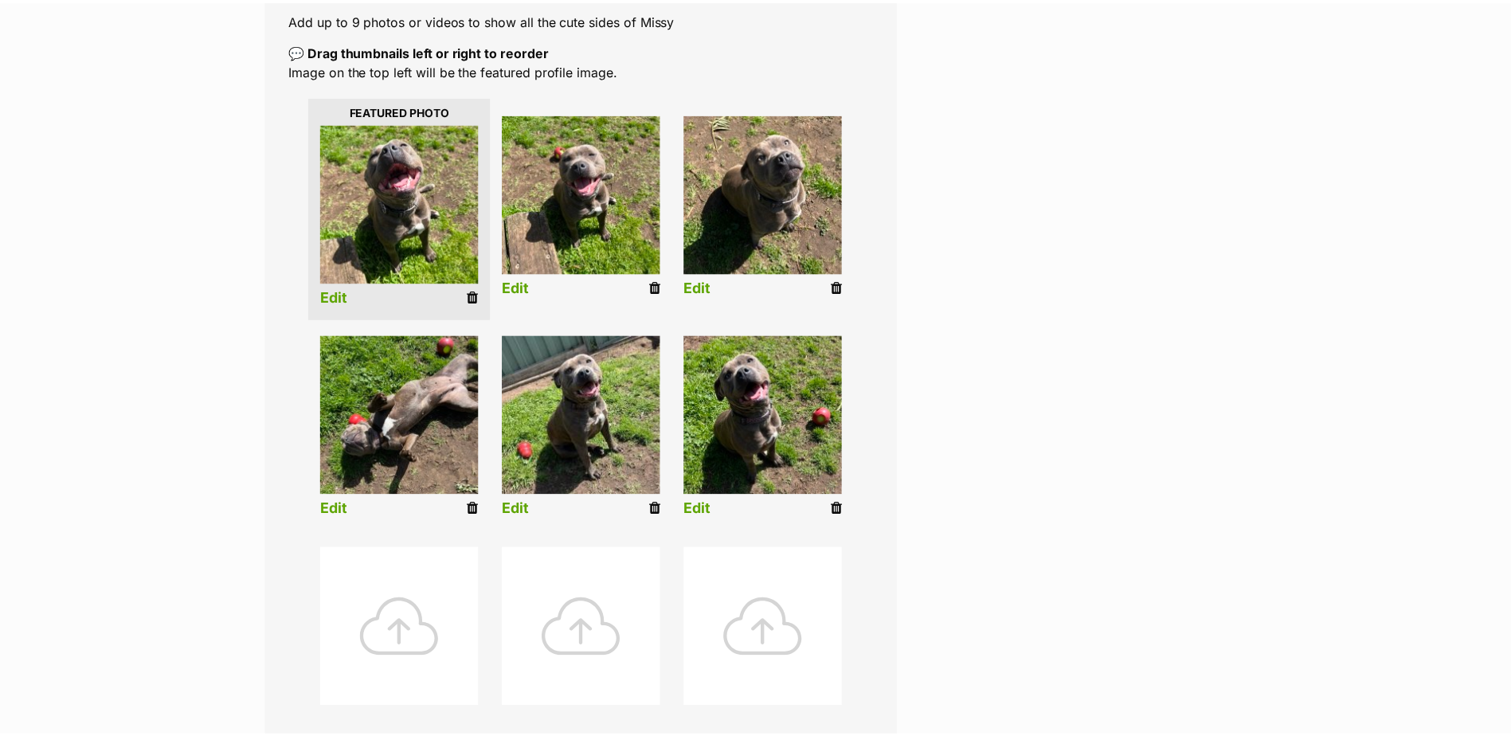
scroll to position [319, 0]
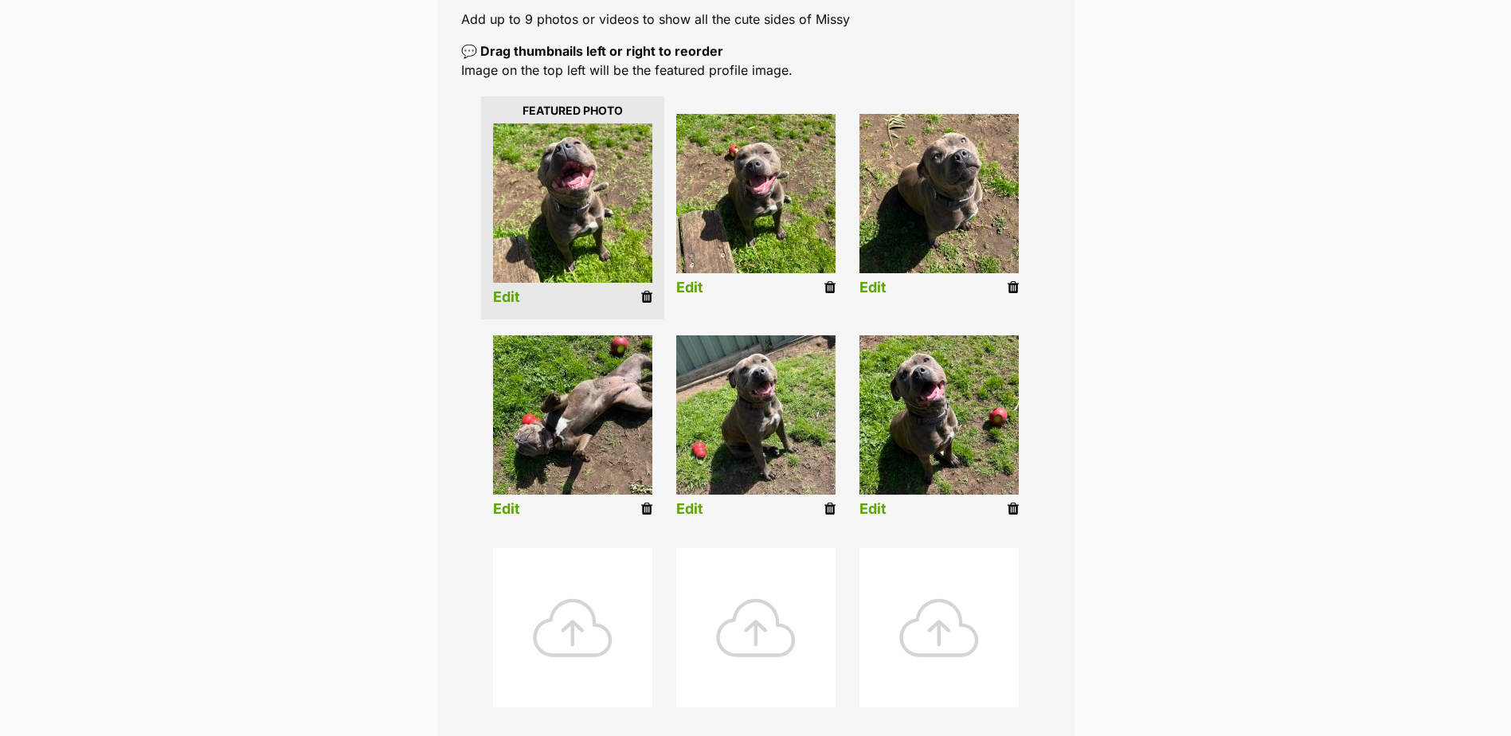
click at [1010, 288] on icon at bounding box center [1012, 287] width 11 height 14
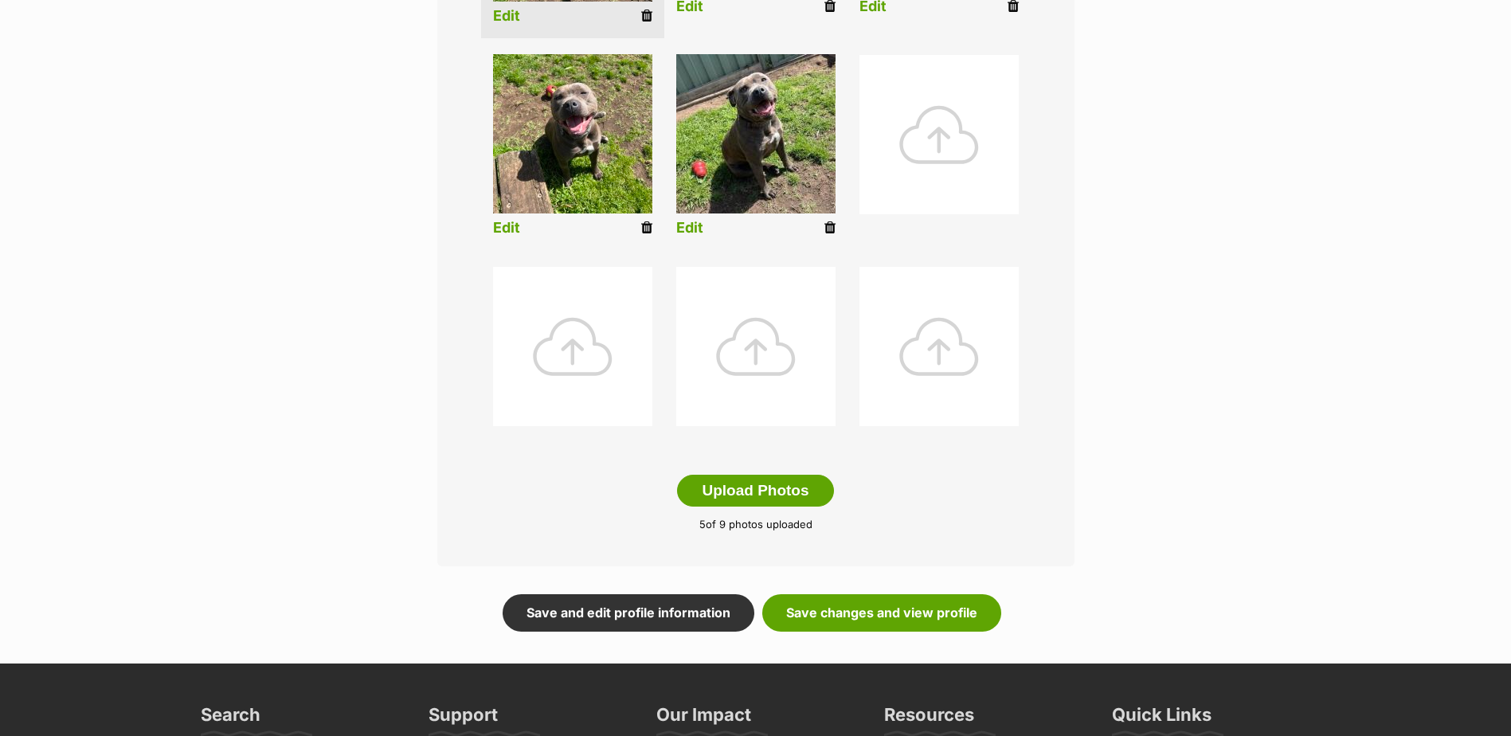
scroll to position [717, 0]
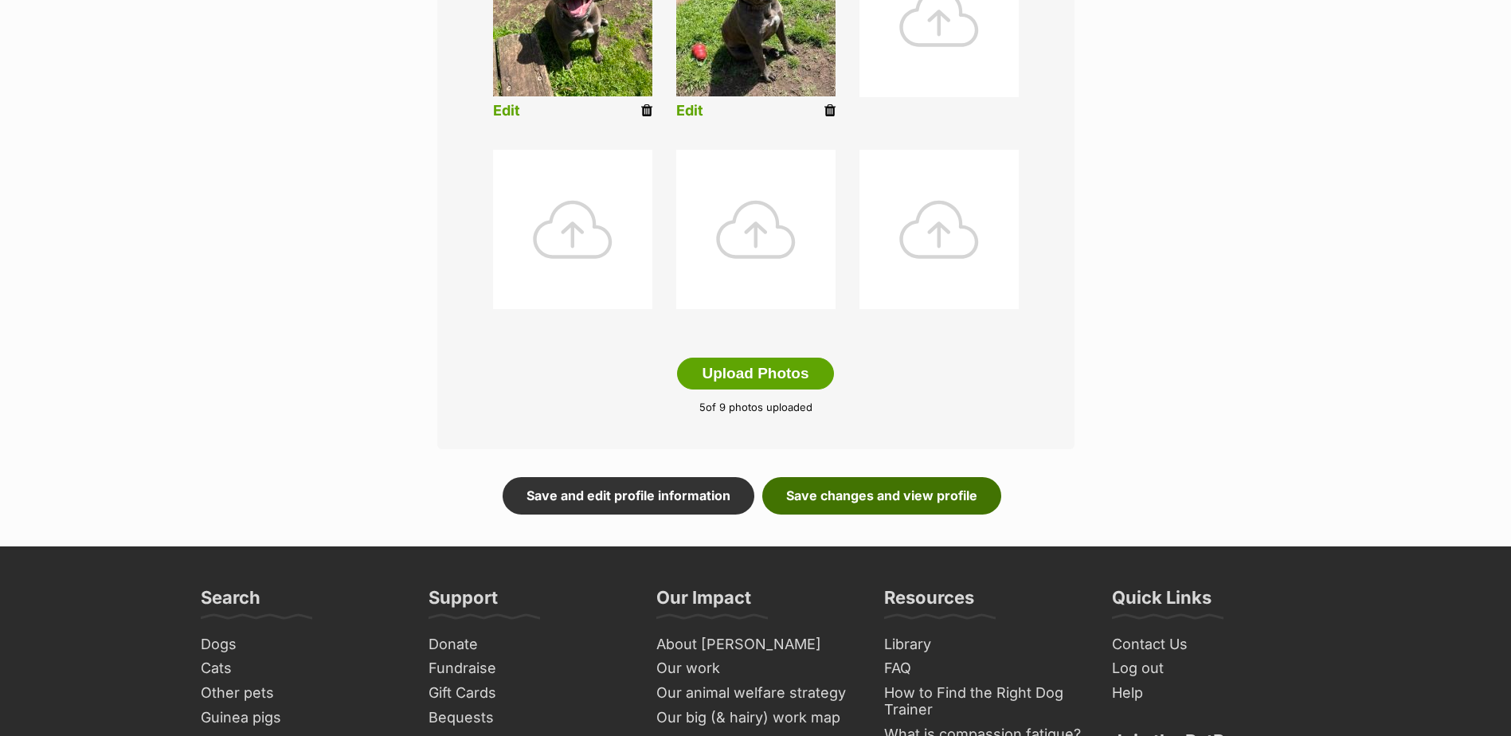
click at [926, 498] on link "Save changes and view profile" at bounding box center [881, 495] width 239 height 37
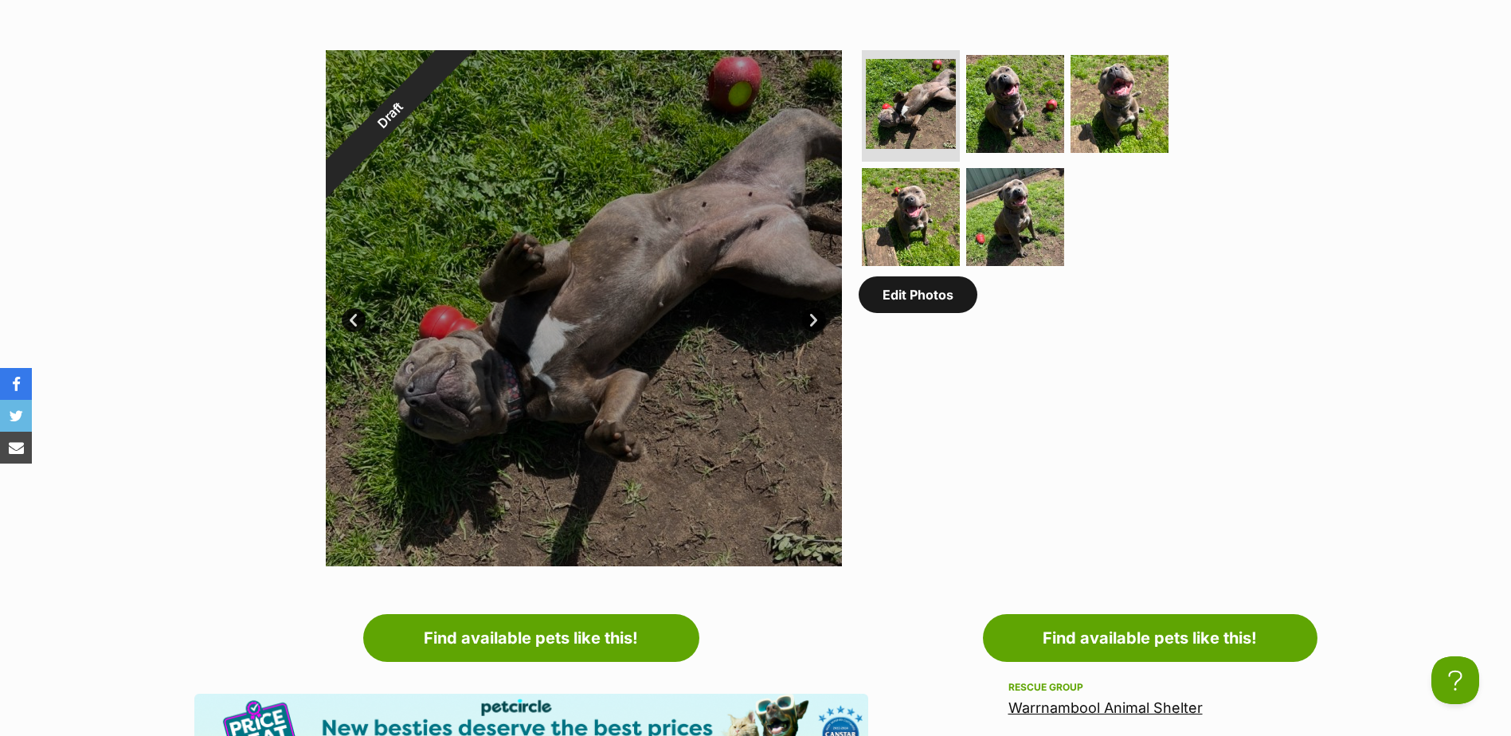
click at [916, 307] on link "Edit Photos" at bounding box center [917, 294] width 119 height 37
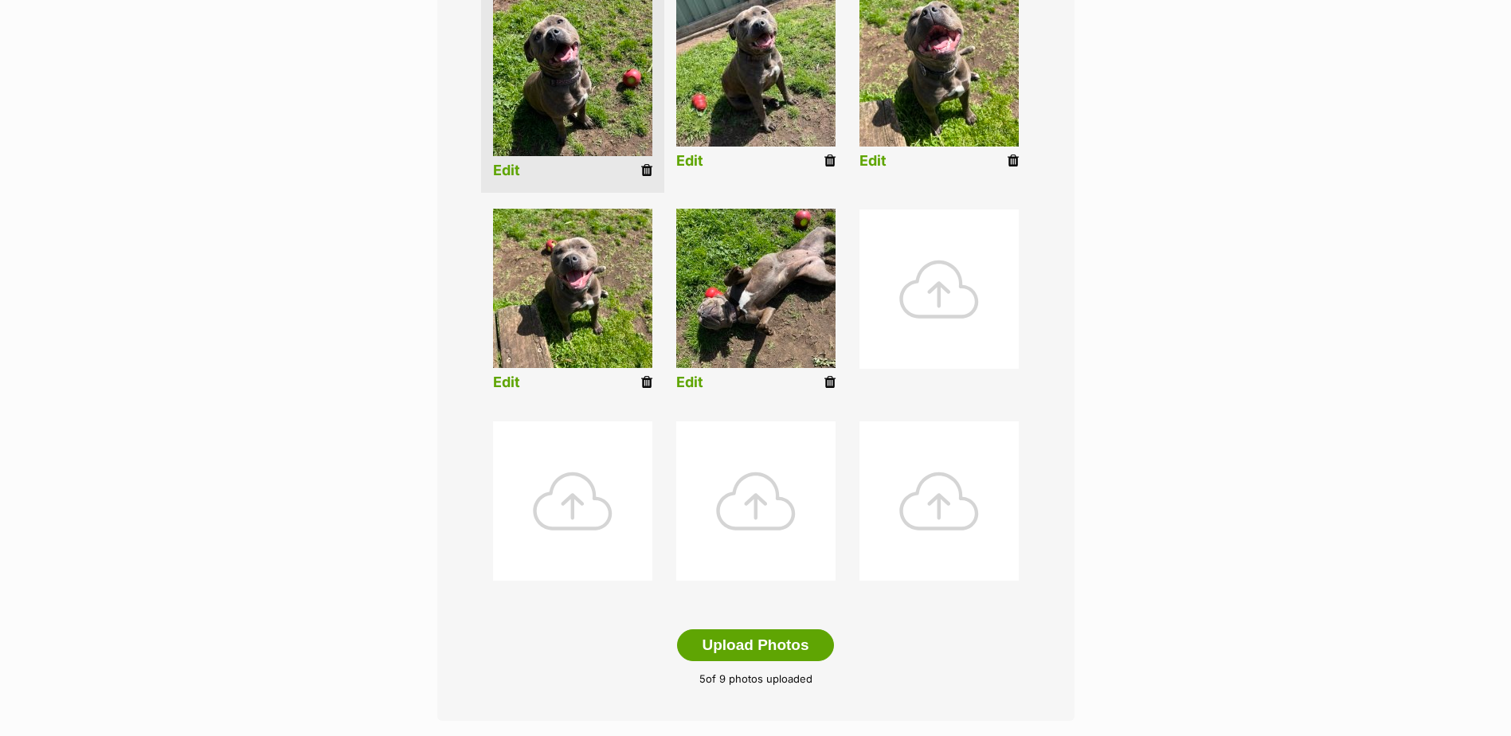
scroll to position [557, 0]
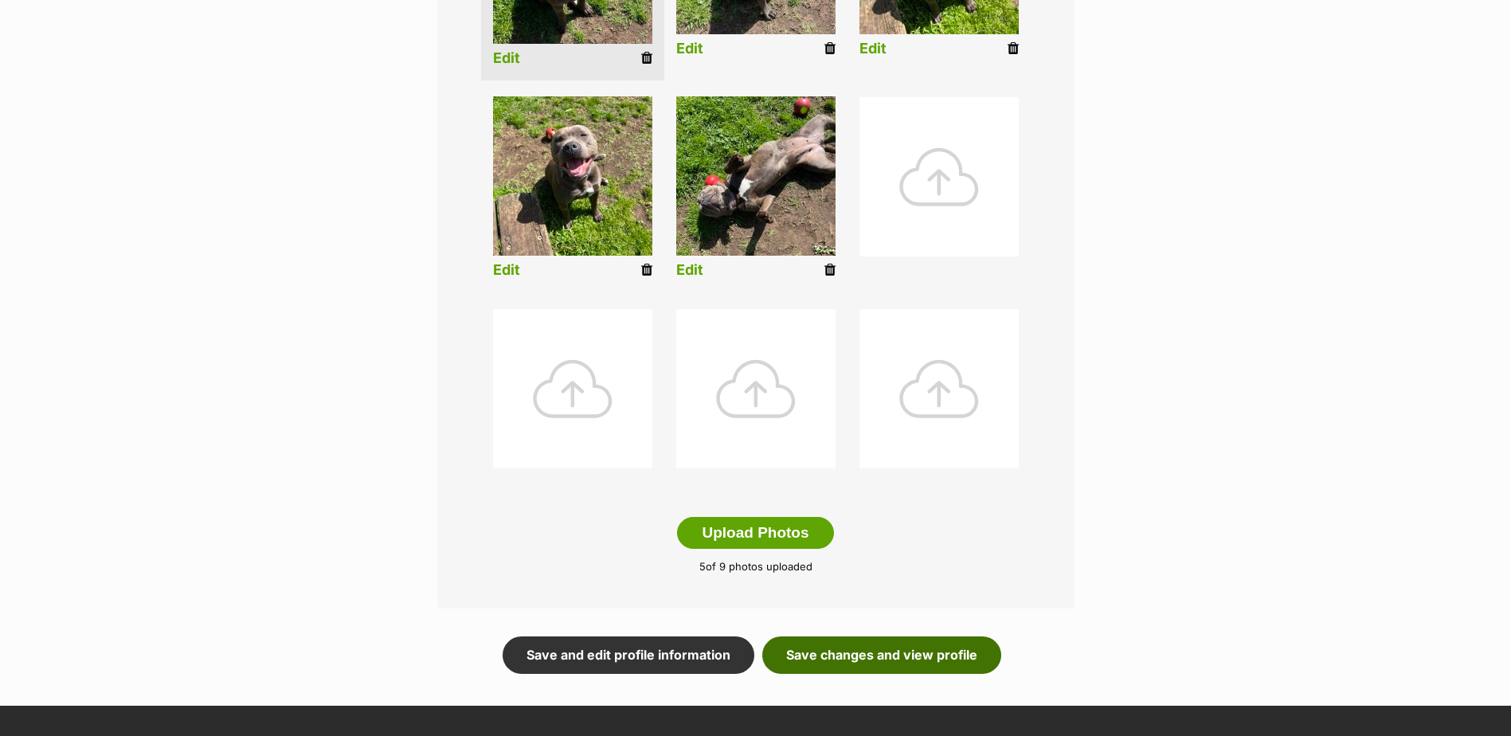
click at [866, 648] on link "Save changes and view profile" at bounding box center [881, 654] width 239 height 37
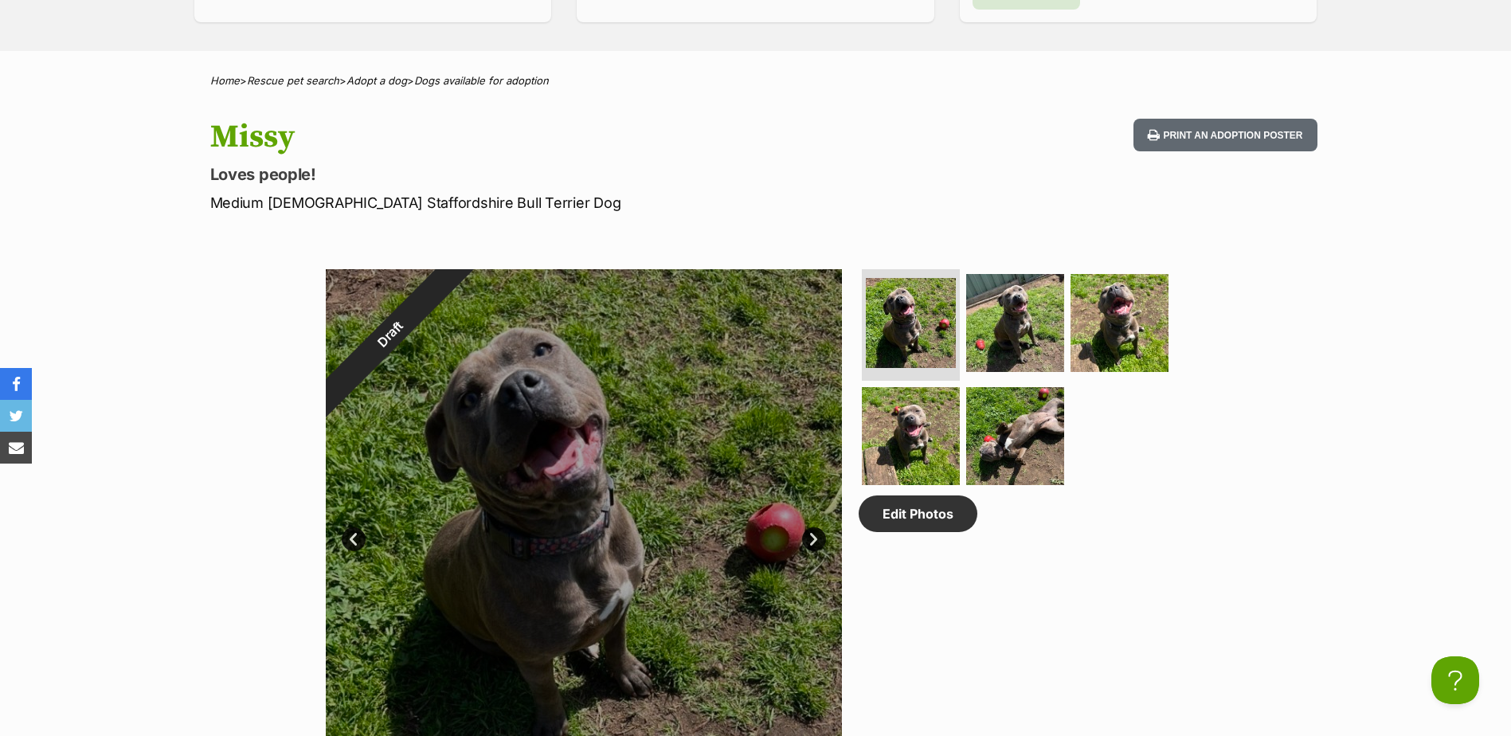
scroll to position [319, 0]
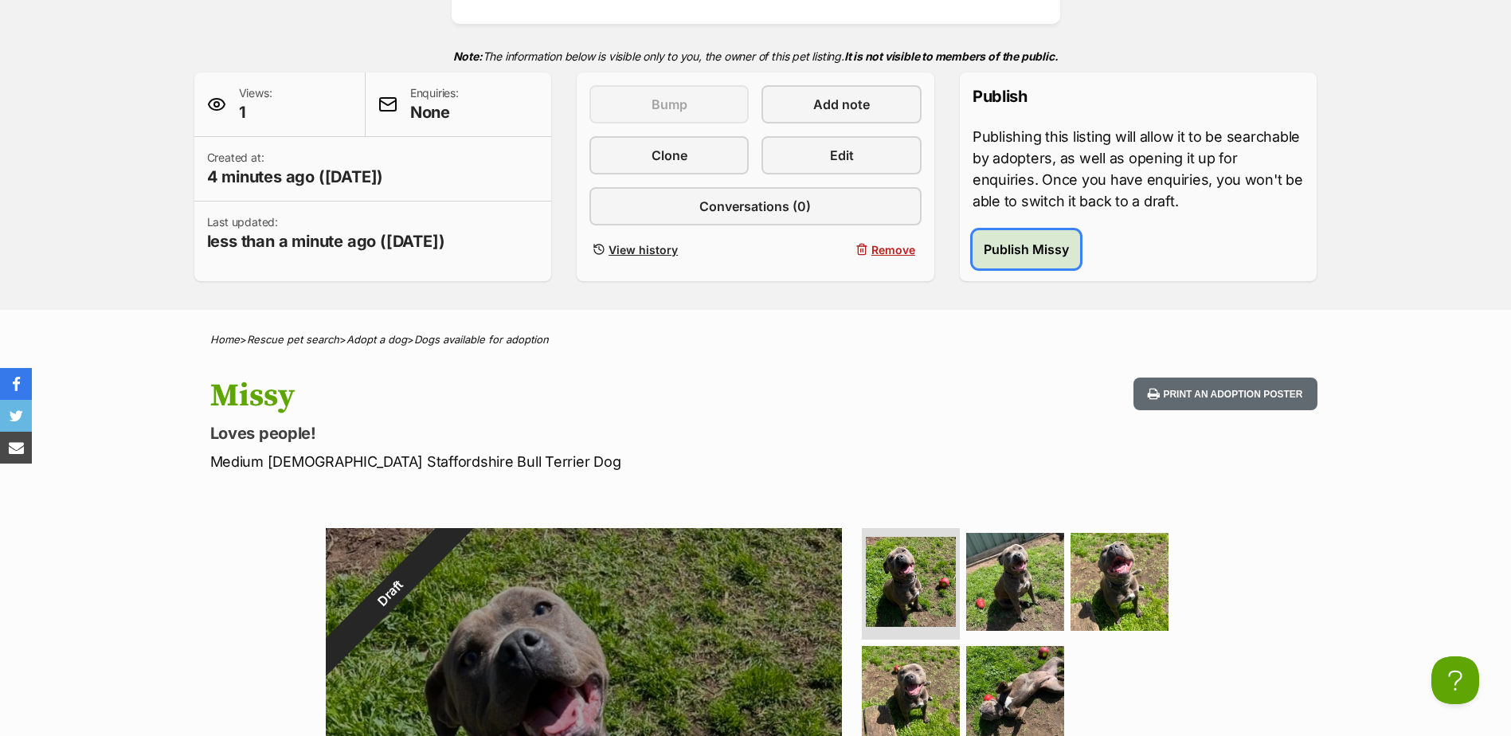
click at [1027, 244] on span "Publish Missy" at bounding box center [1025, 249] width 85 height 19
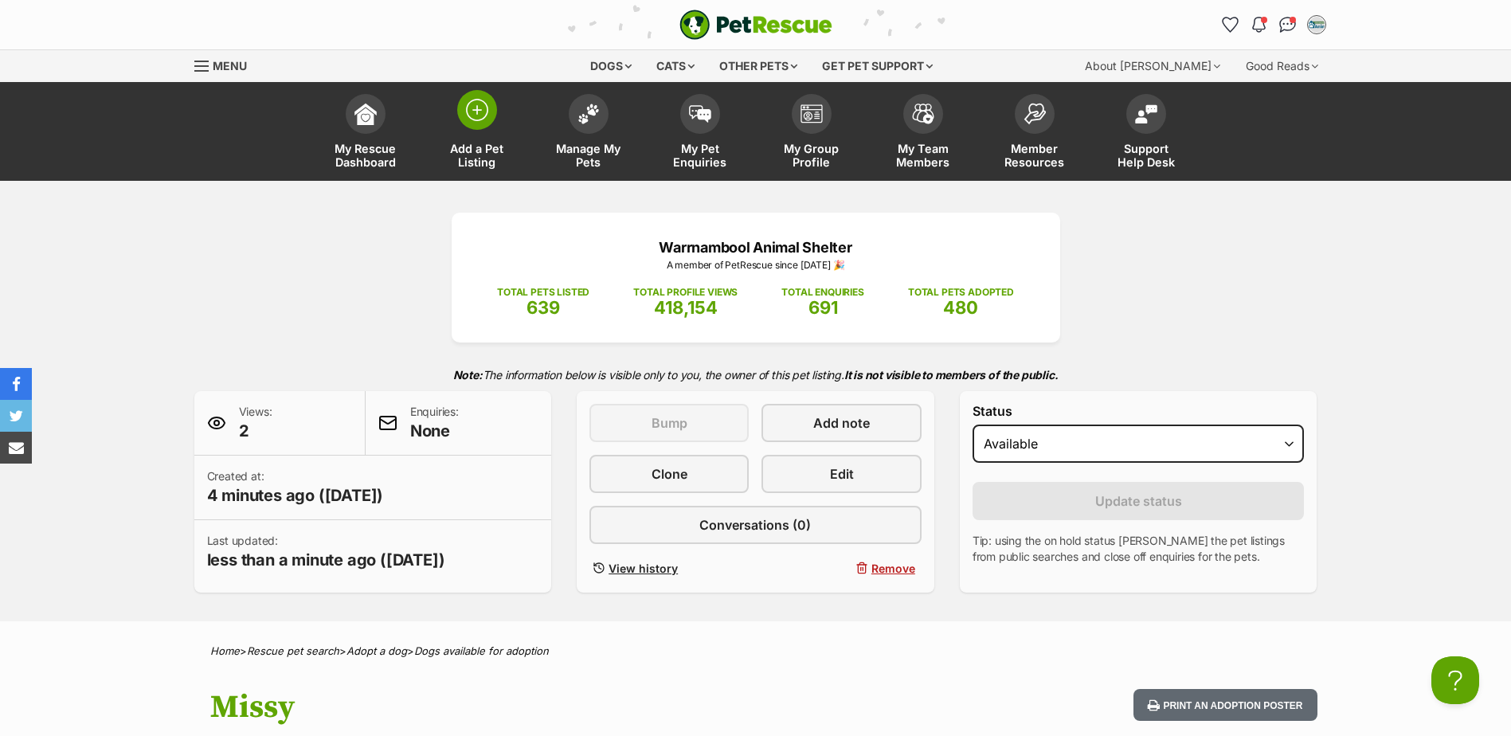
click at [477, 154] on span "Add a Pet Listing" at bounding box center [477, 155] width 72 height 27
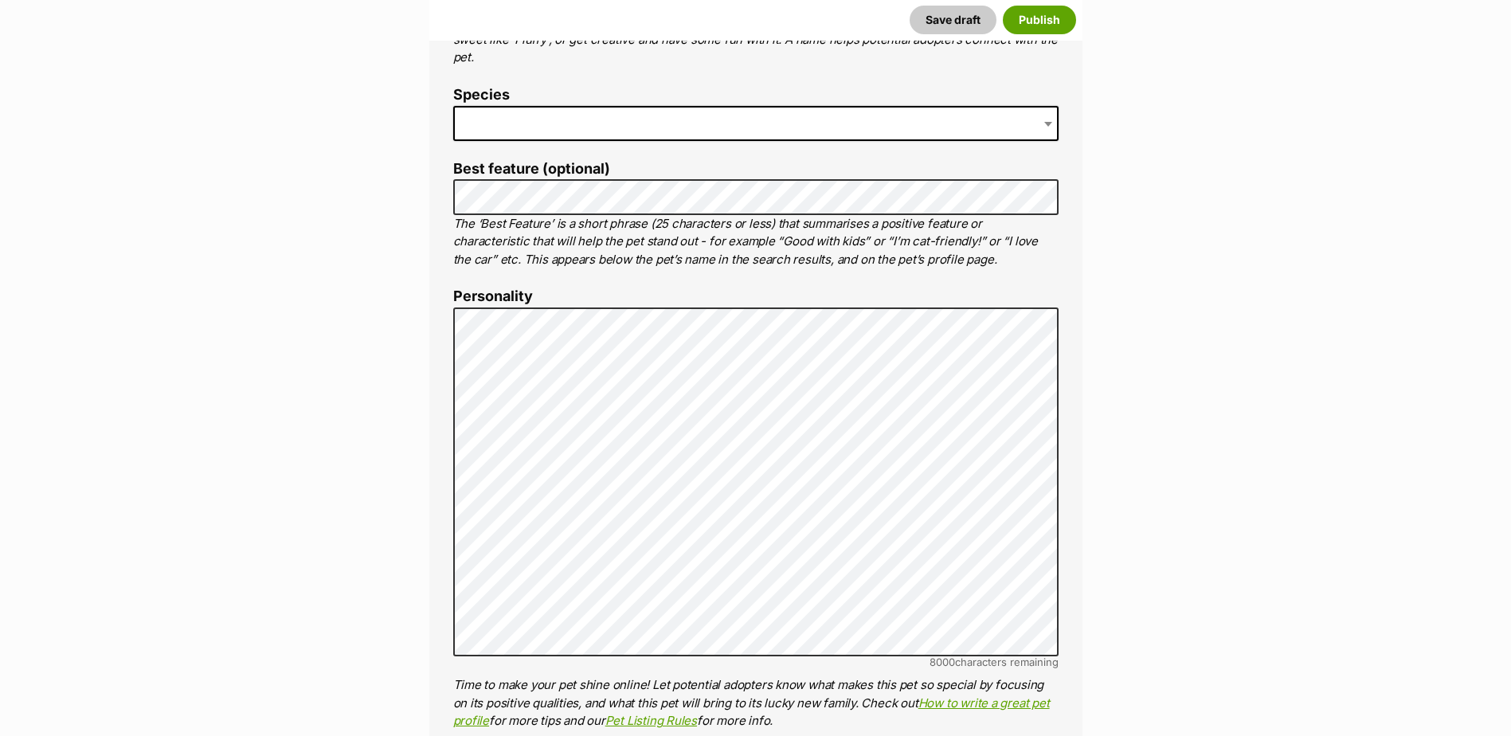
scroll to position [717, 0]
click at [559, 127] on span at bounding box center [755, 122] width 605 height 35
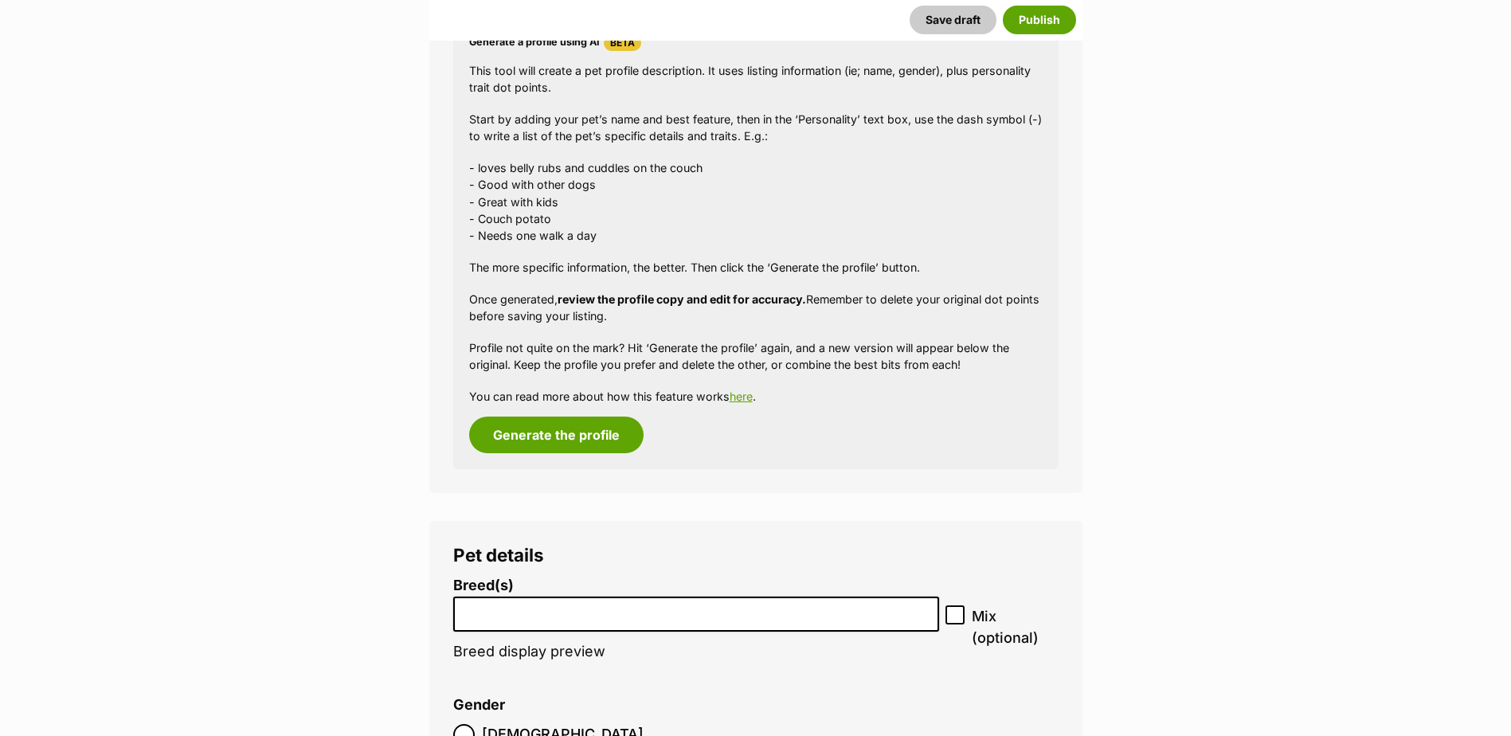
scroll to position [1593, 0]
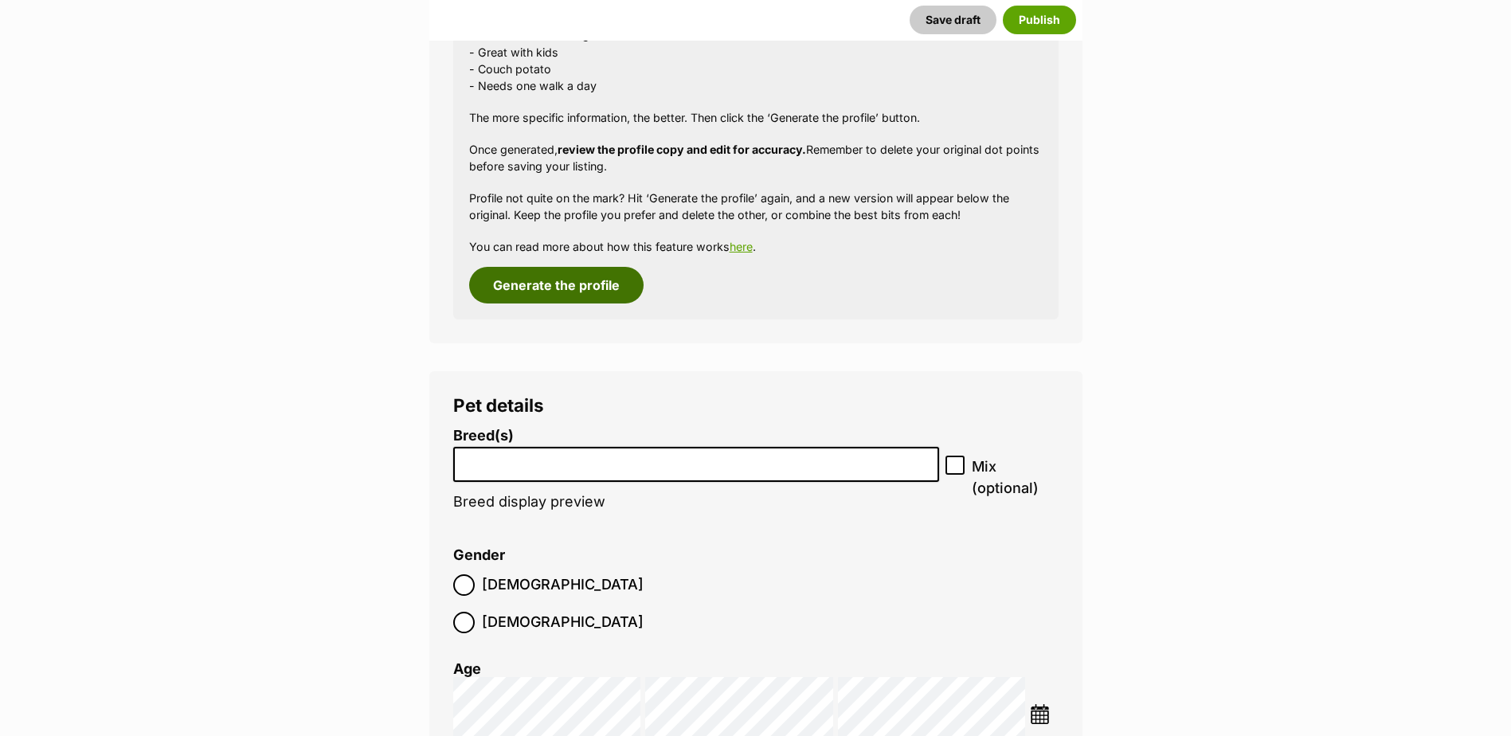
click at [550, 291] on button "Generate the profile" at bounding box center [556, 285] width 174 height 37
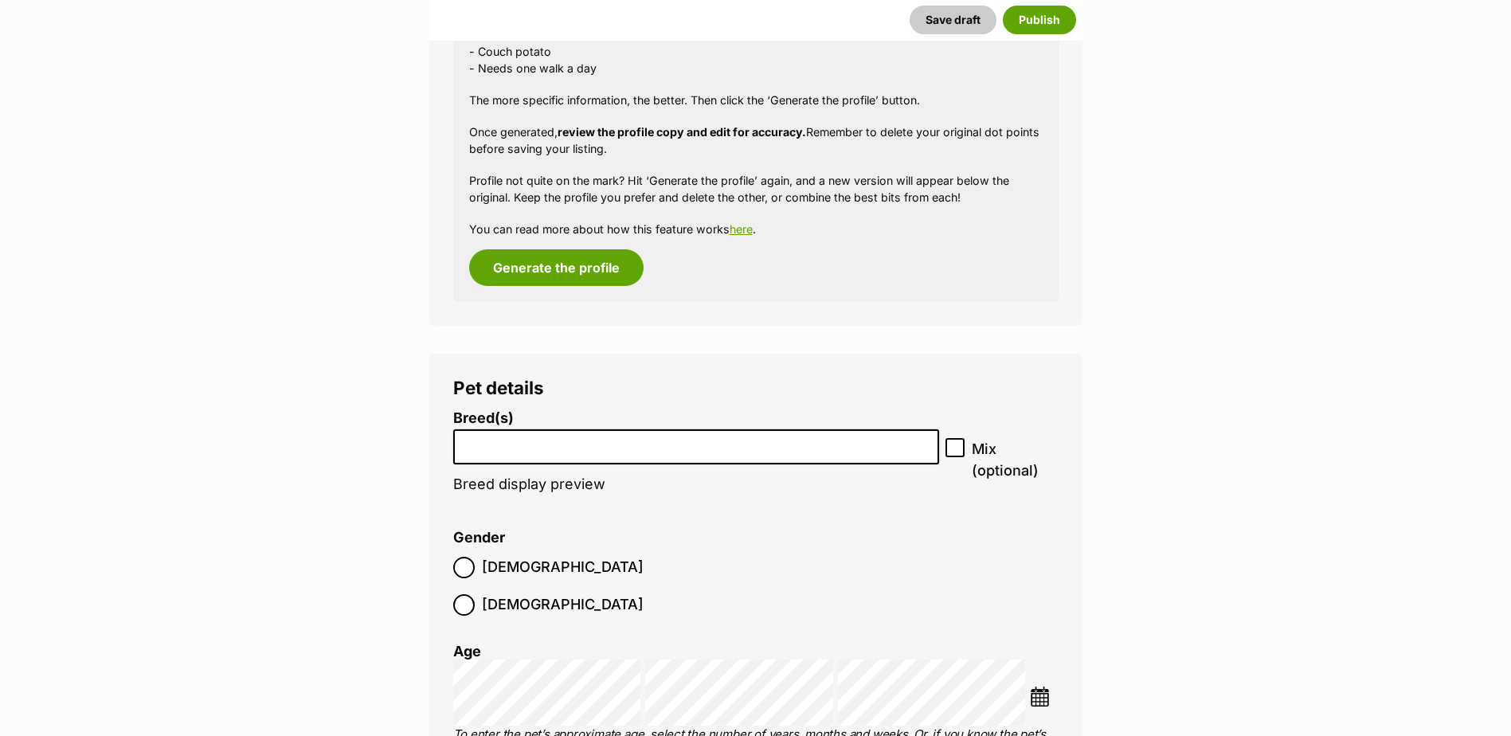
scroll to position [1785, 0]
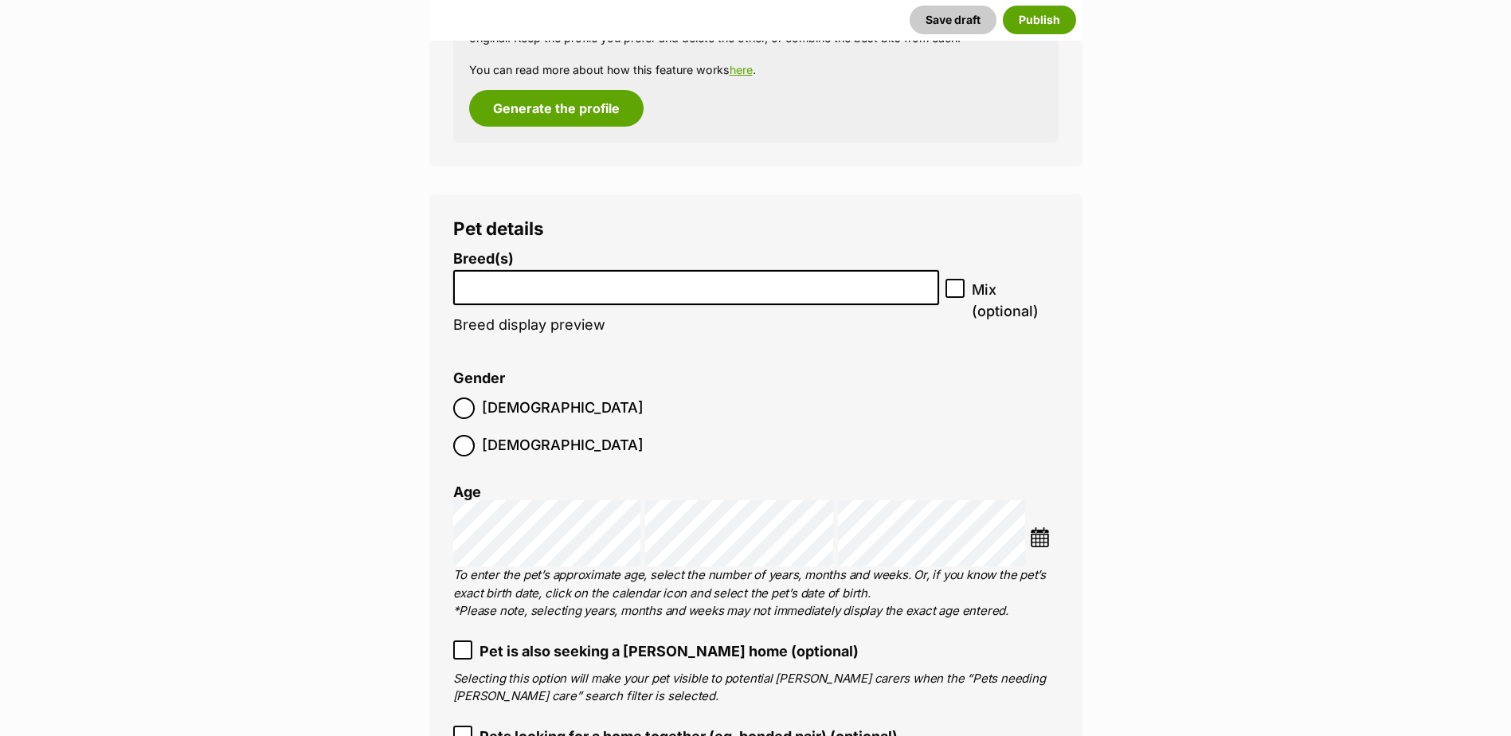
click at [546, 290] on input "search" at bounding box center [696, 284] width 475 height 17
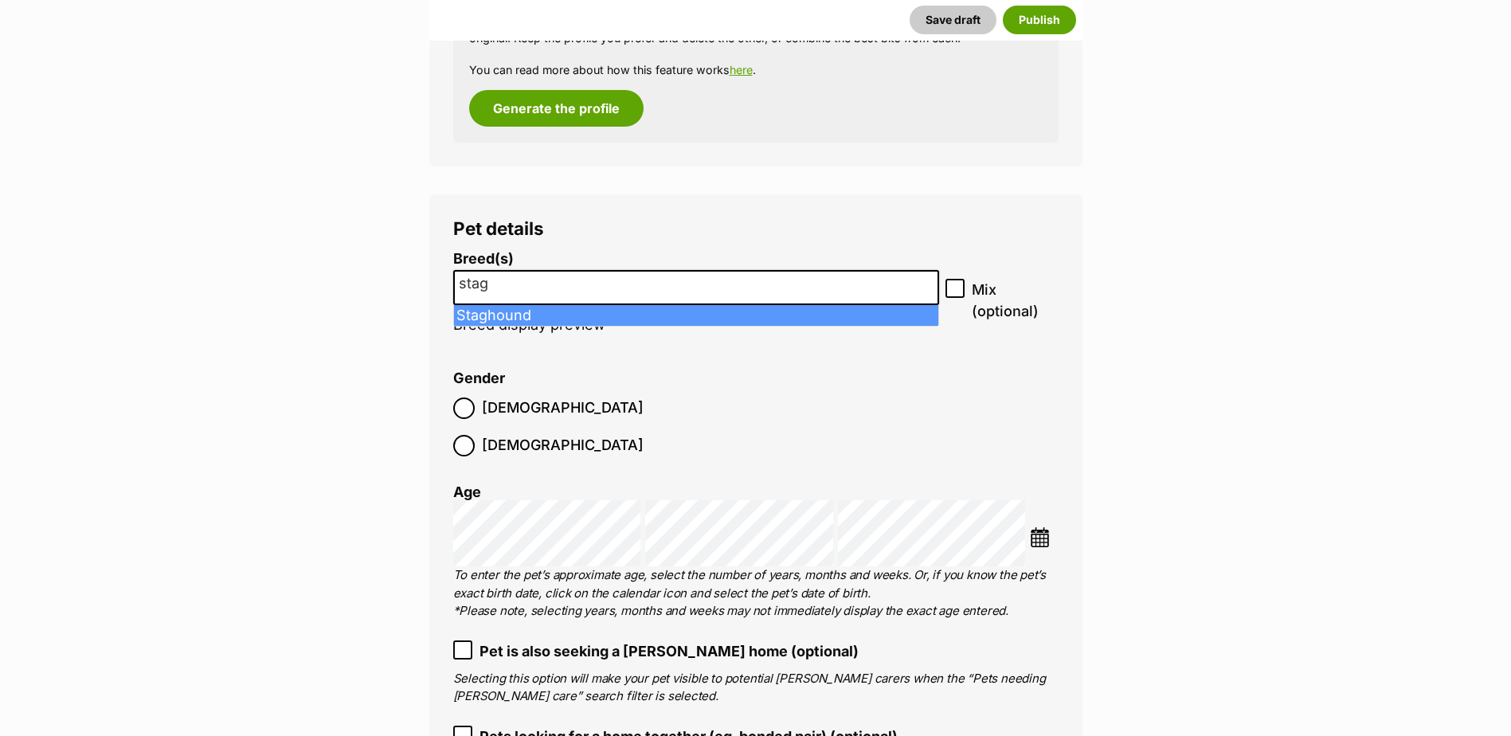
type input "stag"
select select "200"
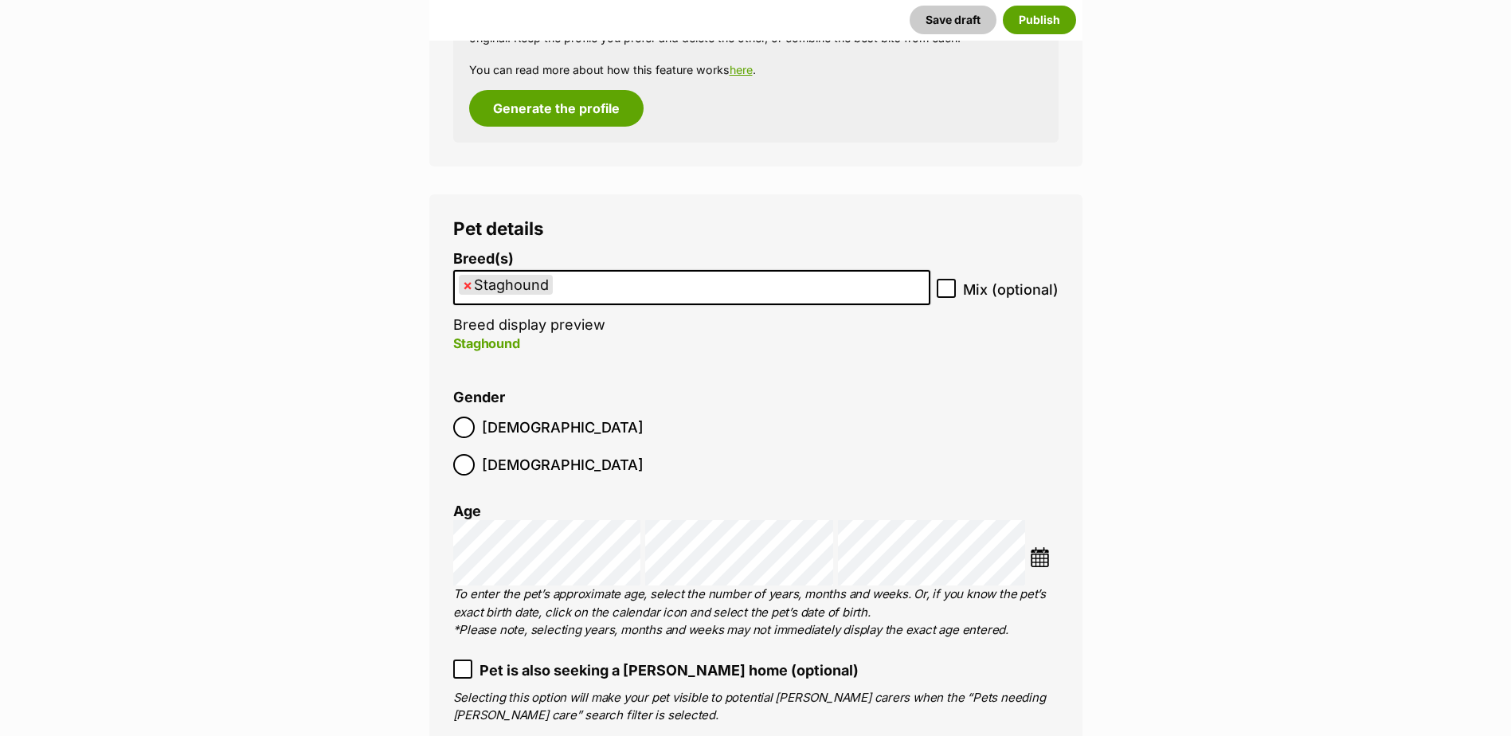
click at [948, 293] on icon at bounding box center [945, 288] width 11 height 11
click at [948, 293] on input "Mix (optional)" at bounding box center [945, 288] width 19 height 19
checkbox input "true"
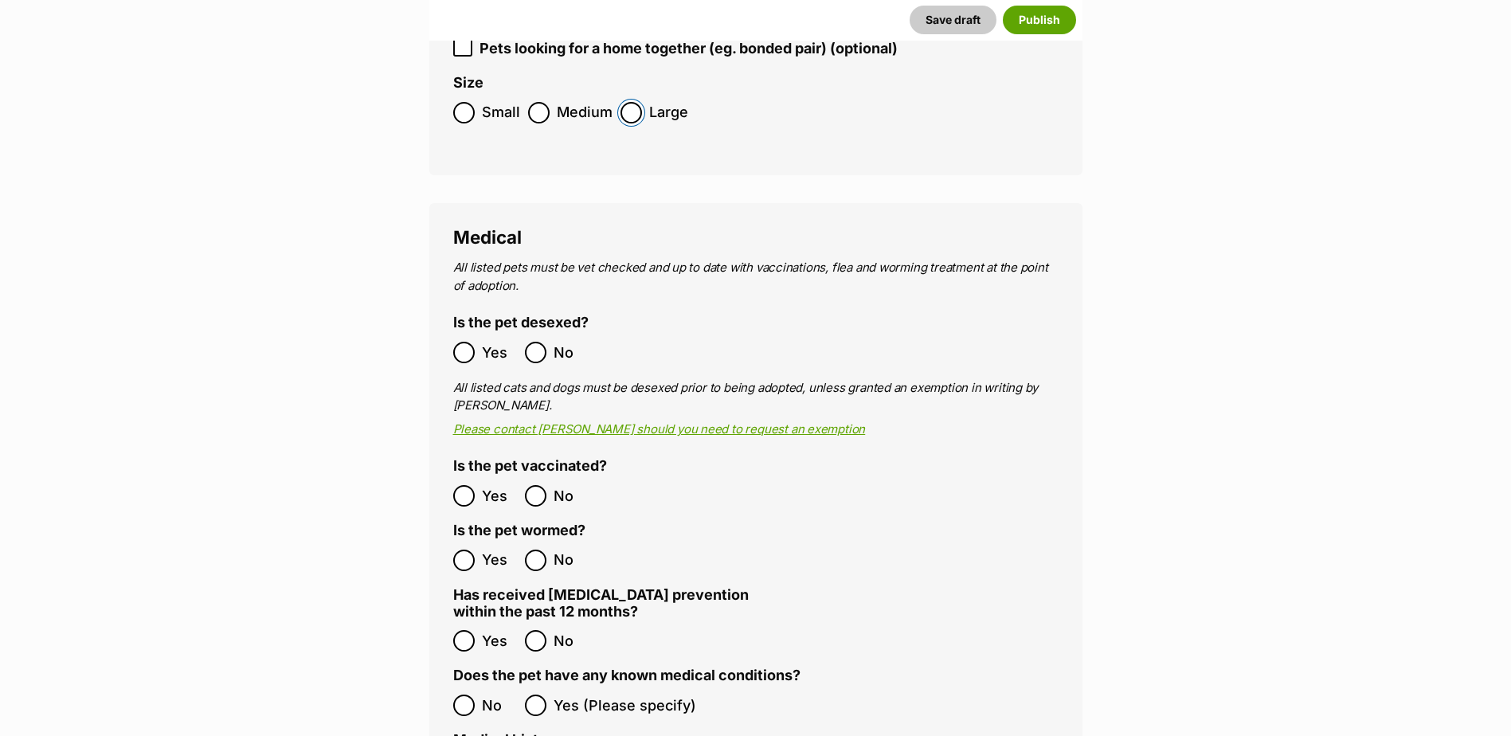
scroll to position [2502, 0]
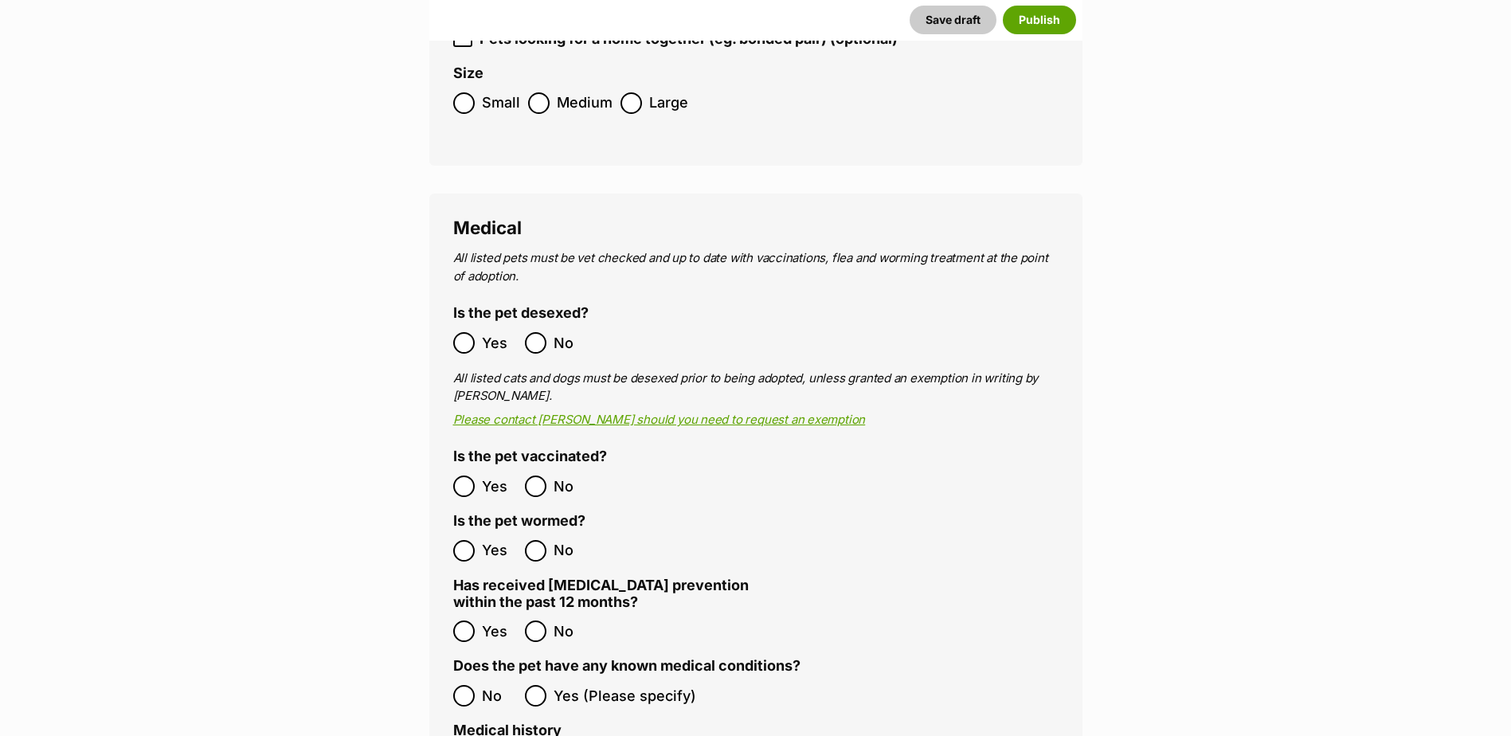
click at [458, 467] on ol "Yes No" at bounding box center [604, 485] width 303 height 37
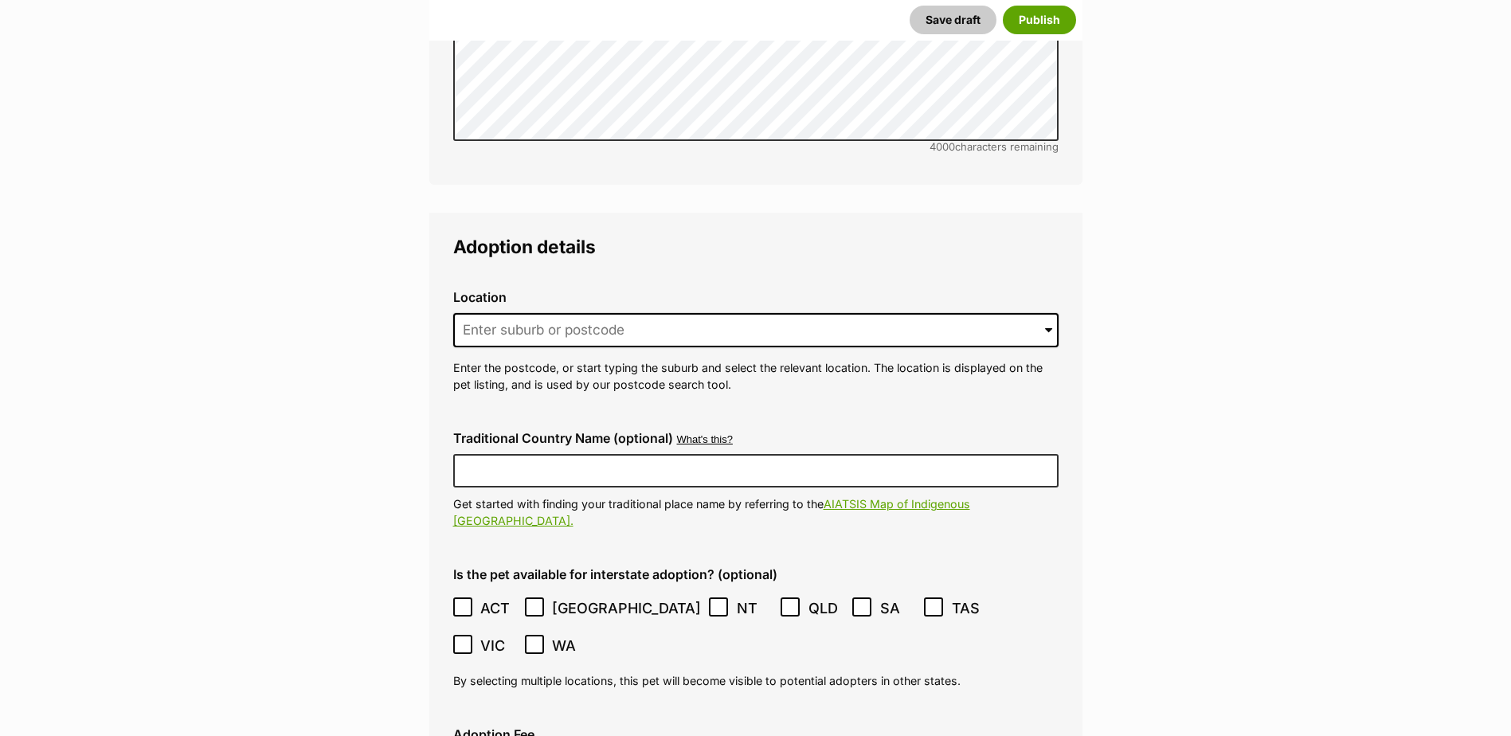
scroll to position [3617, 0]
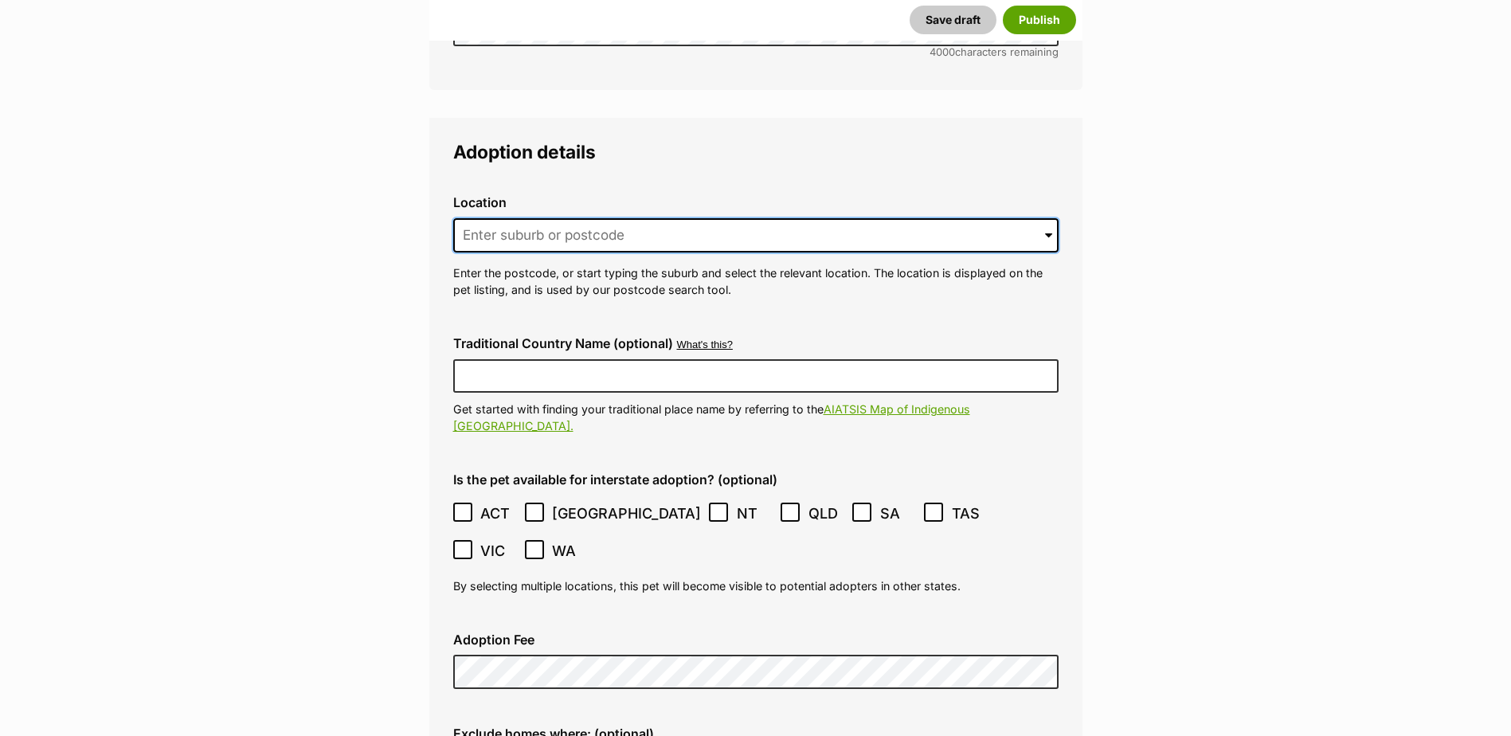
click at [557, 218] on input at bounding box center [755, 235] width 605 height 35
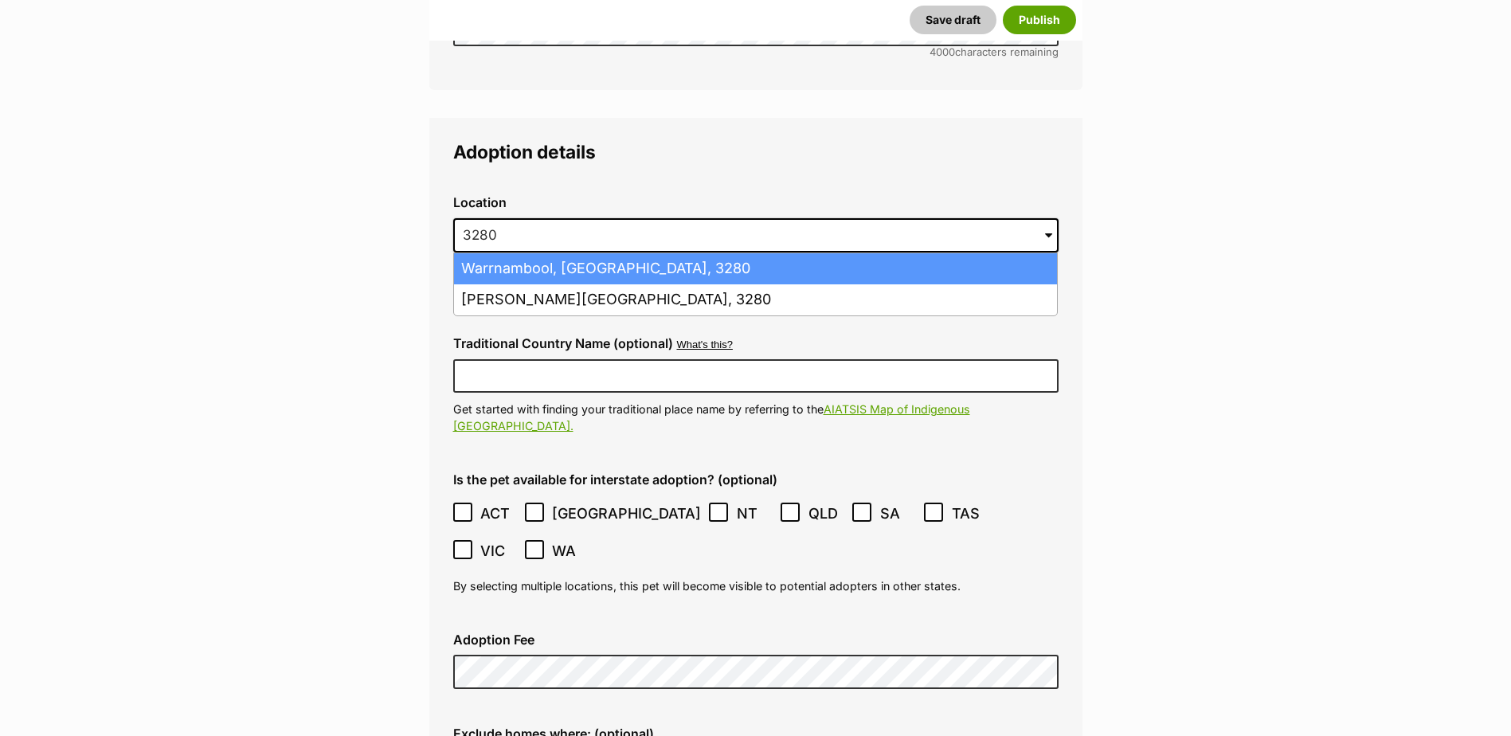
click at [565, 253] on li "Warrnambool, Victoria, 3280" at bounding box center [755, 268] width 603 height 31
type input "Warrnambool, Victoria, 3280"
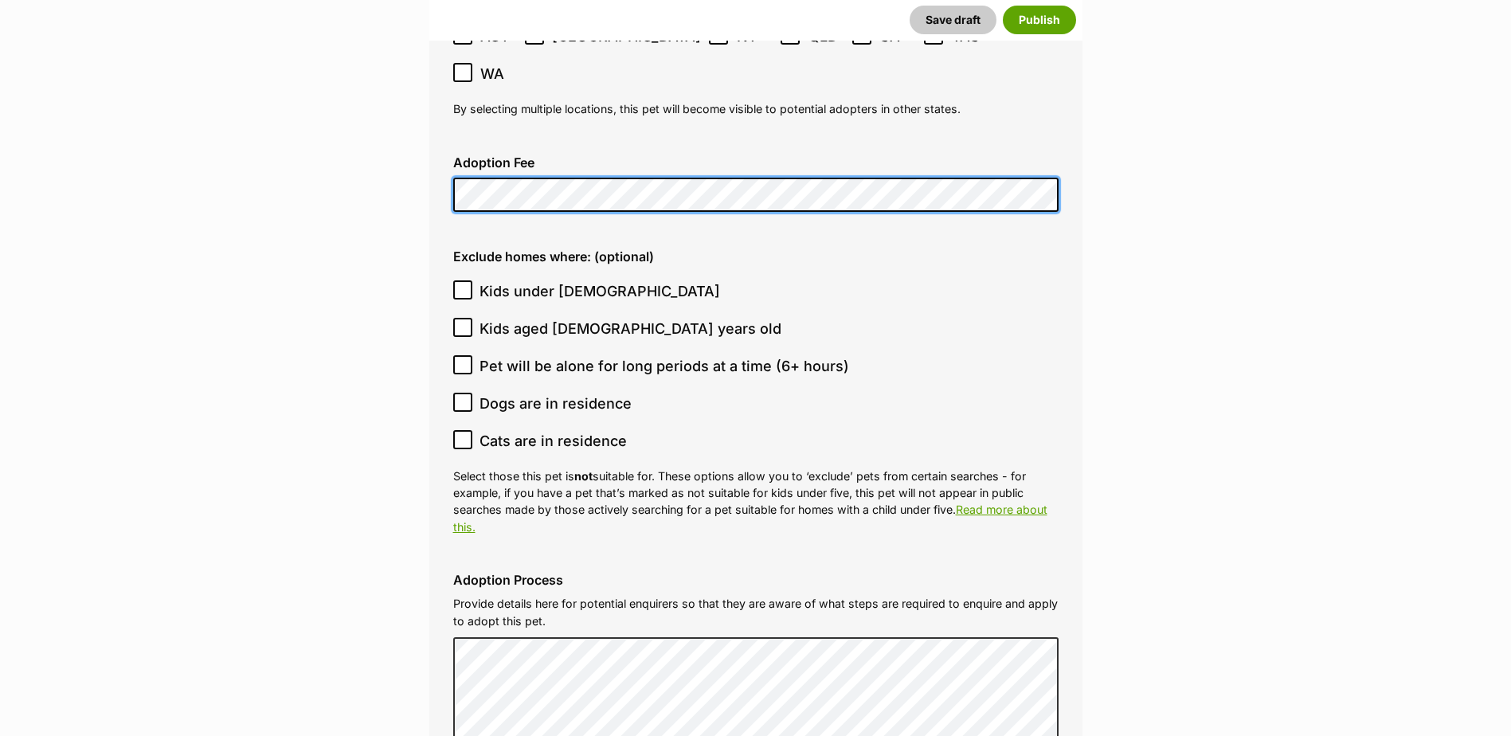
scroll to position [4094, 0]
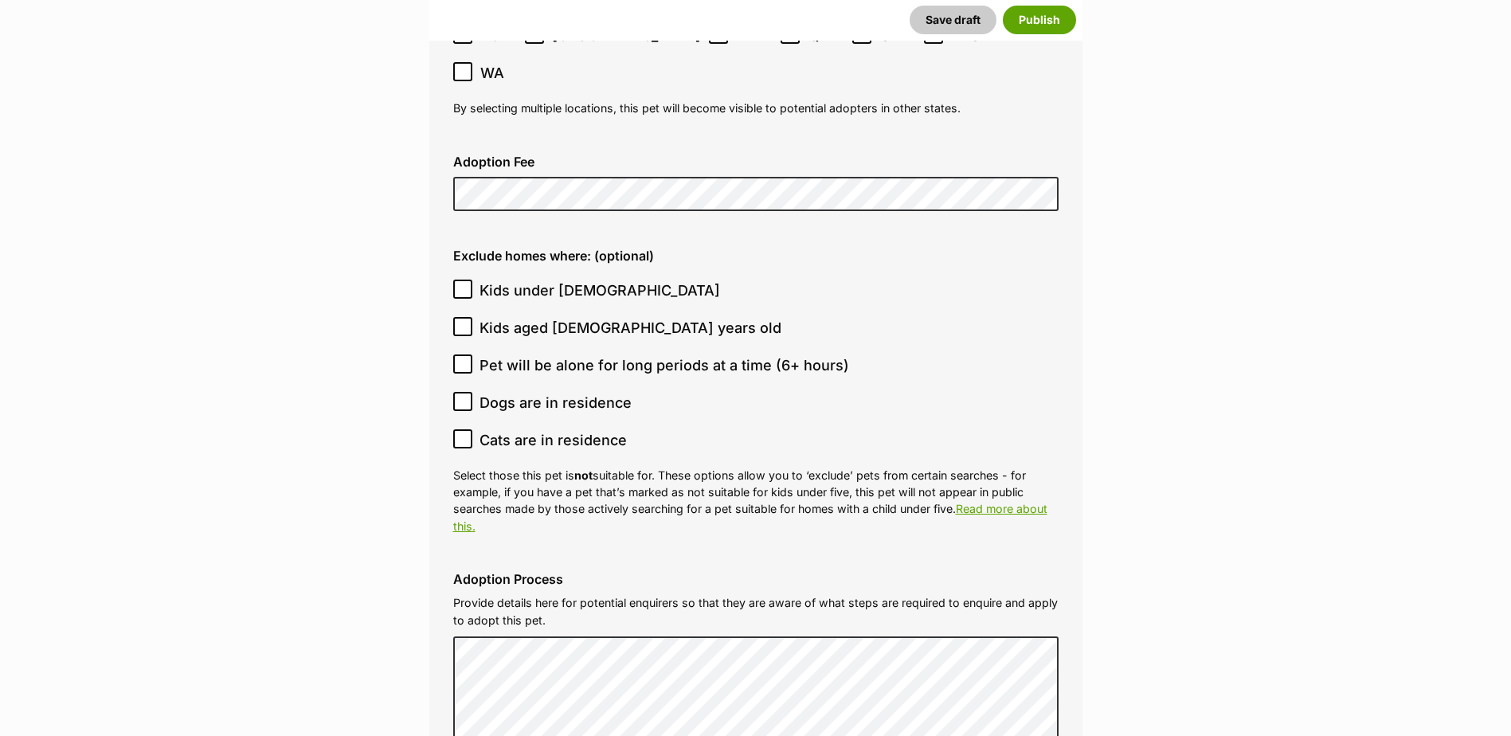
click at [459, 285] on icon at bounding box center [463, 288] width 10 height 7
click at [459, 279] on input "Kids under 5 years old" at bounding box center [462, 288] width 19 height 19
checkbox input "true"
click at [464, 360] on icon at bounding box center [463, 363] width 10 height 7
click at [464, 354] on input "Pet will be alone for long periods at a time (6+ hours)" at bounding box center [462, 363] width 19 height 19
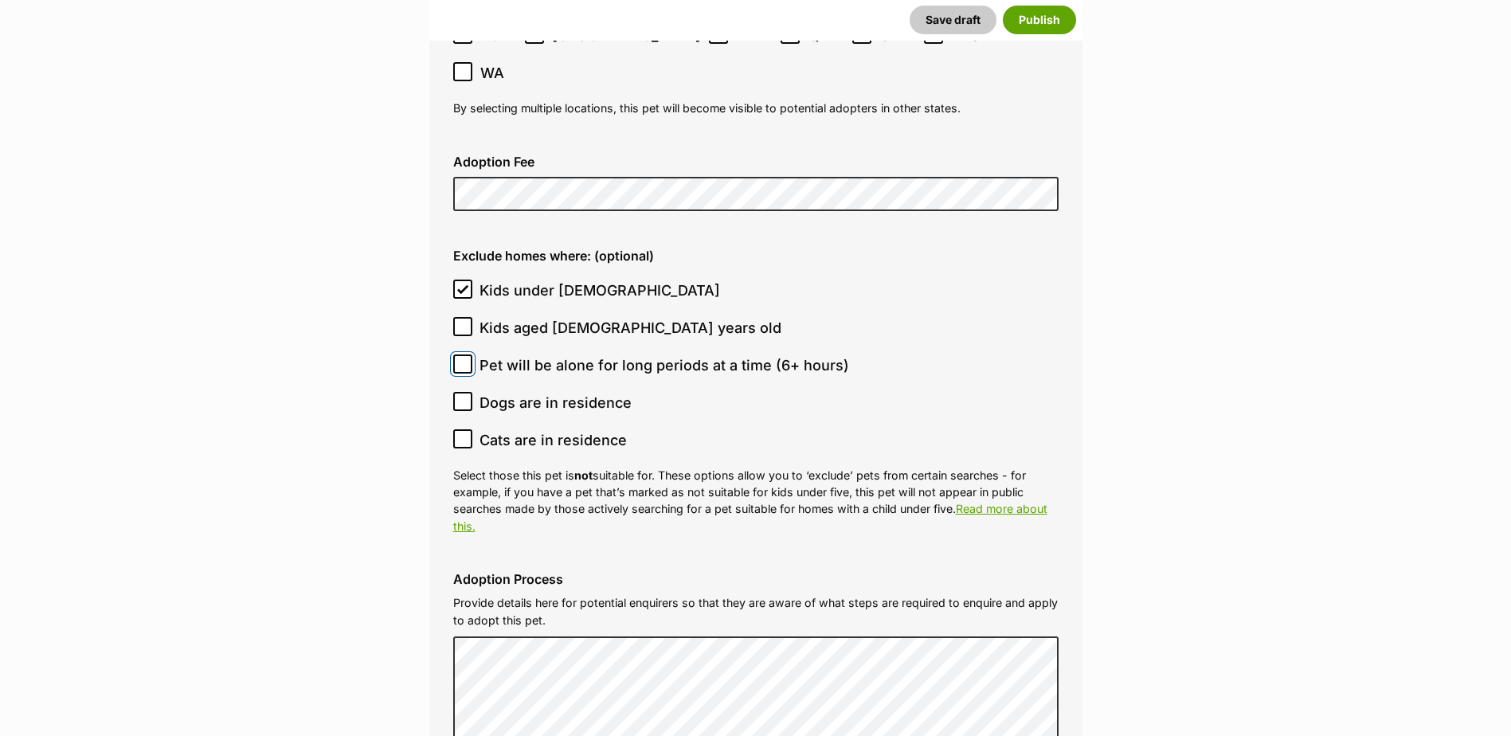
checkbox input "true"
click at [461, 433] on icon at bounding box center [462, 438] width 11 height 11
click at [461, 429] on input "Cats are in residence" at bounding box center [462, 438] width 19 height 19
checkbox input "true"
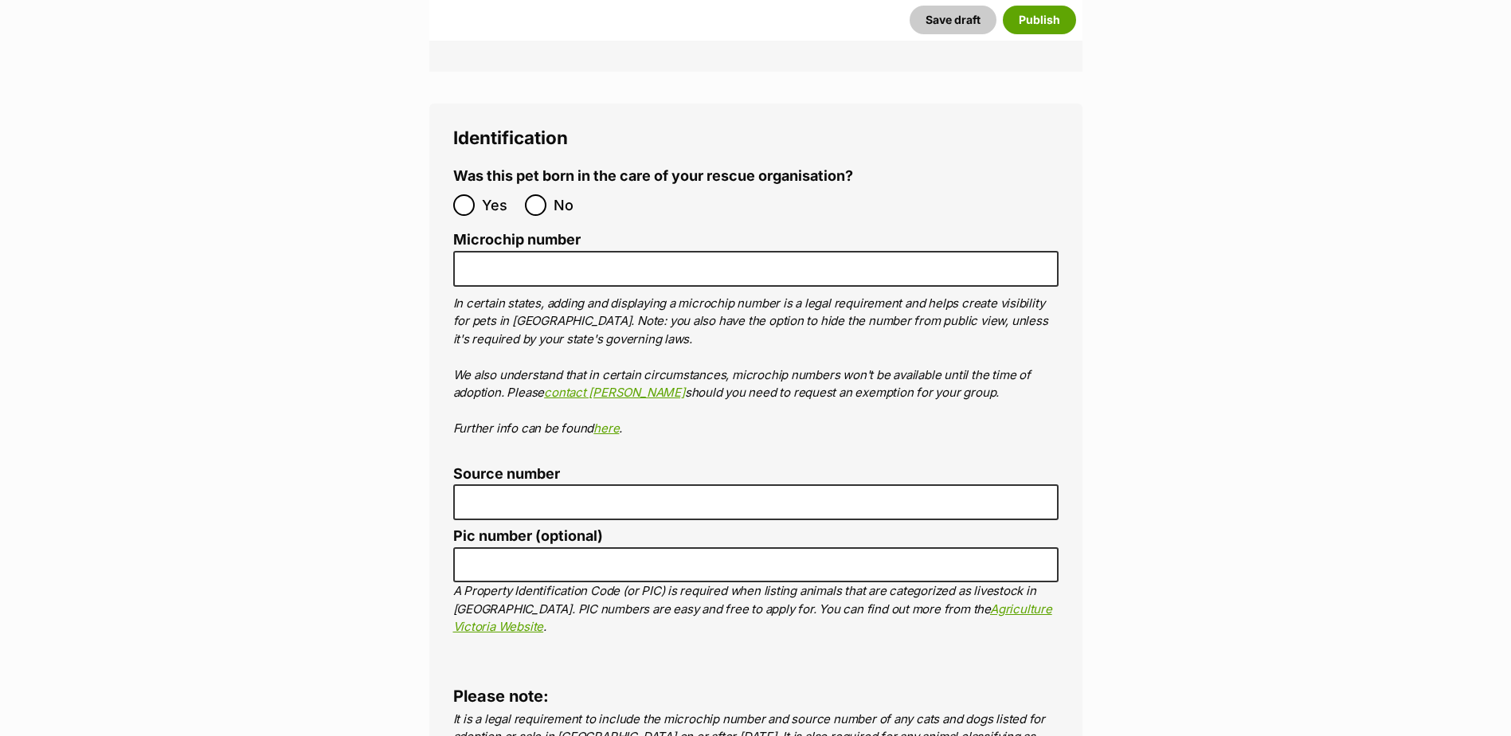
scroll to position [5130, 0]
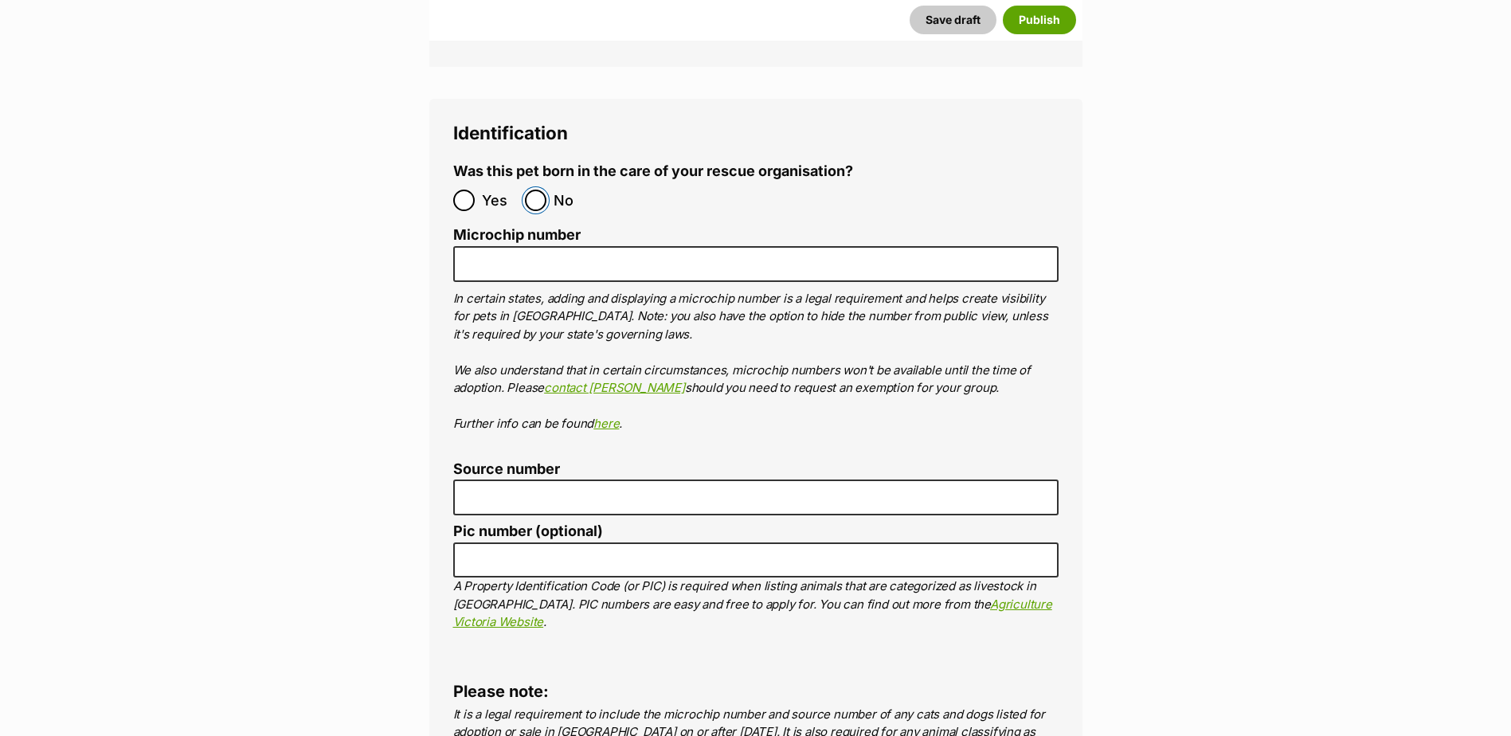
click at [534, 190] on input "No" at bounding box center [535, 200] width 21 height 21
radio input "true"
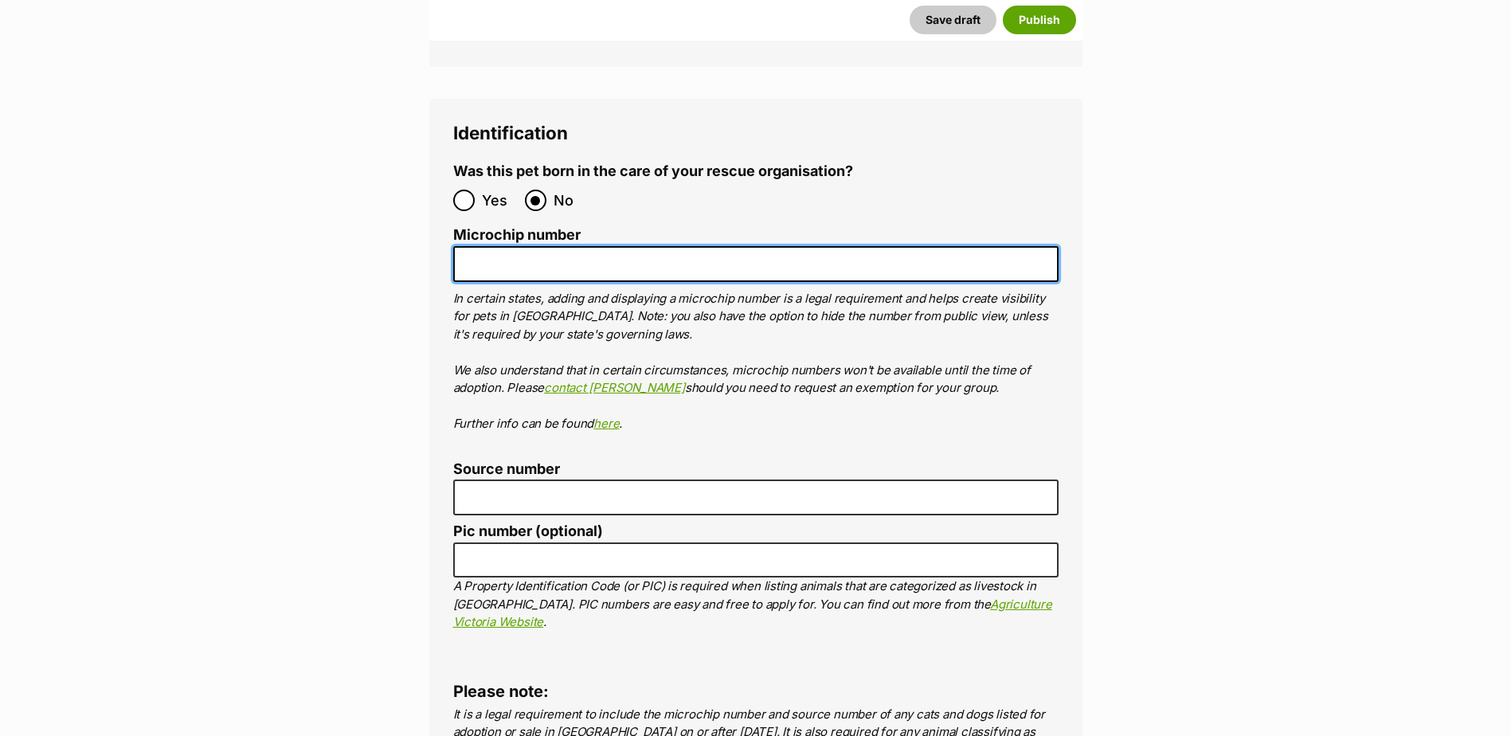
click at [513, 246] on input "Microchip number" at bounding box center [755, 264] width 605 height 36
paste input "956000018879535"
type input "956000018879535"
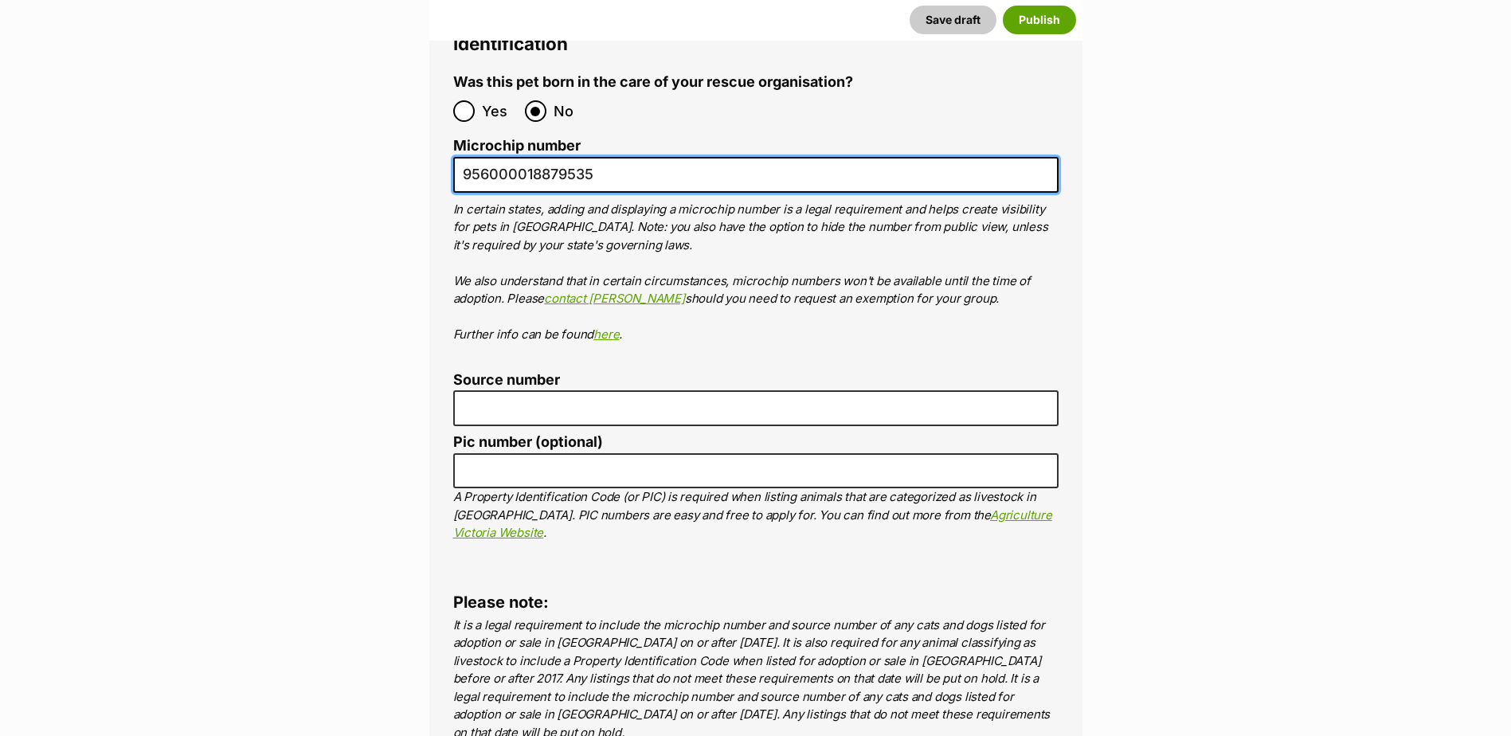
scroll to position [5368, 0]
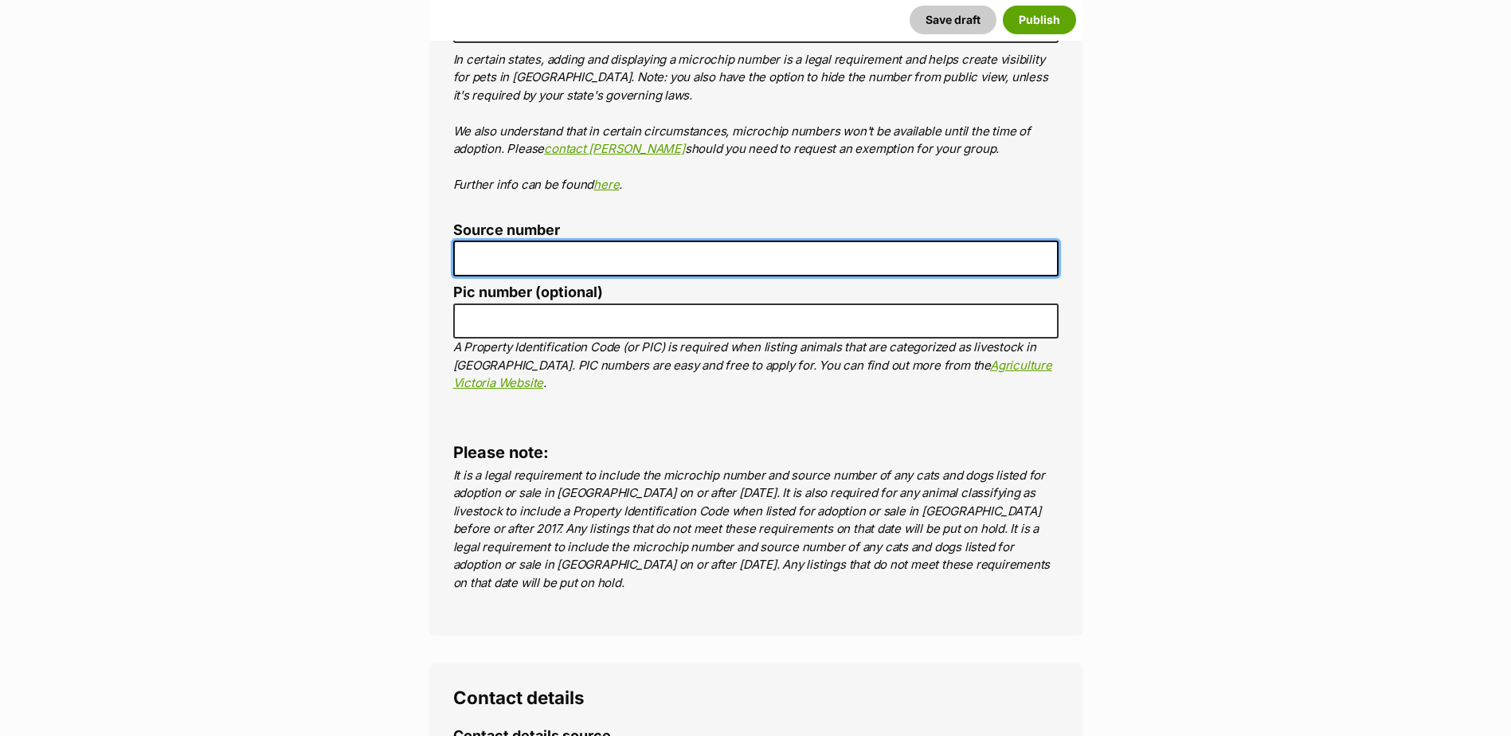
click at [584, 240] on input "Source number" at bounding box center [755, 258] width 605 height 36
click at [551, 240] on input "b" at bounding box center [755, 258] width 605 height 36
type input "BR257412"
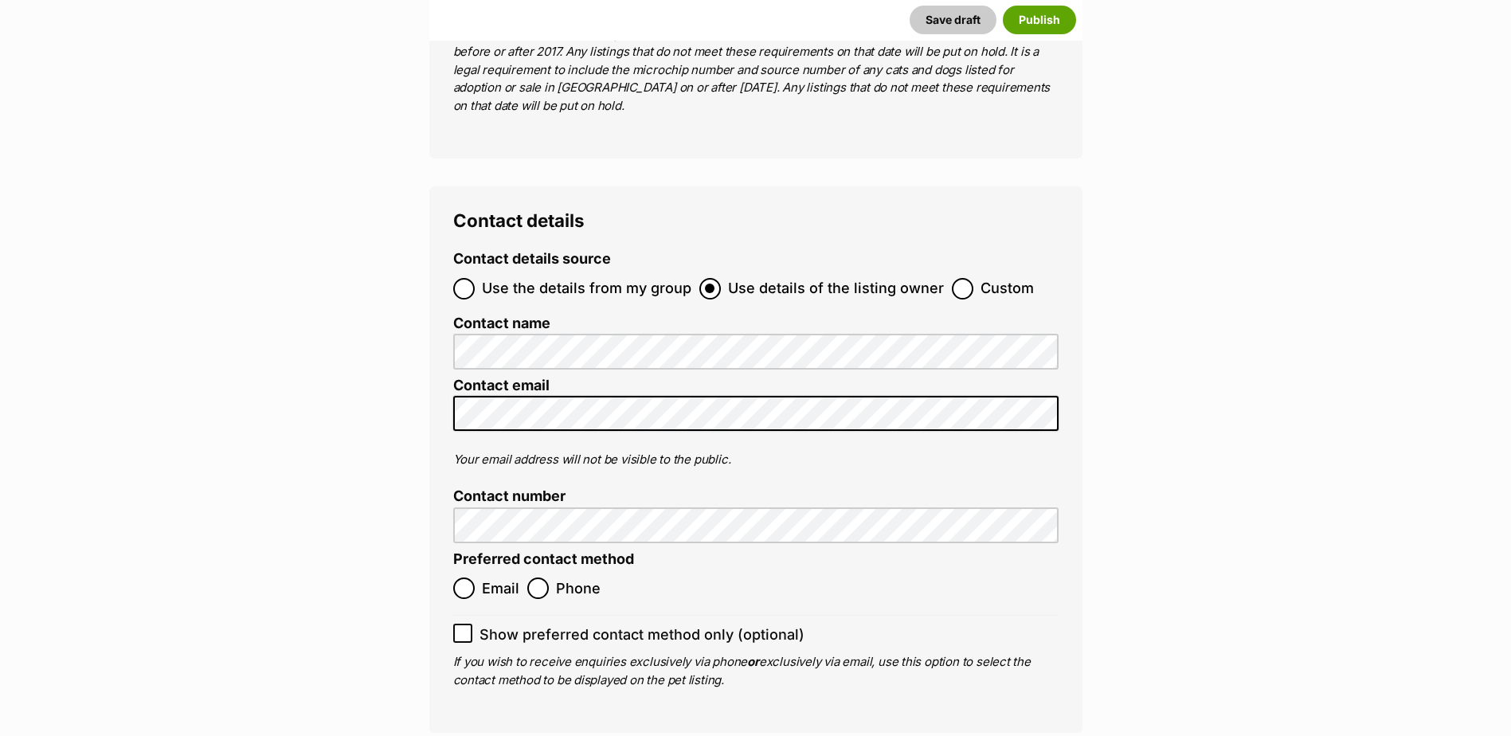
scroll to position [5846, 0]
click at [466, 277] on input "Use the details from my group" at bounding box center [463, 287] width 21 height 21
radio input "true"
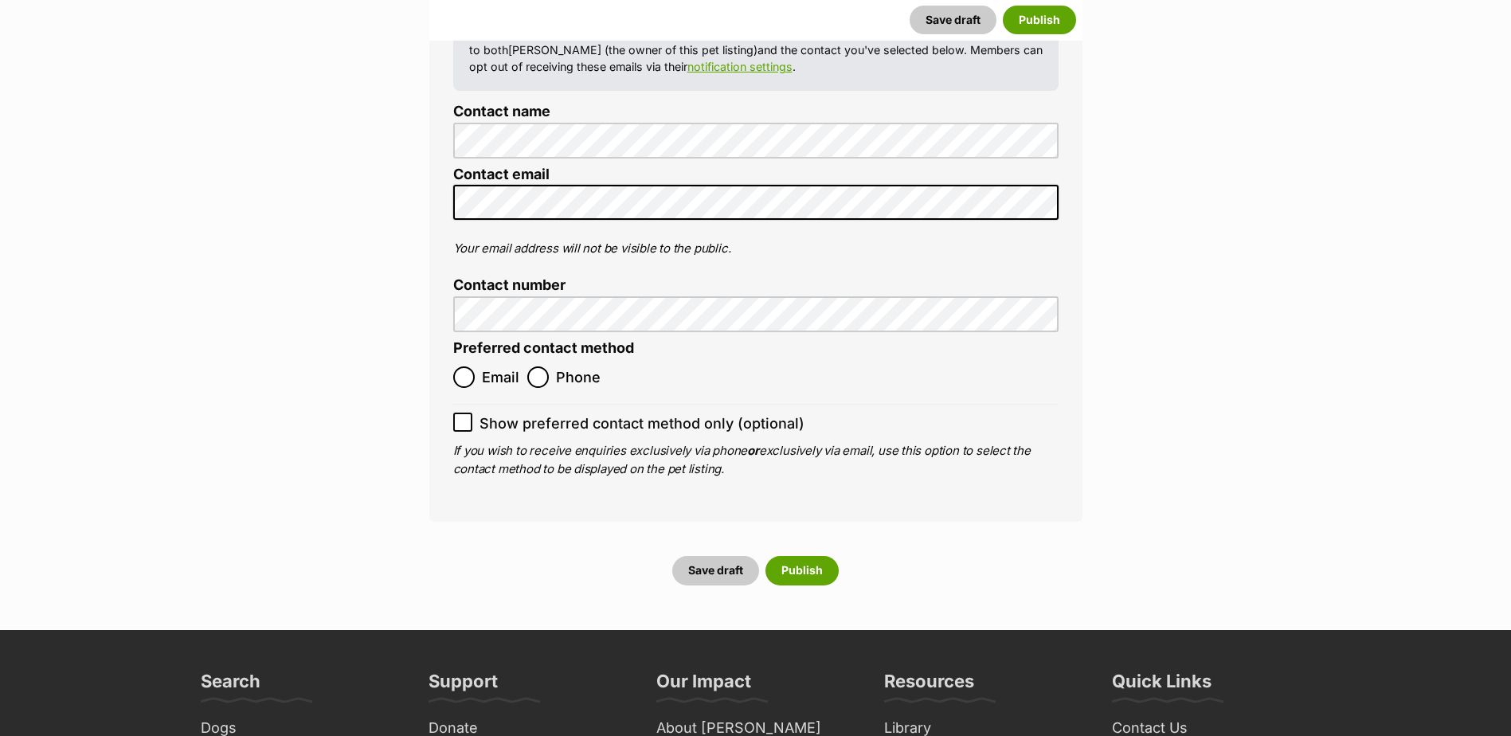
scroll to position [6165, 0]
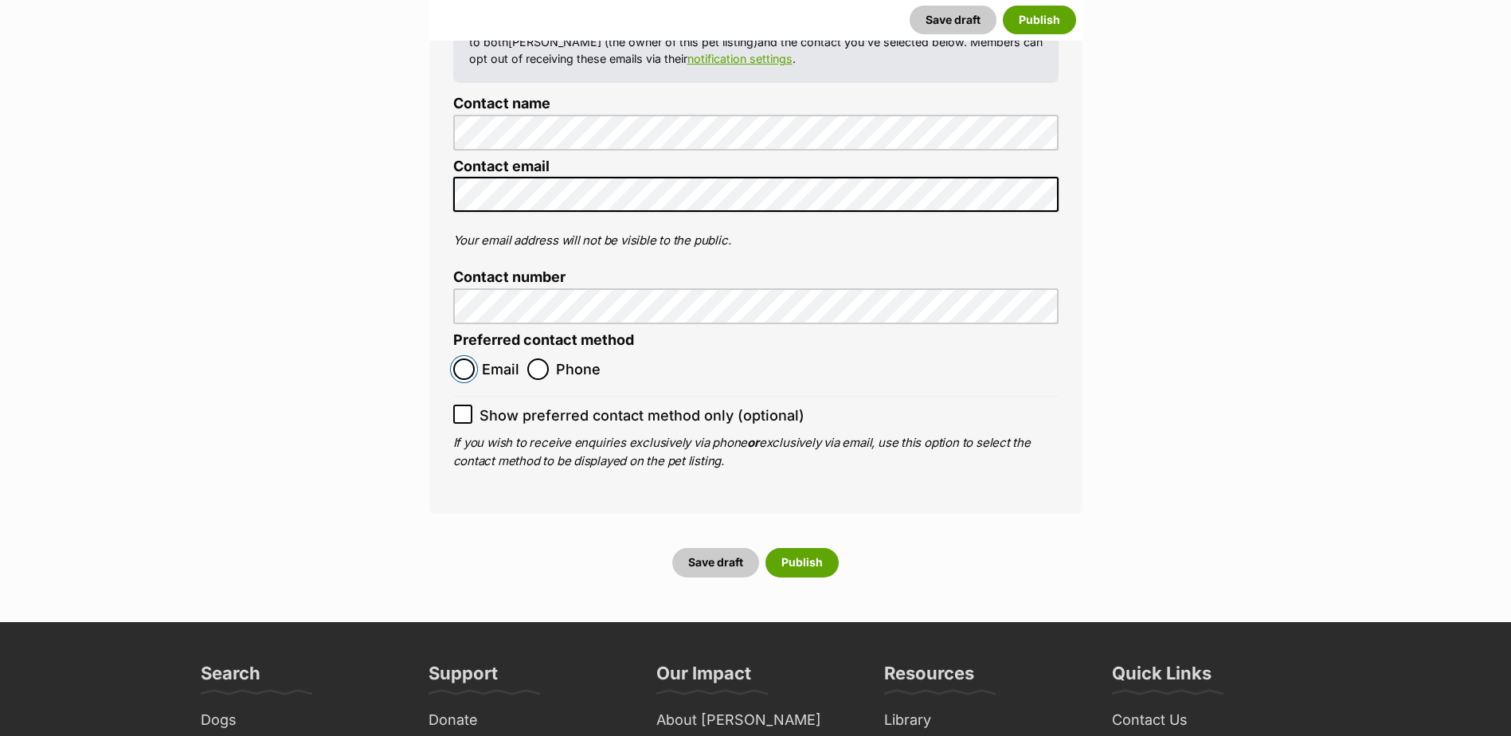
click at [471, 358] on input "Email" at bounding box center [463, 368] width 21 height 21
radio input "true"
click at [725, 548] on button "Save draft" at bounding box center [715, 562] width 87 height 29
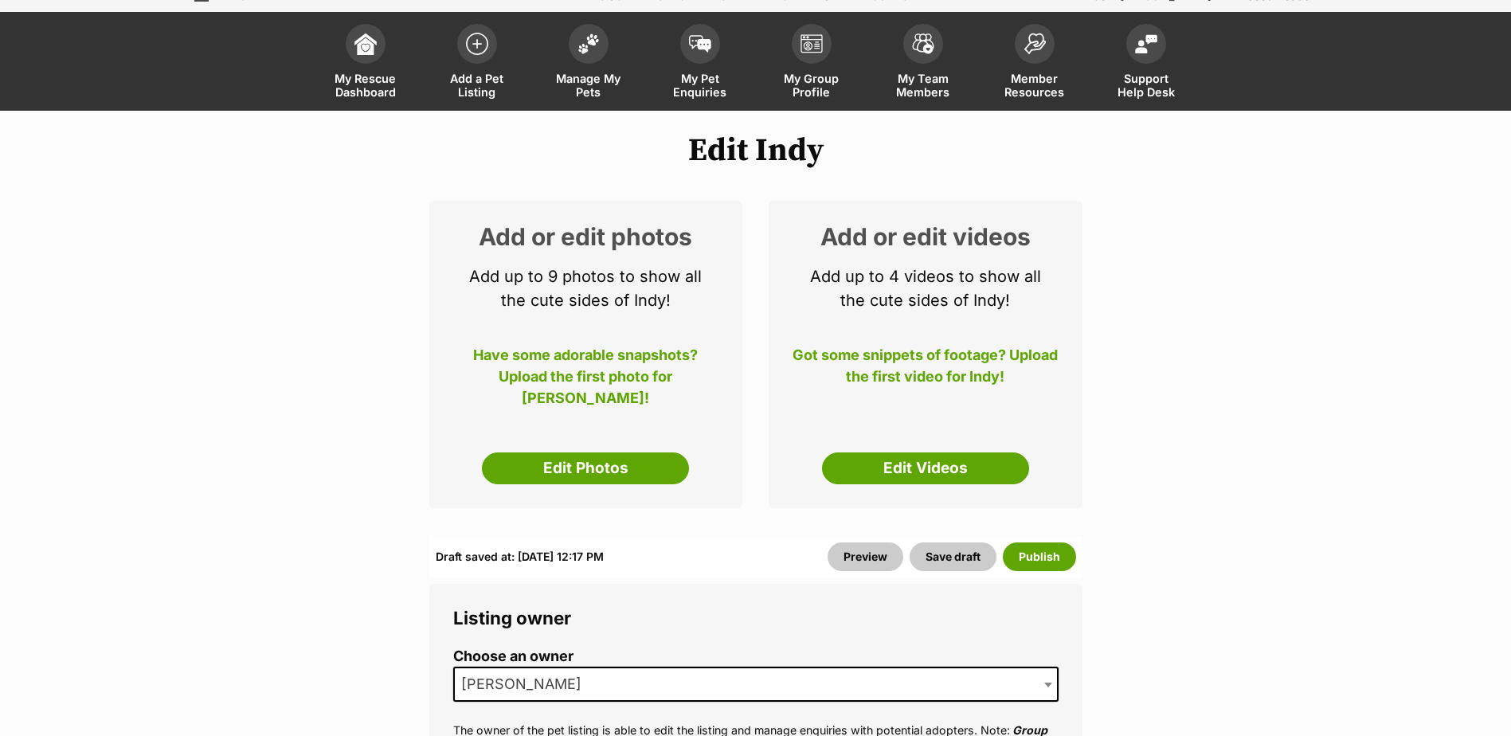
scroll to position [80, 0]
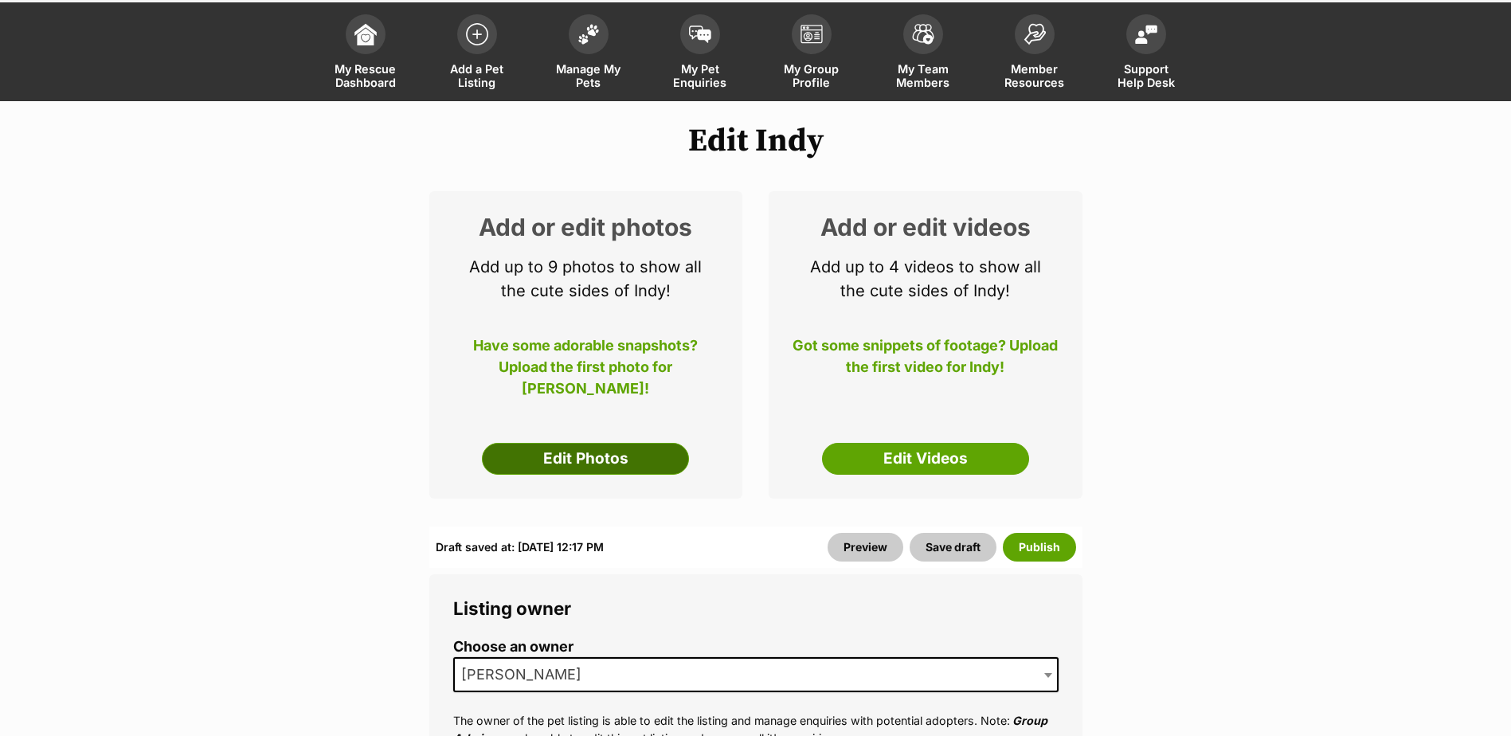
click at [571, 463] on link "Edit Photos" at bounding box center [585, 459] width 207 height 32
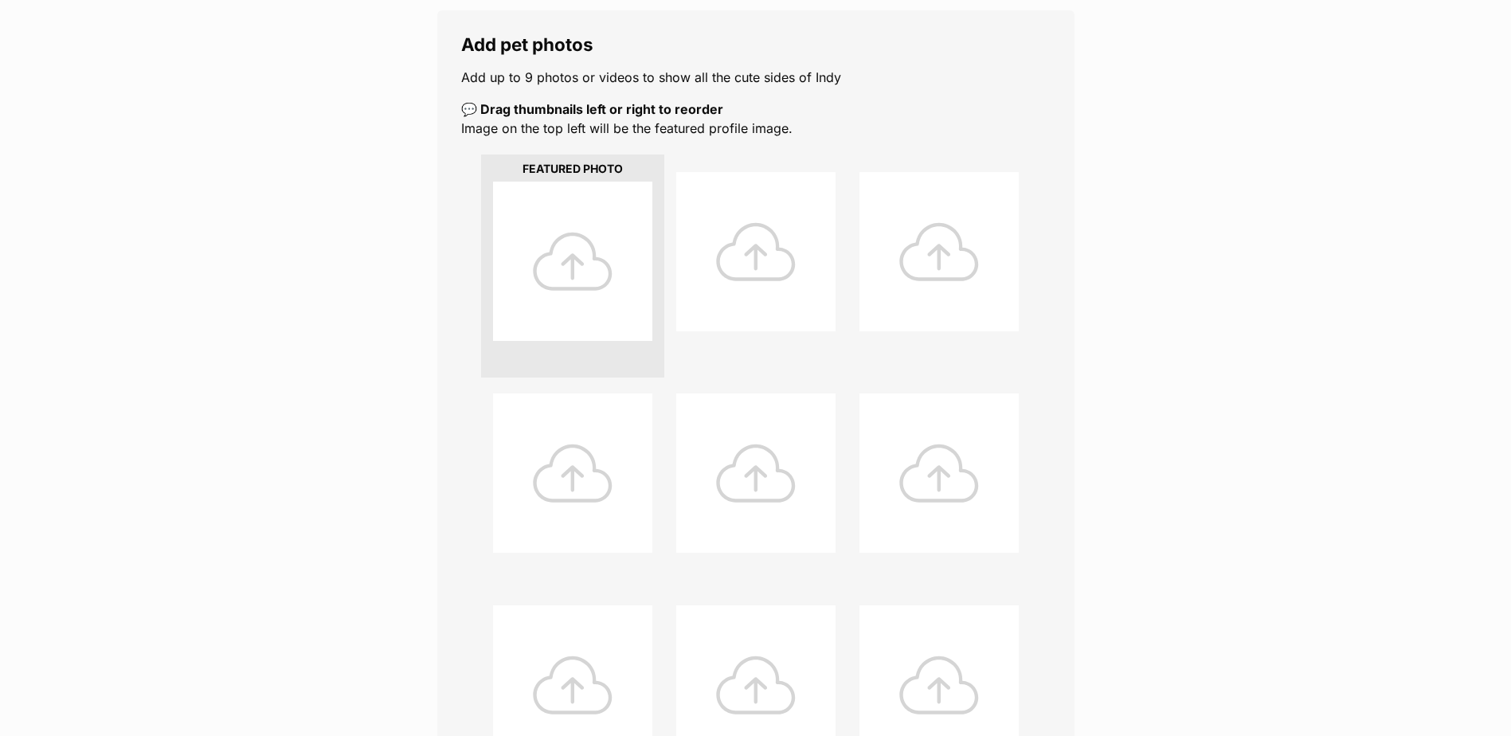
scroll to position [319, 0]
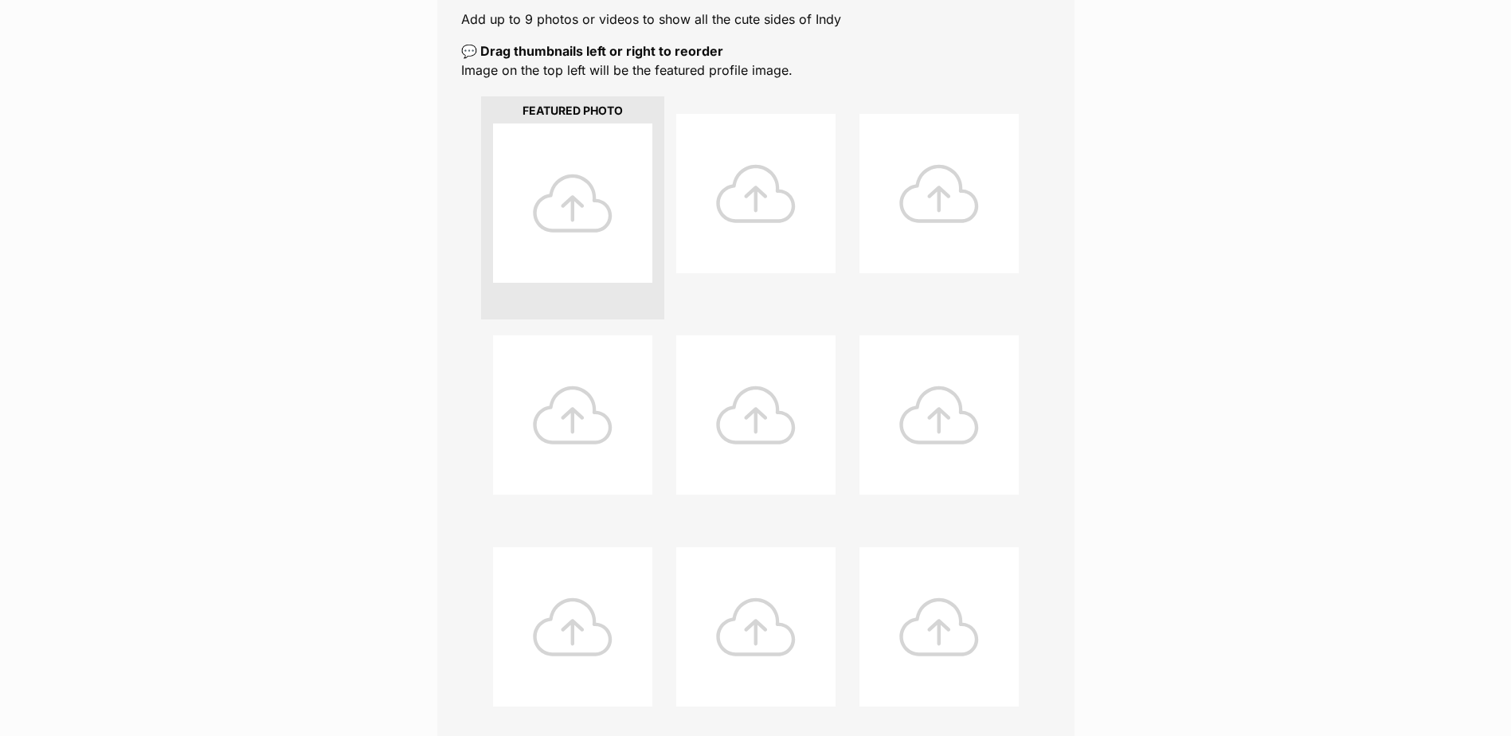
click at [573, 205] on div at bounding box center [572, 202] width 159 height 159
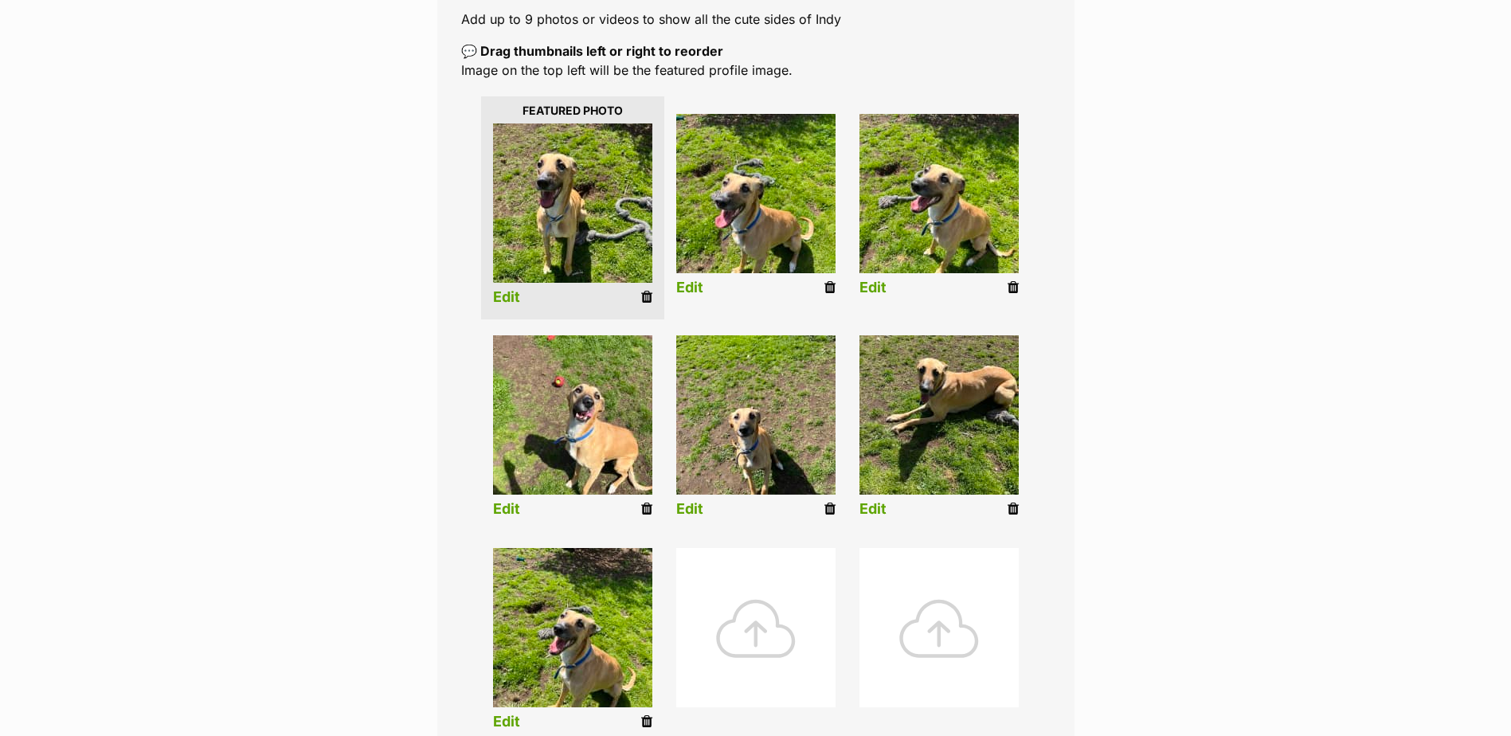
click at [513, 292] on link "Edit" at bounding box center [506, 297] width 27 height 17
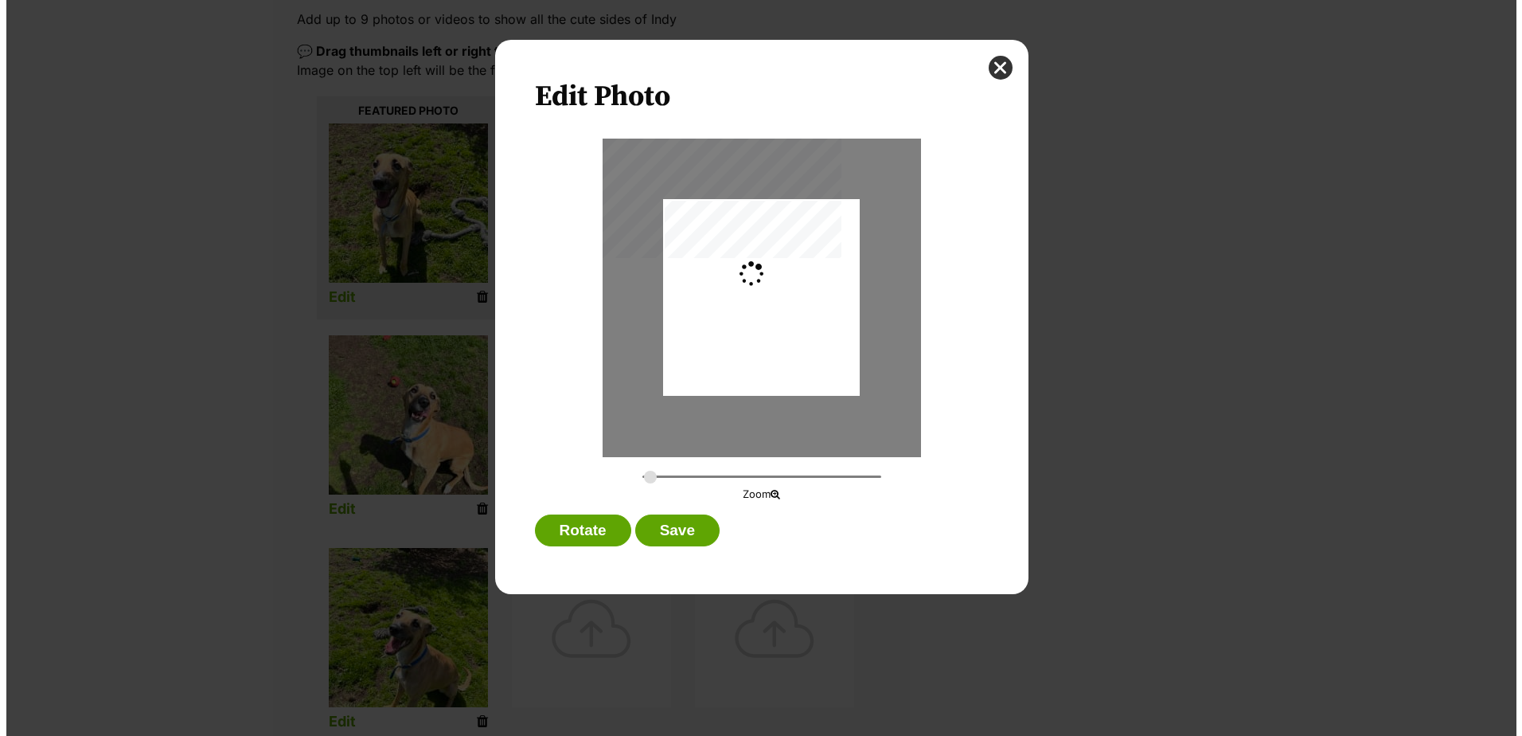
scroll to position [0, 0]
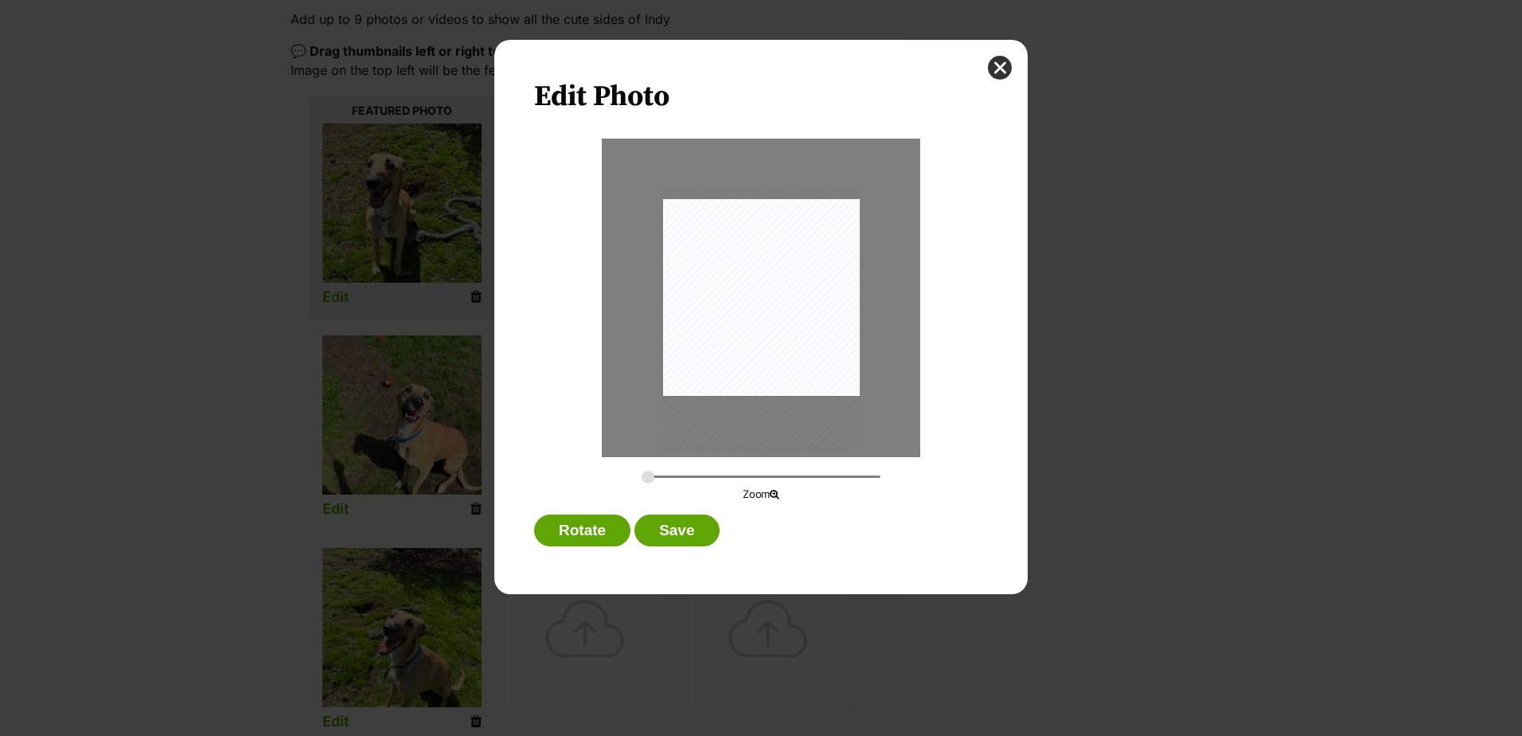
drag, startPoint x: 746, startPoint y: 326, endPoint x: 752, endPoint y: 346, distance: 21.4
click at [752, 346] on div "Dialog Window - Close (Press escape to close)" at bounding box center [761, 318] width 197 height 262
click at [661, 477] on input "Dialog Window - Close (Press escape to close)" at bounding box center [761, 476] width 239 height 15
drag, startPoint x: 752, startPoint y: 346, endPoint x: 784, endPoint y: 349, distance: 32.0
click at [784, 349] on div "Dialog Window - Close (Press escape to close)" at bounding box center [785, 326] width 246 height 328
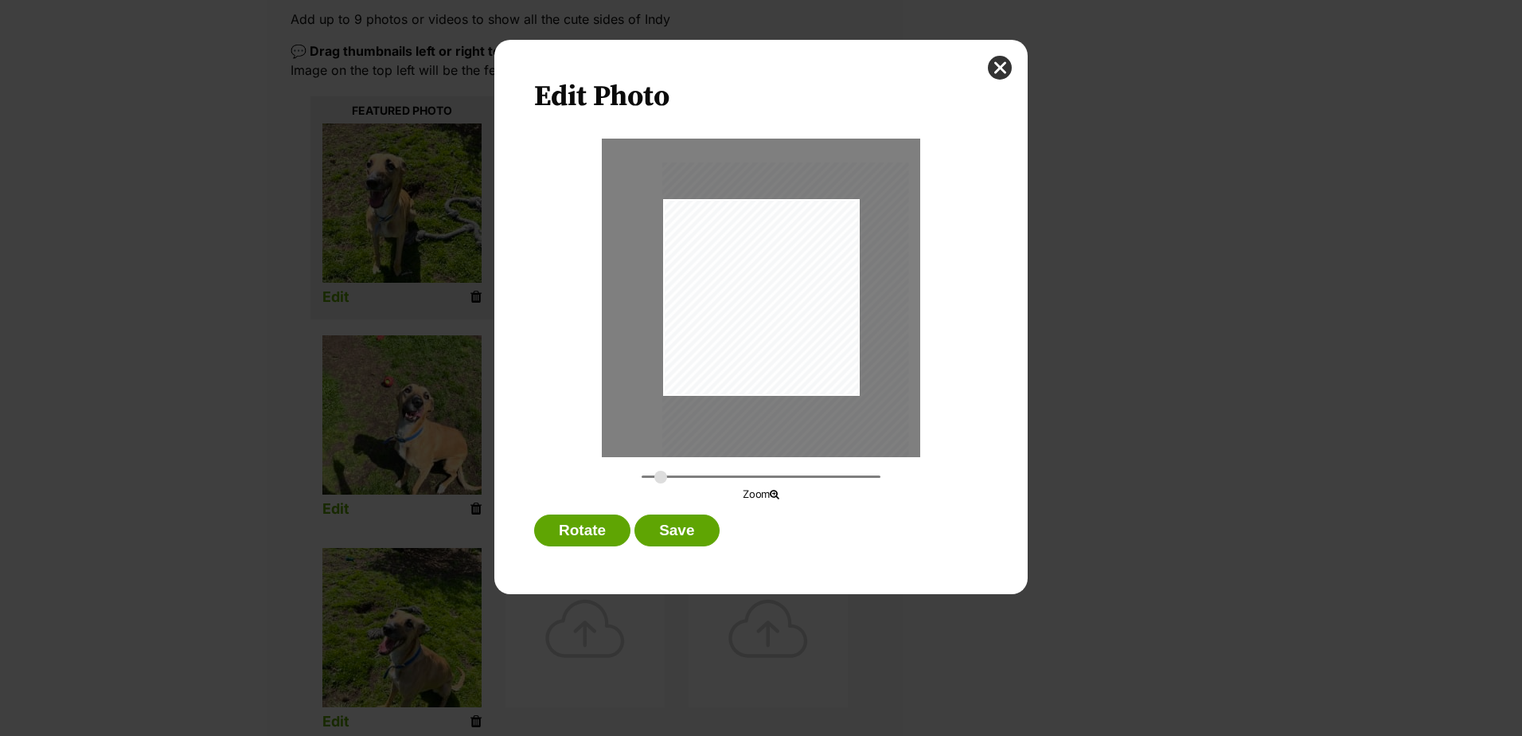
click at [655, 478] on input "Dialog Window - Close (Press escape to close)" at bounding box center [761, 476] width 239 height 15
type input "0.3132"
click at [655, 477] on input "Dialog Window - Close (Press escape to close)" at bounding box center [761, 476] width 239 height 15
click at [800, 342] on div "Dialog Window - Close (Press escape to close)" at bounding box center [774, 319] width 225 height 299
click at [677, 531] on button "Save" at bounding box center [677, 530] width 84 height 32
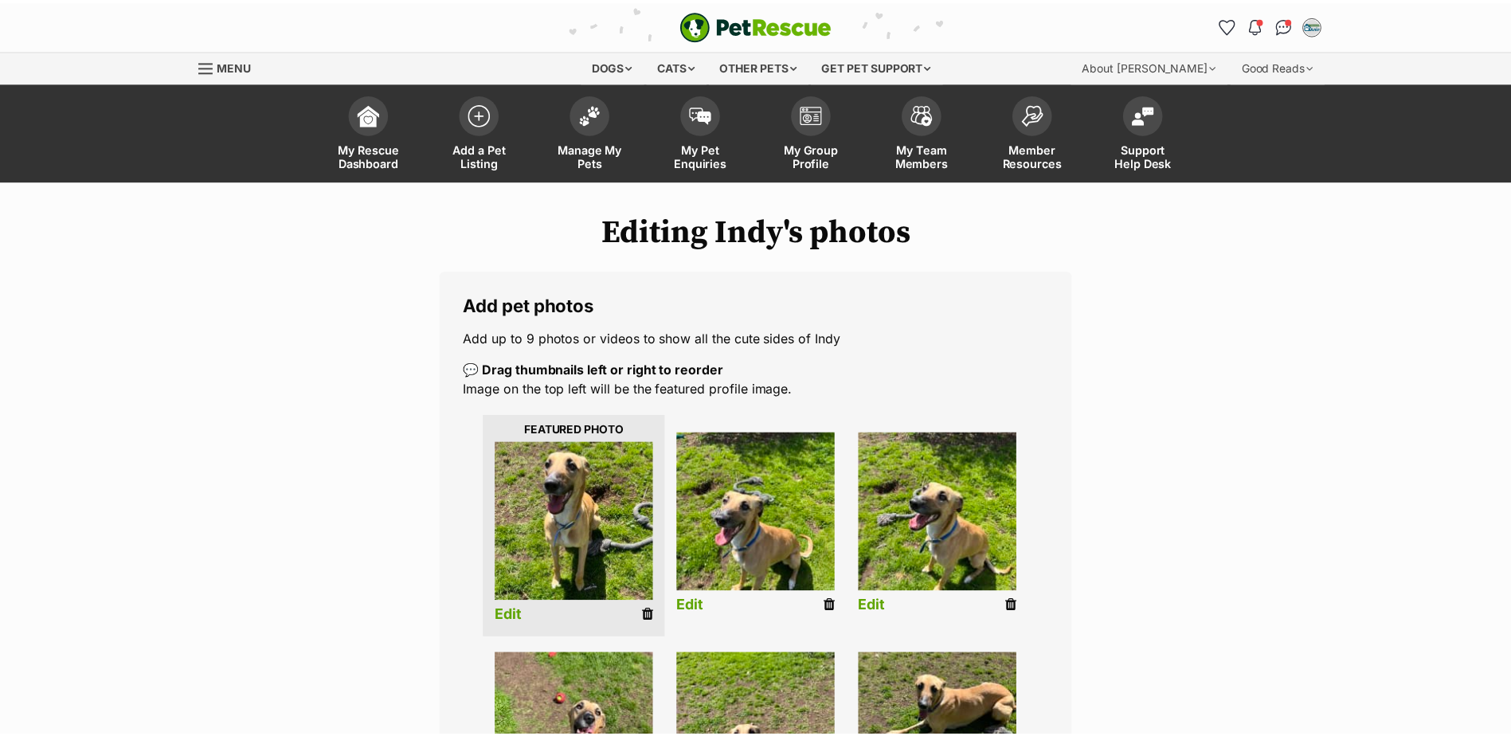
scroll to position [319, 0]
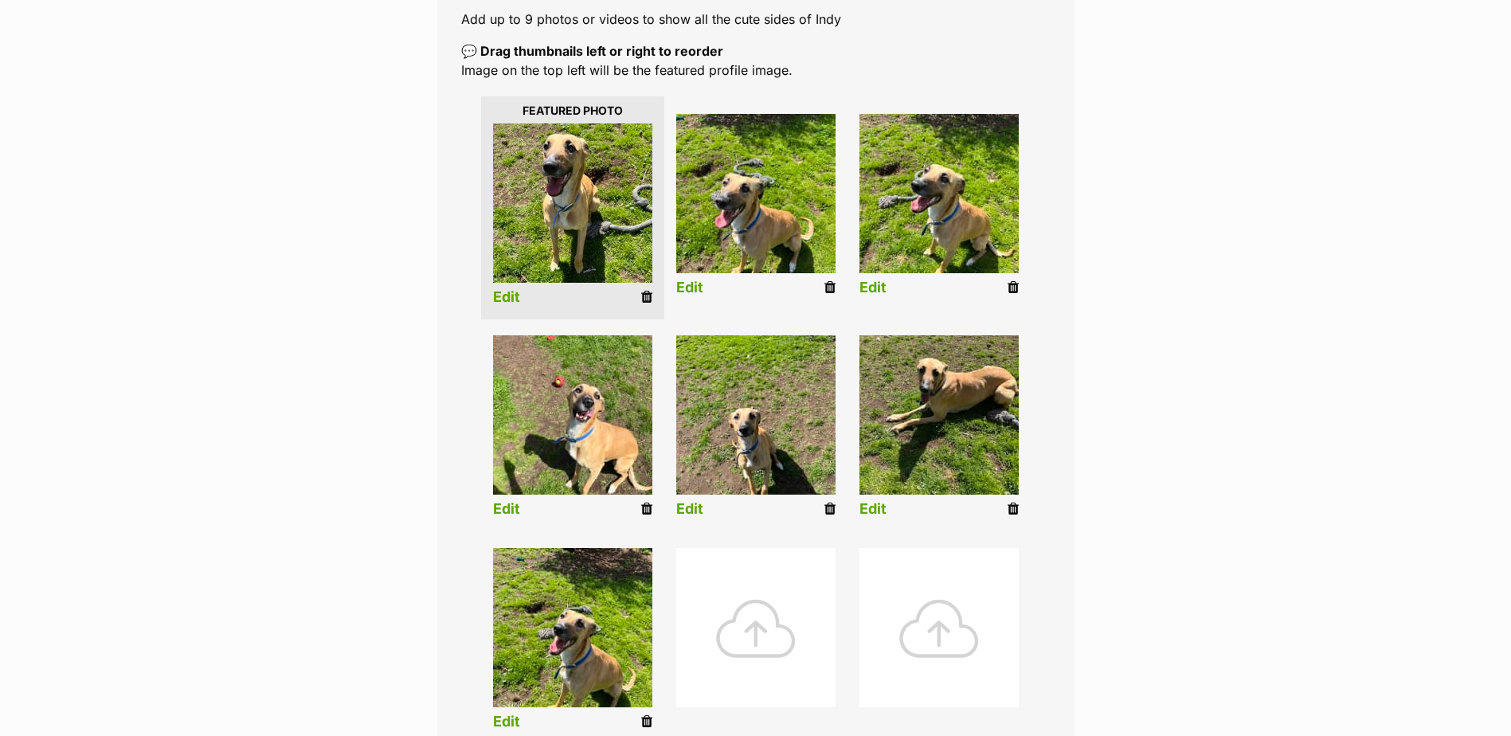
click at [689, 287] on link "Edit" at bounding box center [689, 287] width 27 height 17
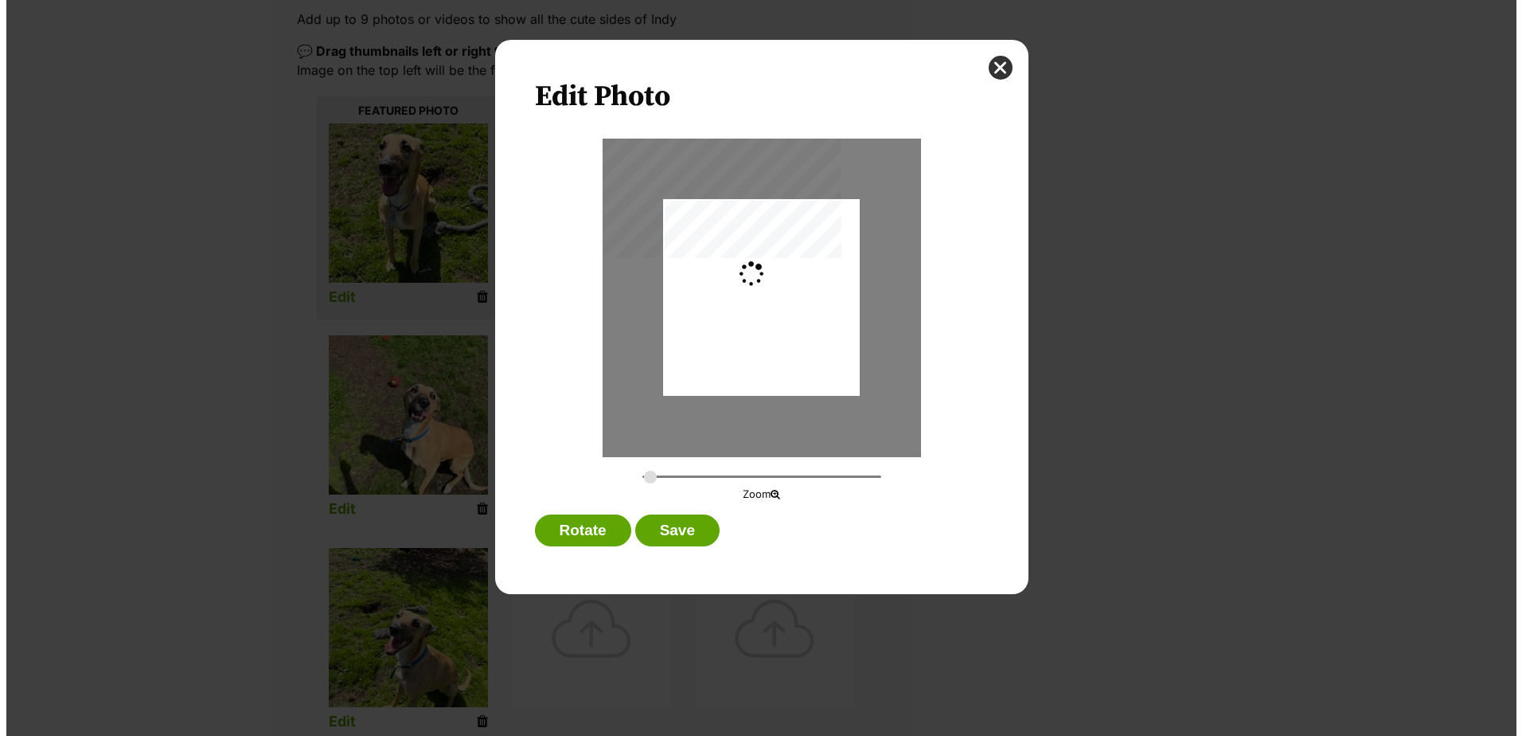
scroll to position [0, 0]
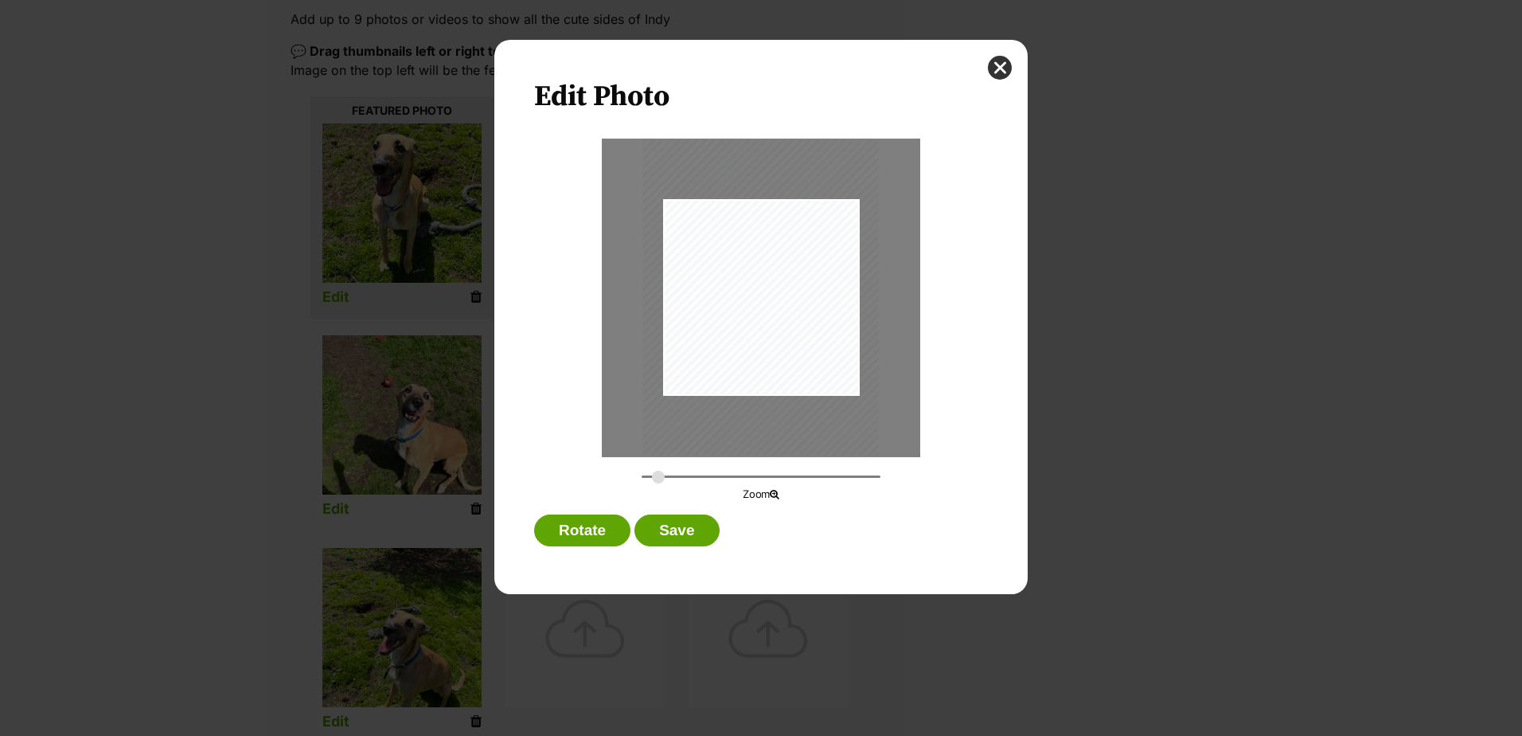
type input "0.3305"
click at [659, 475] on input "Dialog Window - Close (Press escape to close)" at bounding box center [761, 476] width 239 height 15
drag, startPoint x: 753, startPoint y: 342, endPoint x: 737, endPoint y: 311, distance: 34.9
click at [737, 311] on div "Dialog Window - Close (Press escape to close)" at bounding box center [745, 267] width 236 height 316
click at [679, 534] on button "Save" at bounding box center [677, 530] width 84 height 32
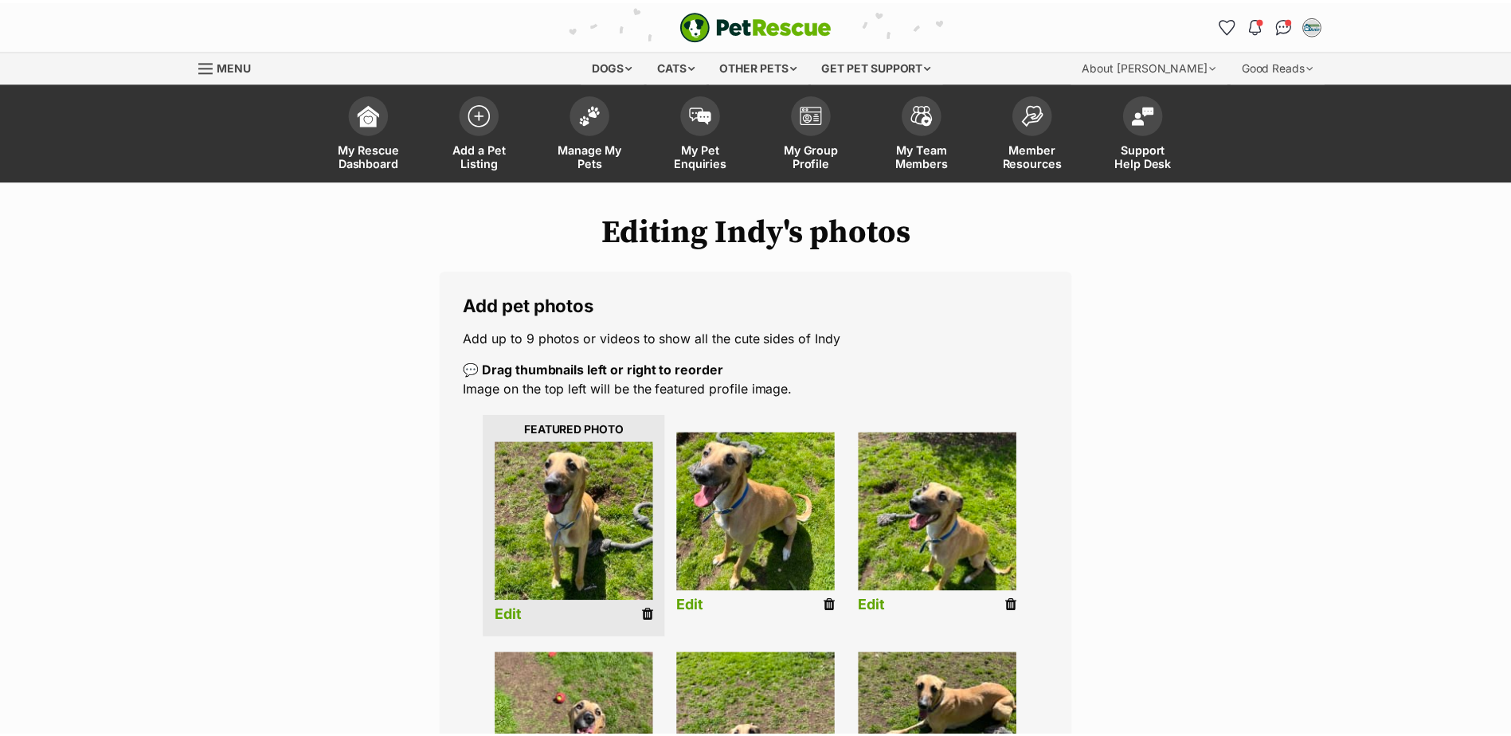
scroll to position [319, 0]
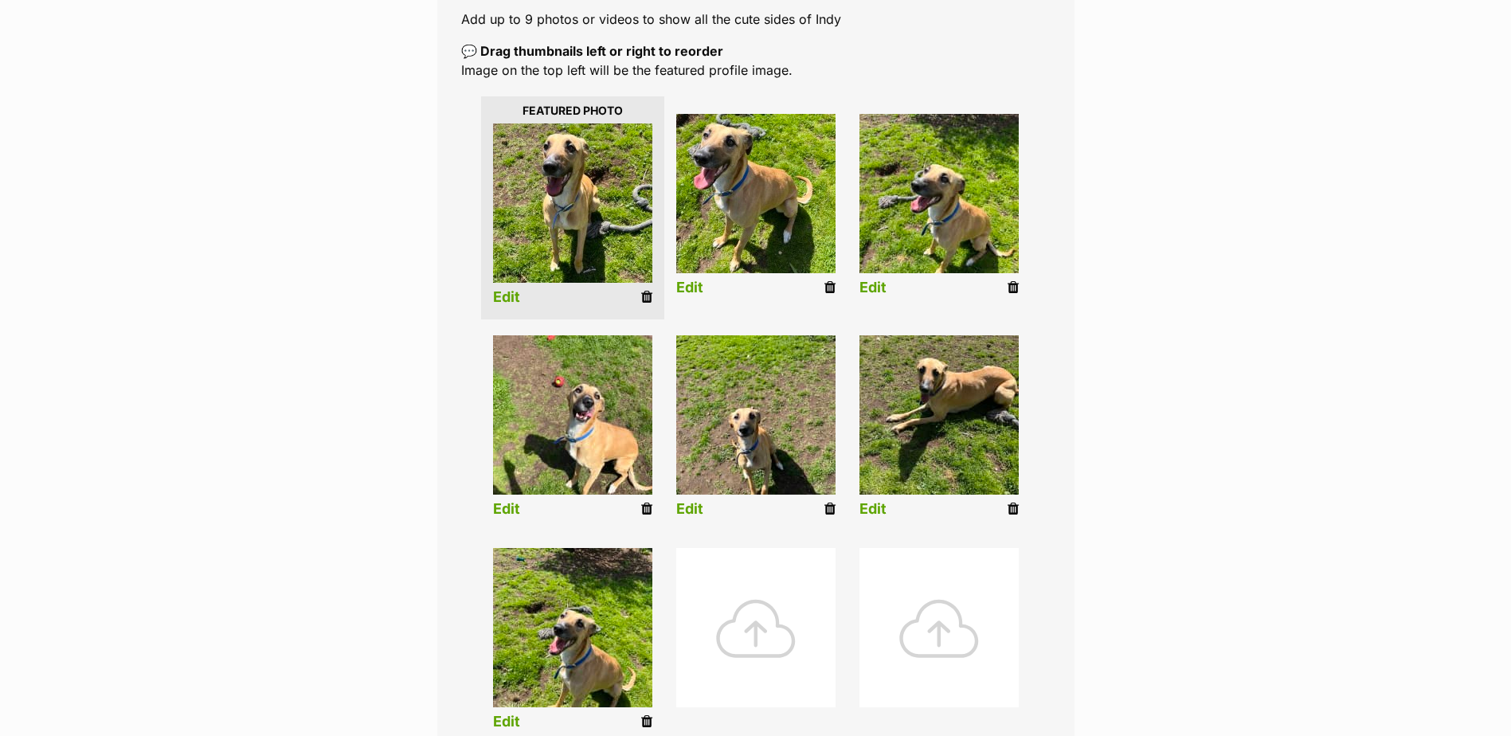
click at [873, 289] on link "Edit" at bounding box center [872, 287] width 27 height 17
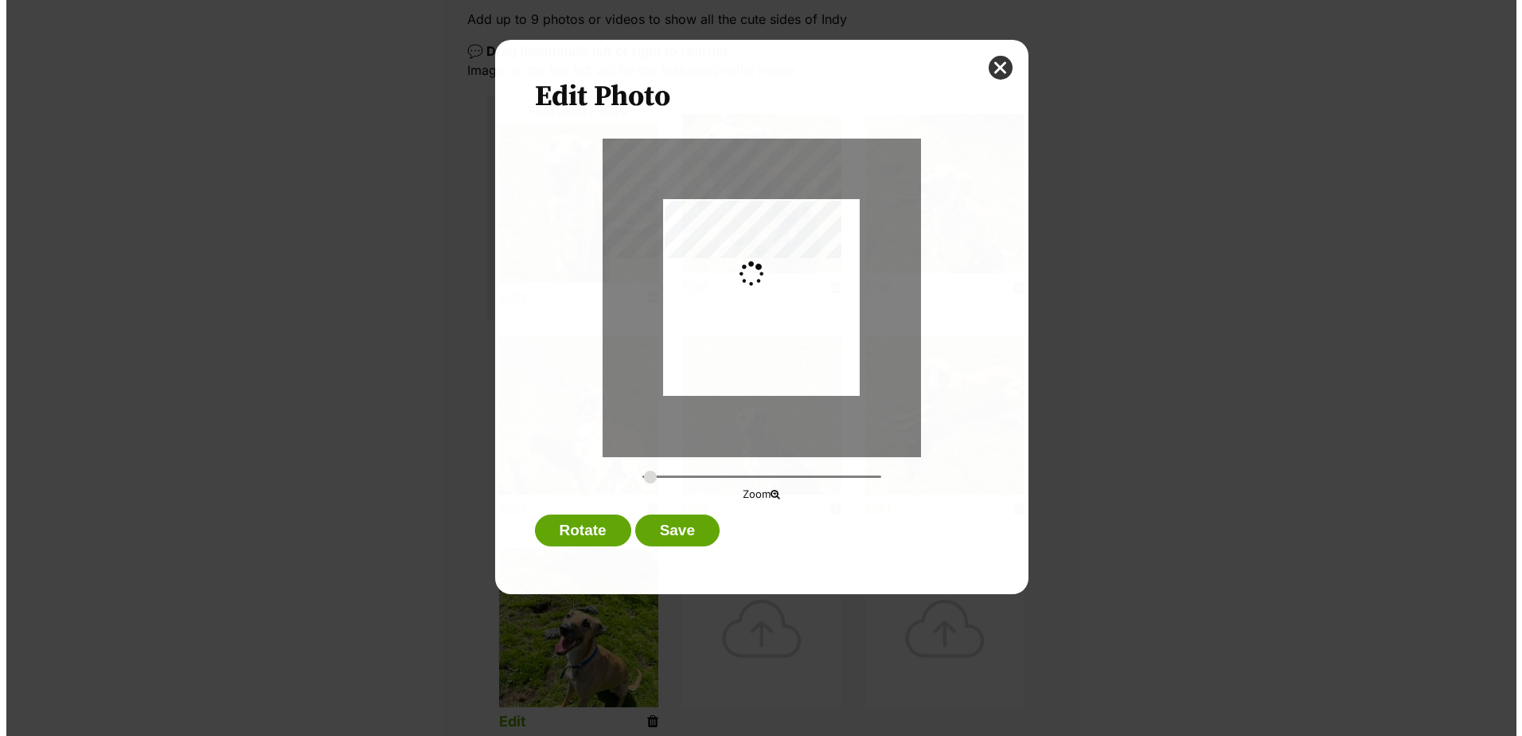
scroll to position [0, 0]
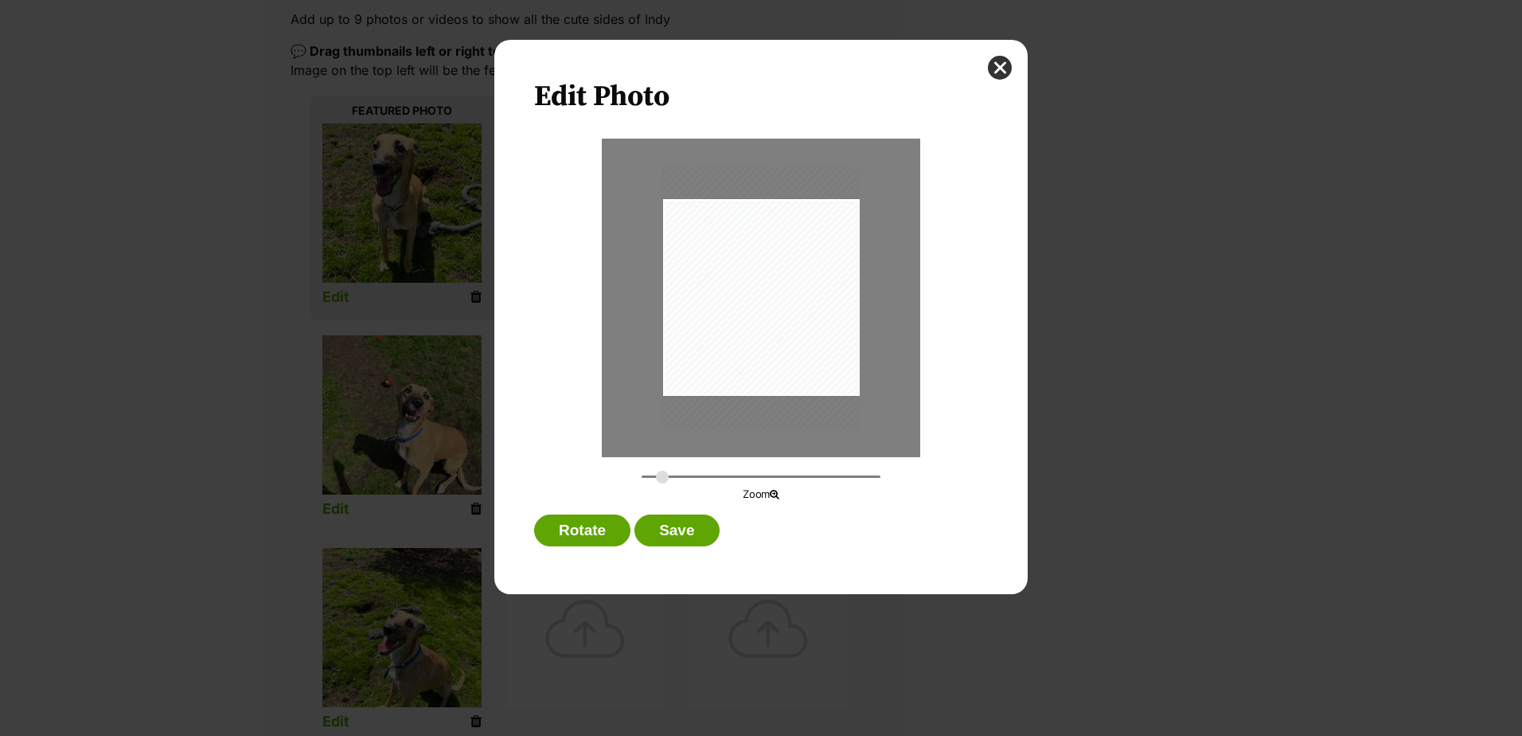
type input "0.3521"
click at [662, 478] on input "Dialog Window - Close (Press escape to close)" at bounding box center [761, 476] width 239 height 15
drag, startPoint x: 760, startPoint y: 335, endPoint x: 738, endPoint y: 317, distance: 28.2
click at [738, 317] on div "Dialog Window - Close (Press escape to close)" at bounding box center [740, 279] width 252 height 337
click at [678, 530] on button "Save" at bounding box center [677, 530] width 84 height 32
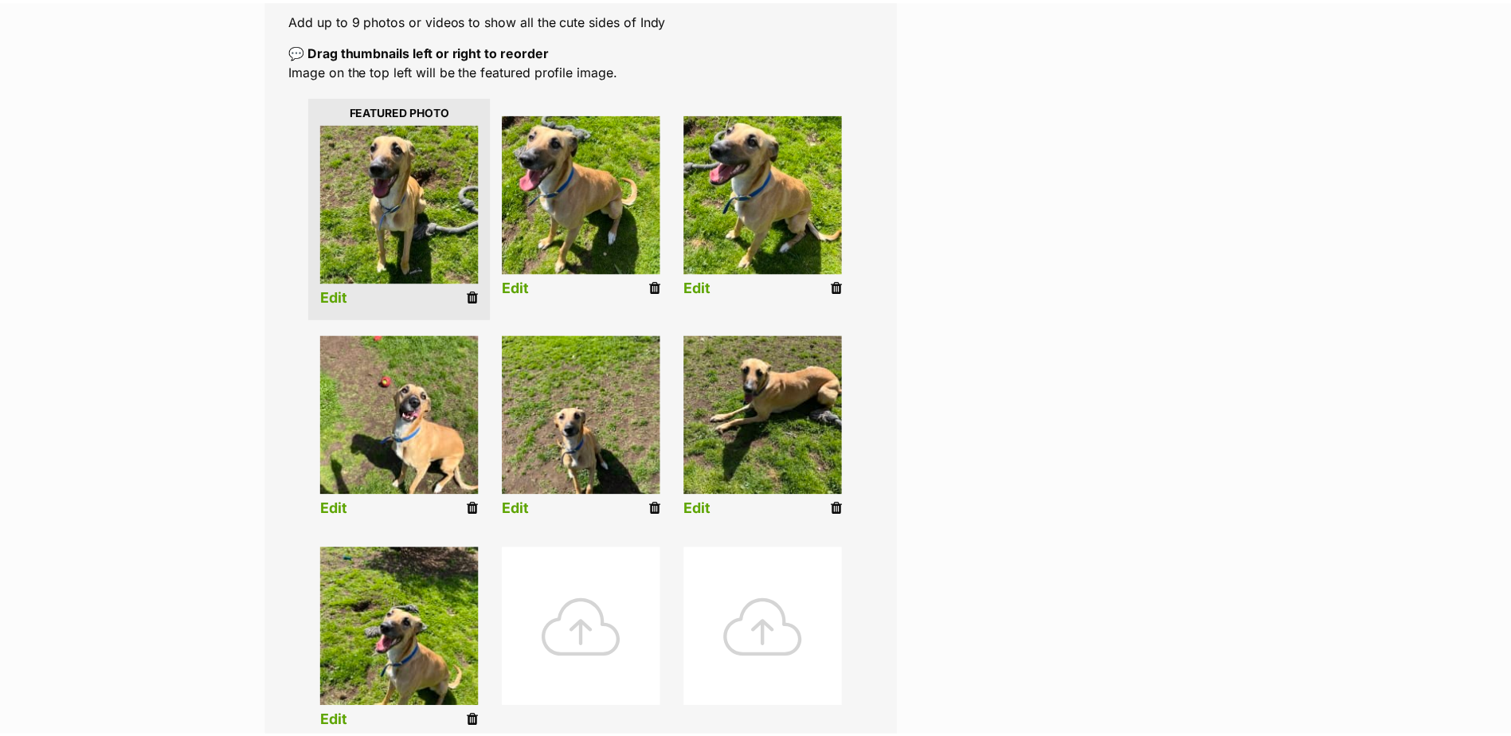
scroll to position [319, 0]
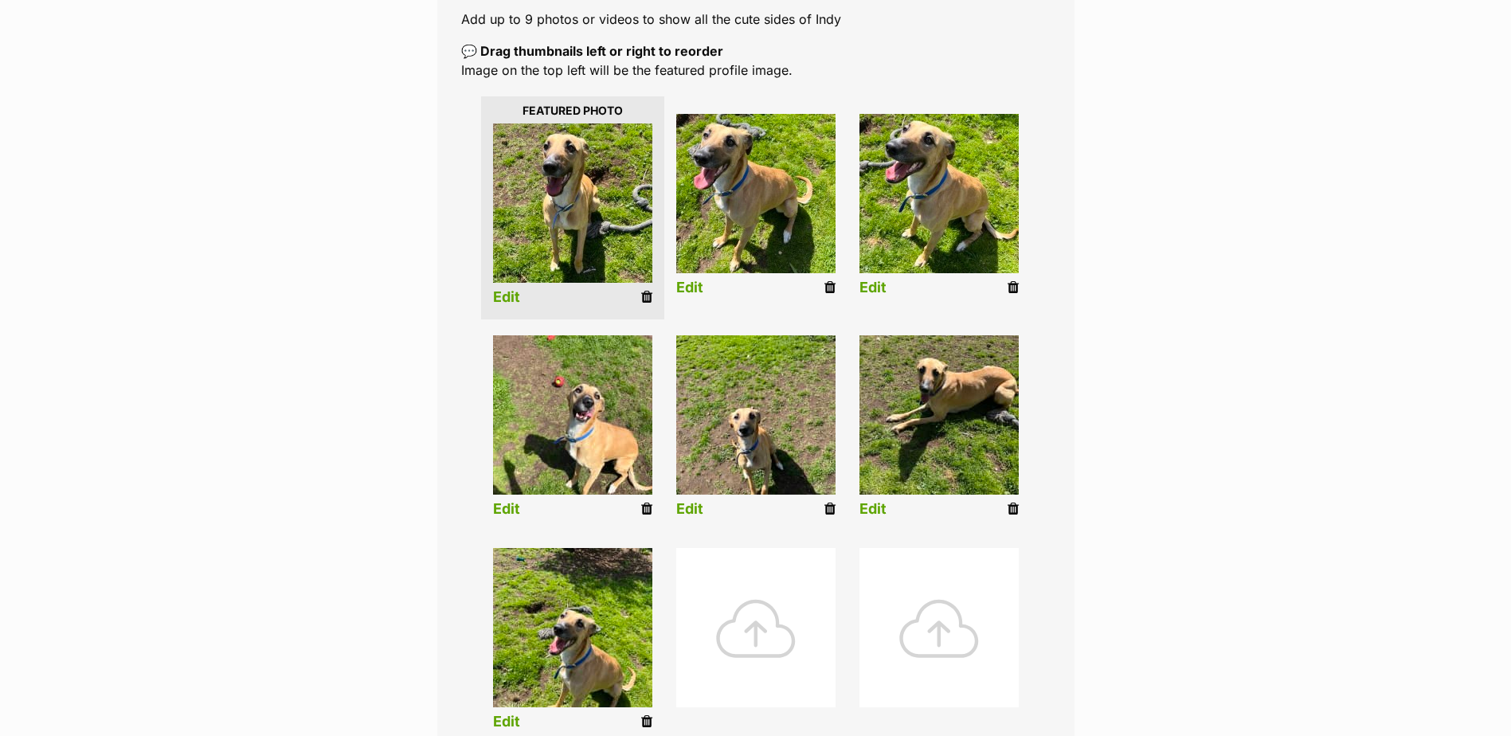
click at [646, 510] on icon at bounding box center [646, 509] width 11 height 14
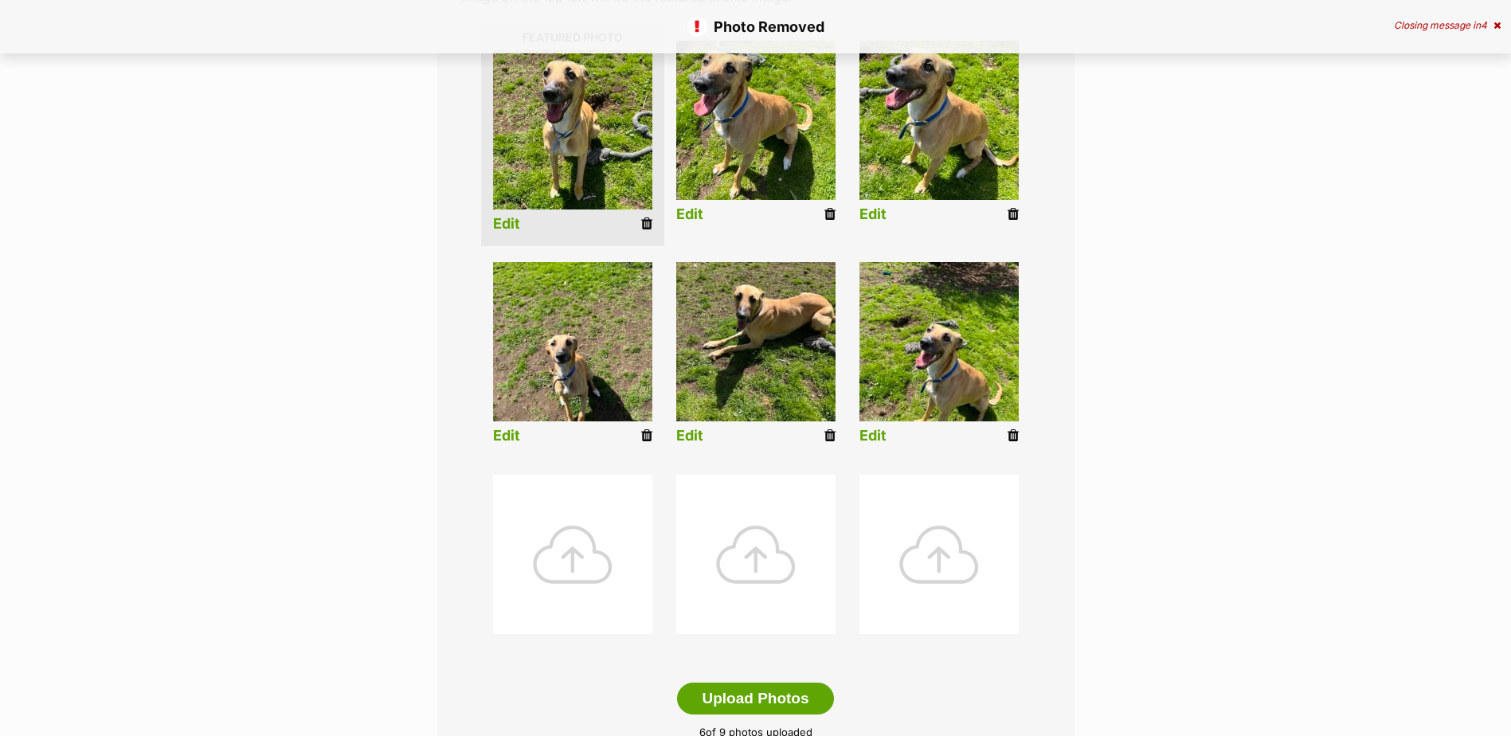
scroll to position [398, 0]
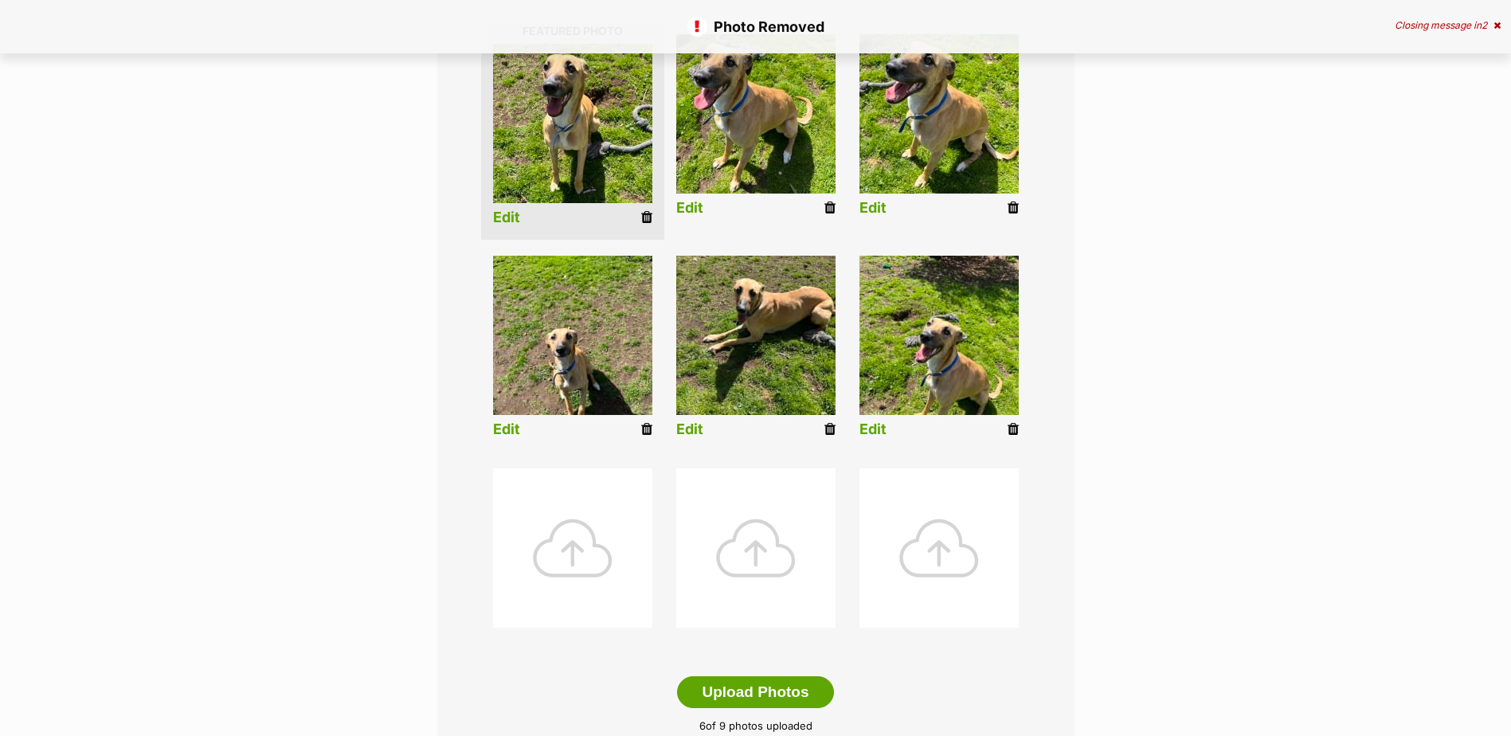
click at [506, 431] on link "Edit" at bounding box center [506, 429] width 27 height 17
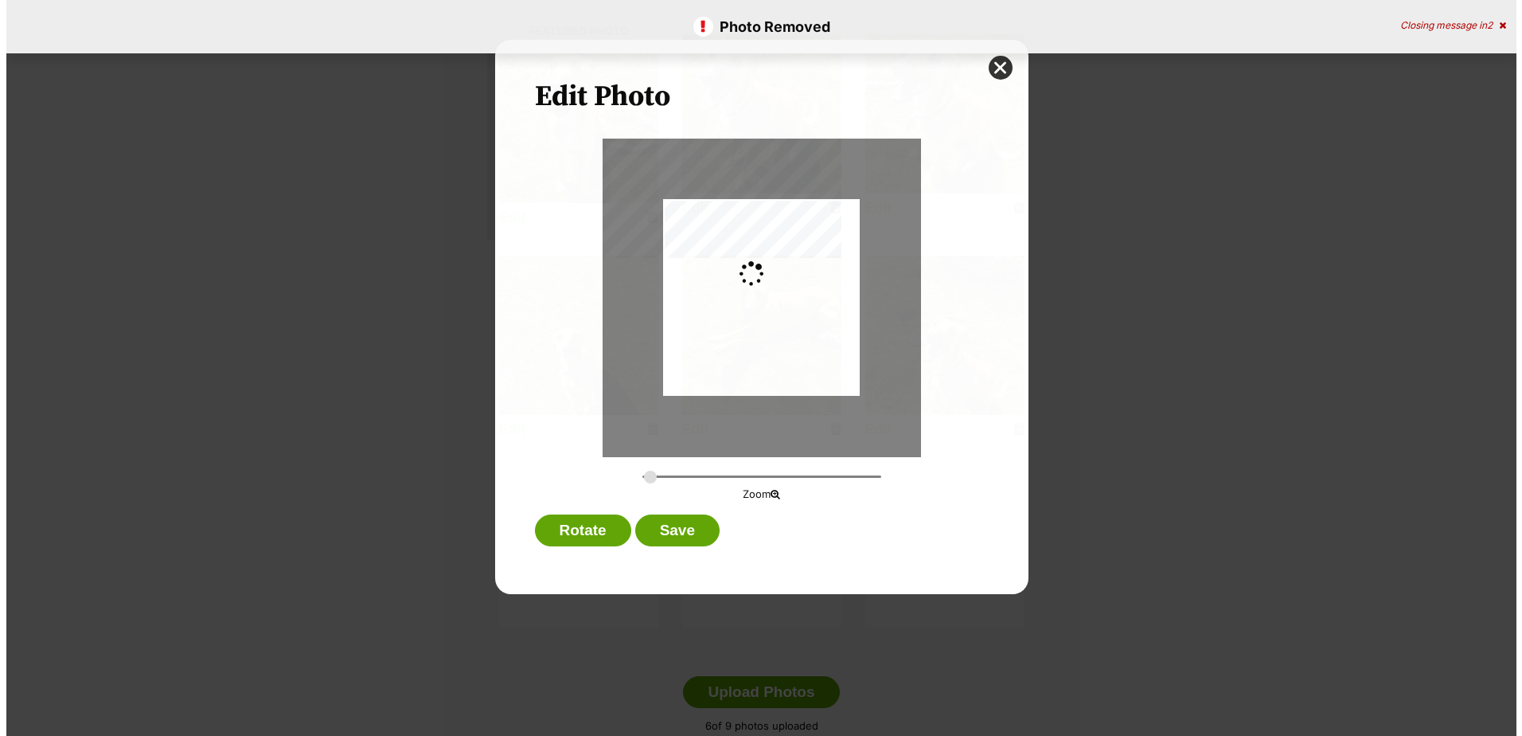
scroll to position [0, 0]
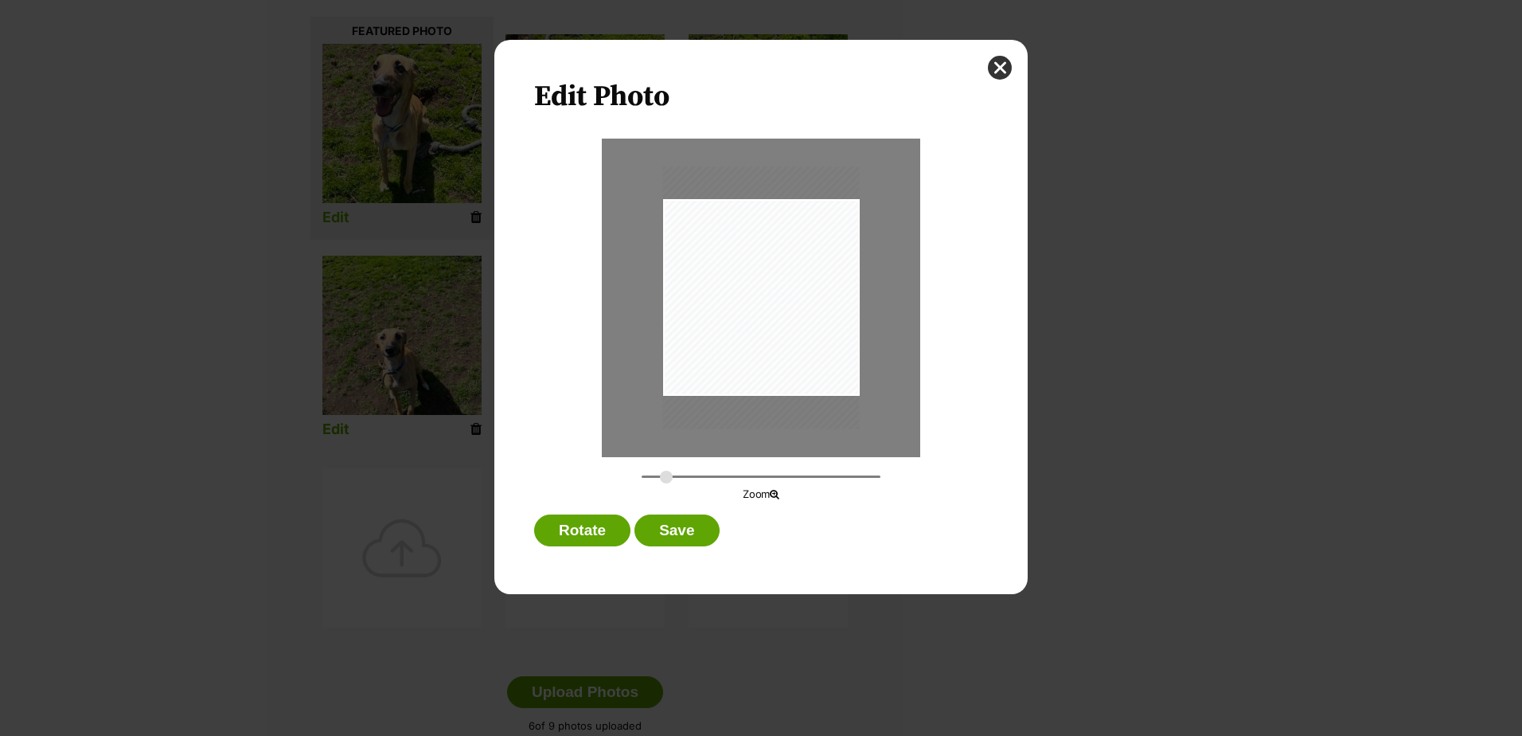
click at [666, 476] on input "Dialog Window - Close (Press escape to close)" at bounding box center [761, 476] width 239 height 15
type input "0.4125"
click at [674, 475] on input "Dialog Window - Close (Press escape to close)" at bounding box center [761, 476] width 239 height 15
drag, startPoint x: 758, startPoint y: 340, endPoint x: 754, endPoint y: 315, distance: 25.8
click at [754, 315] on div "Dialog Window - Close (Press escape to close)" at bounding box center [756, 272] width 295 height 394
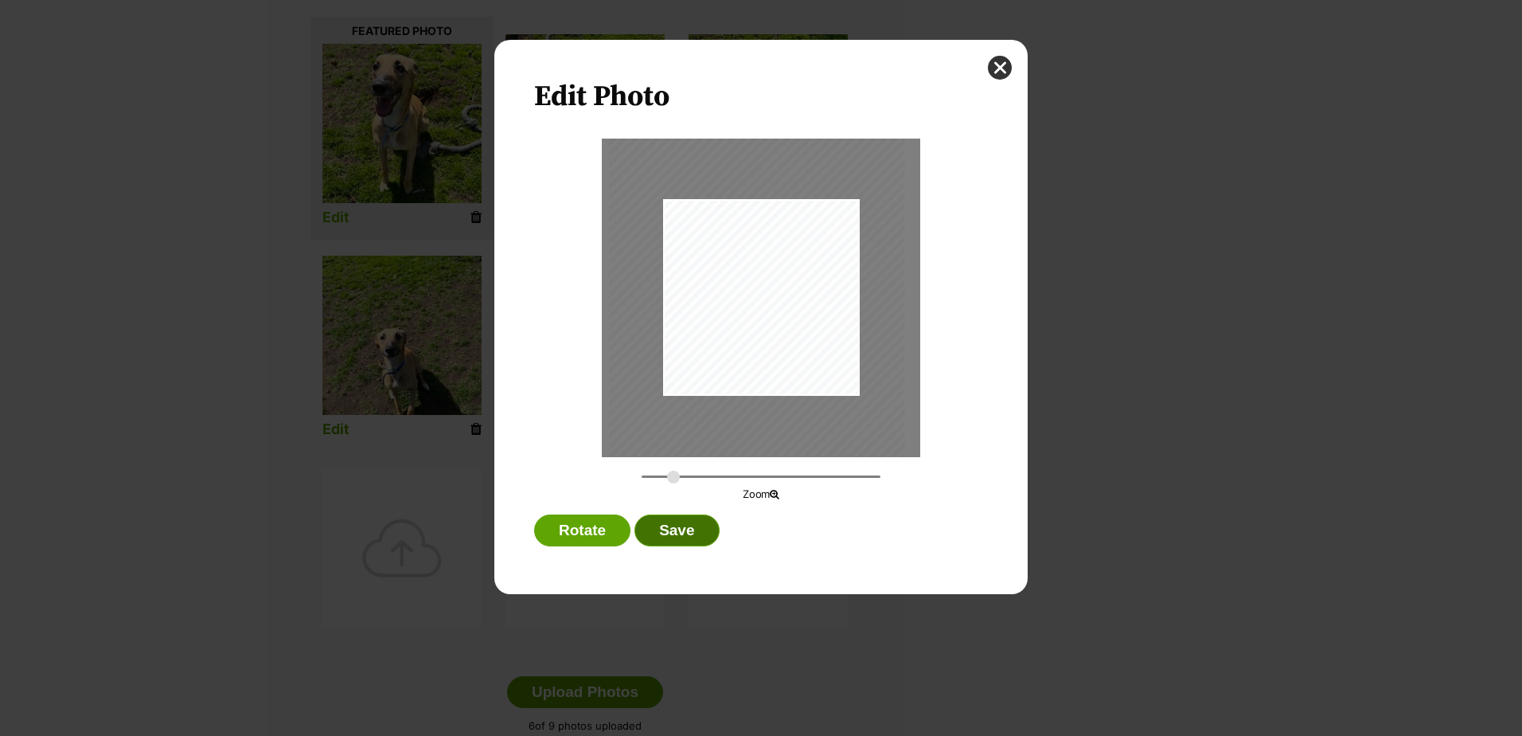
click at [682, 534] on button "Save" at bounding box center [677, 530] width 84 height 32
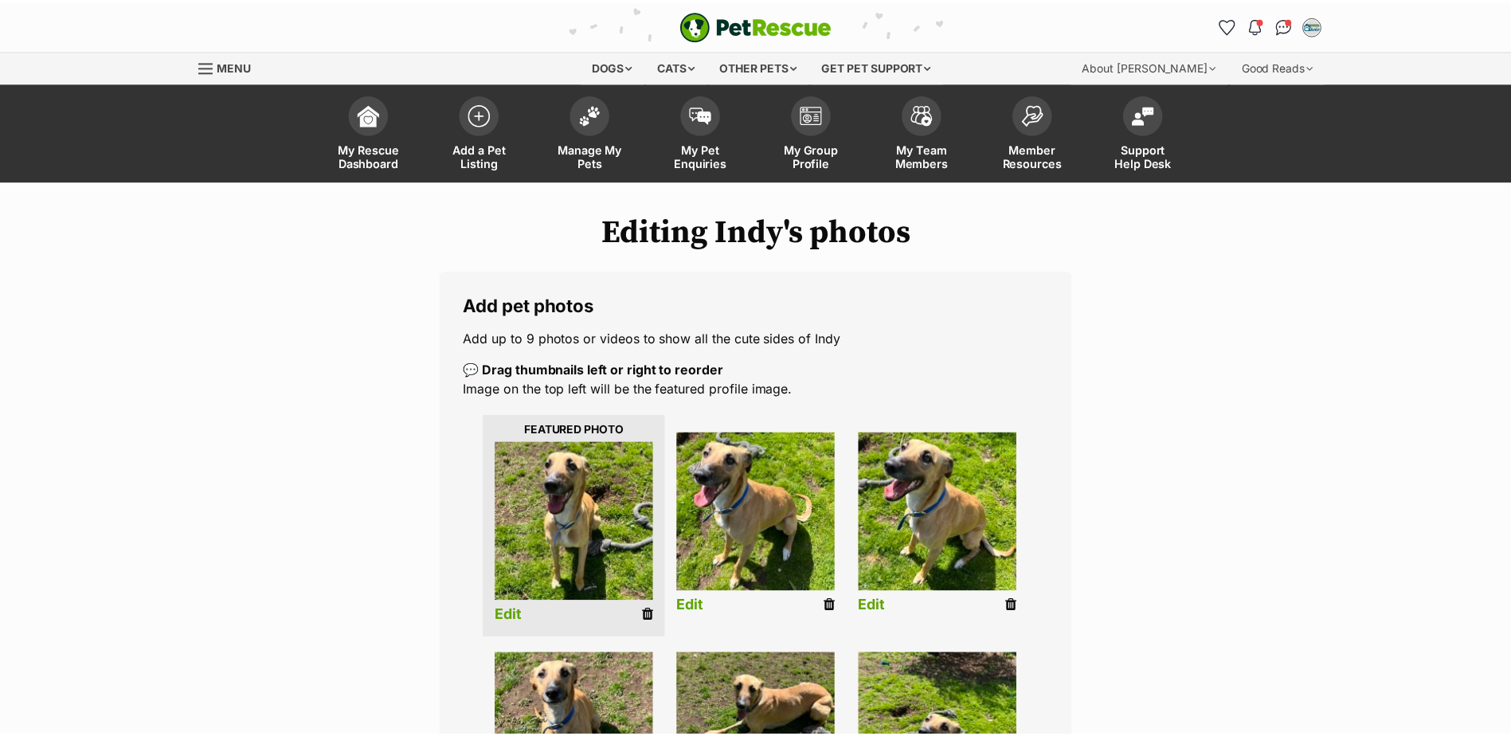
scroll to position [398, 0]
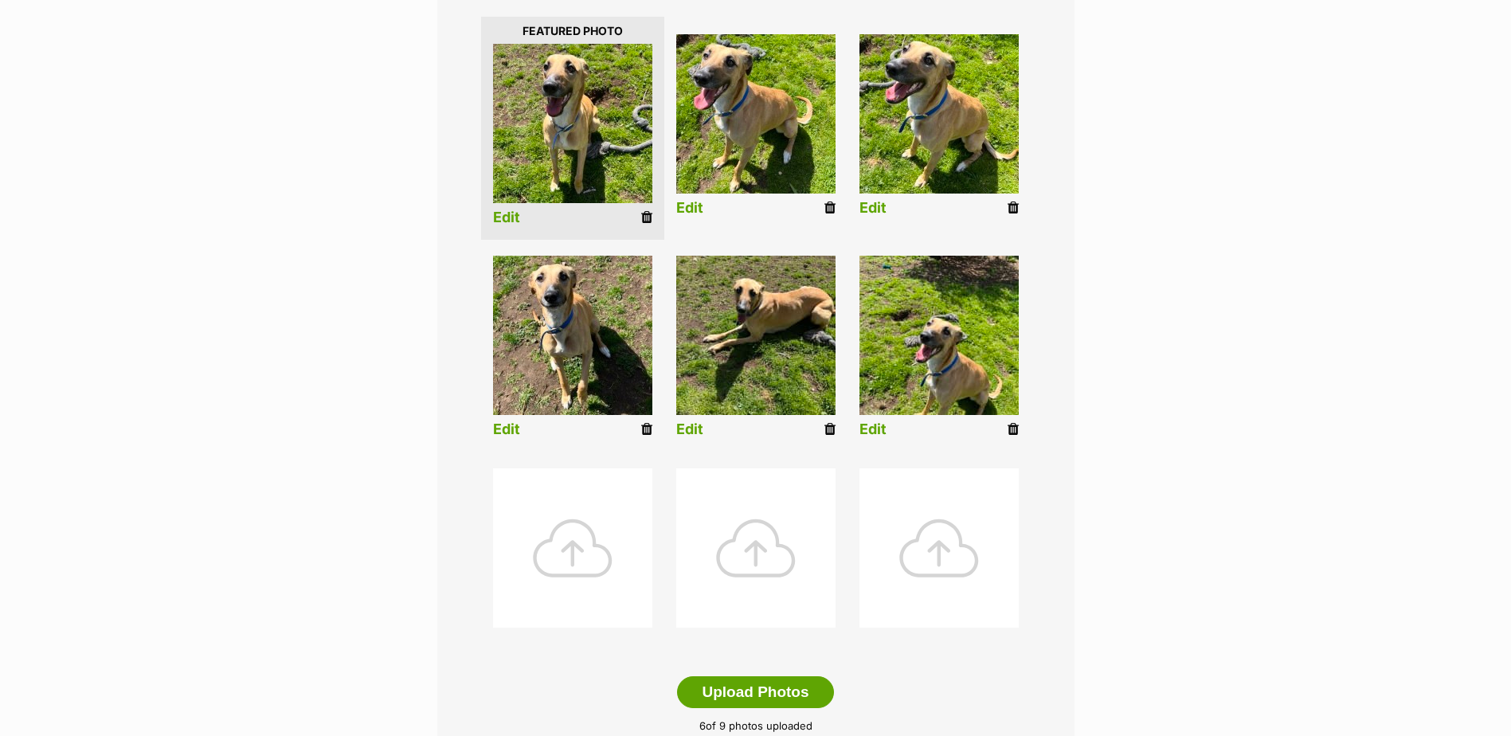
click at [695, 431] on link "Edit" at bounding box center [689, 429] width 27 height 17
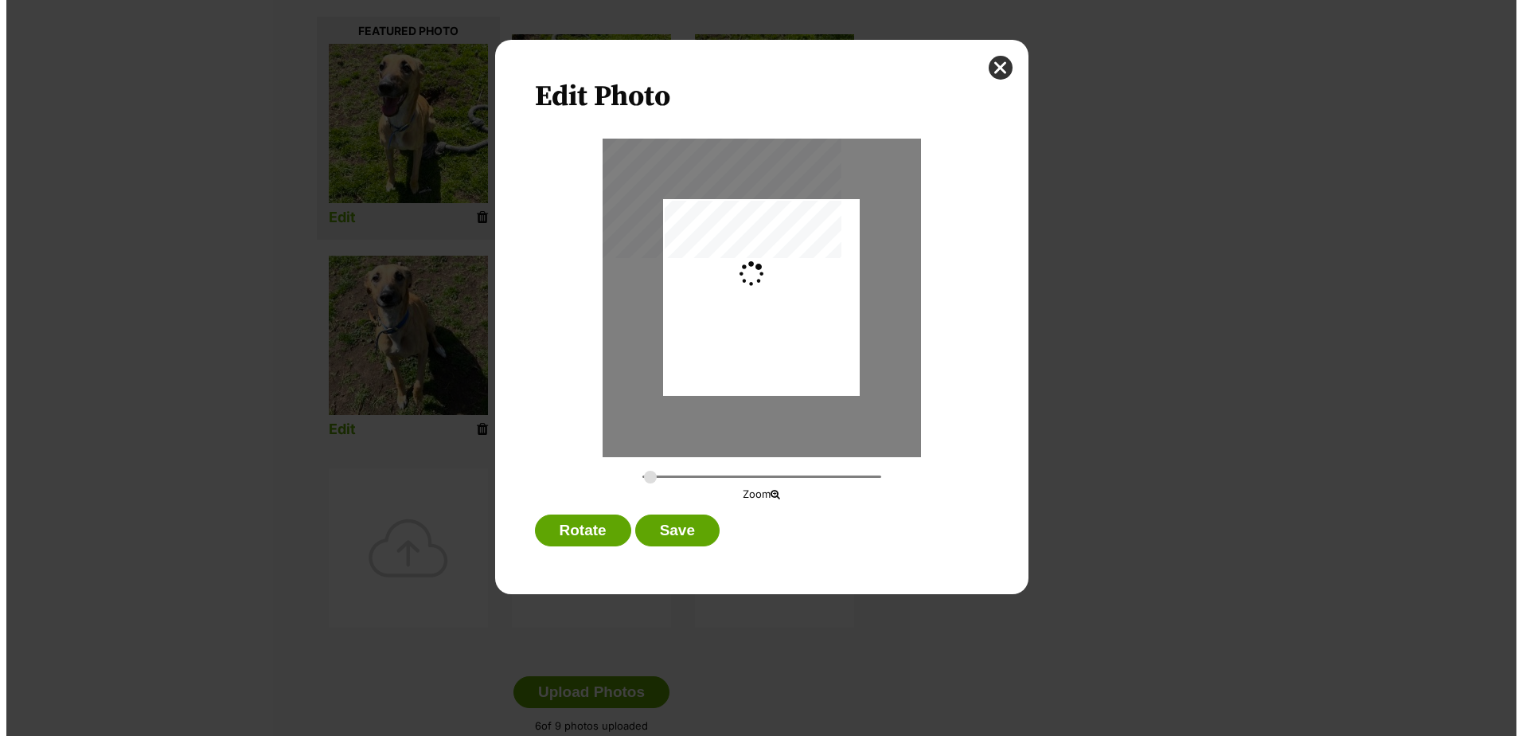
scroll to position [0, 0]
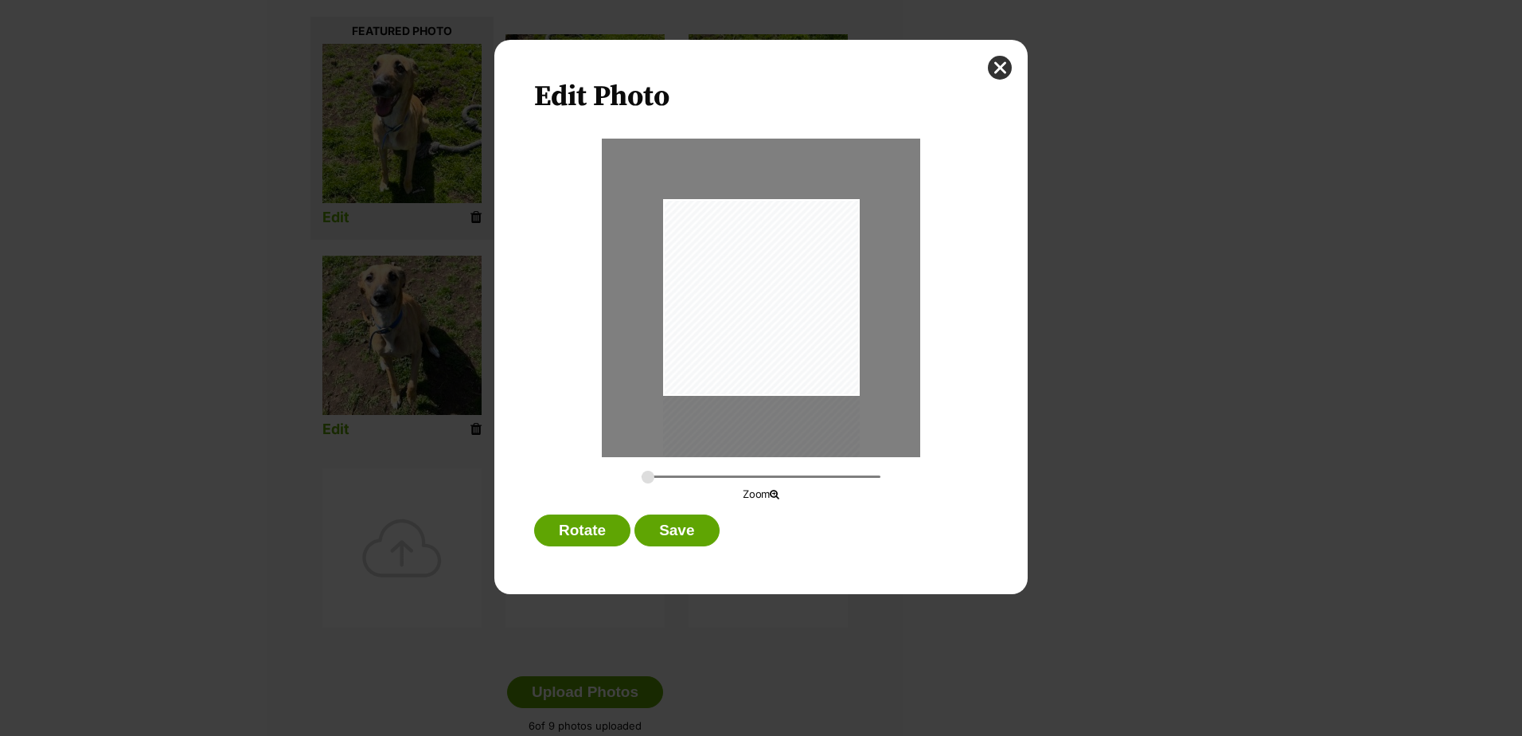
drag, startPoint x: 744, startPoint y: 342, endPoint x: 734, endPoint y: 384, distance: 43.3
click at [734, 384] on div "Dialog Window - Close (Press escape to close)" at bounding box center [761, 330] width 197 height 262
type input "0.3391"
click at [660, 476] on input "Dialog Window - Close (Press escape to close)" at bounding box center [761, 476] width 239 height 15
drag, startPoint x: 737, startPoint y: 360, endPoint x: 679, endPoint y: 381, distance: 61.7
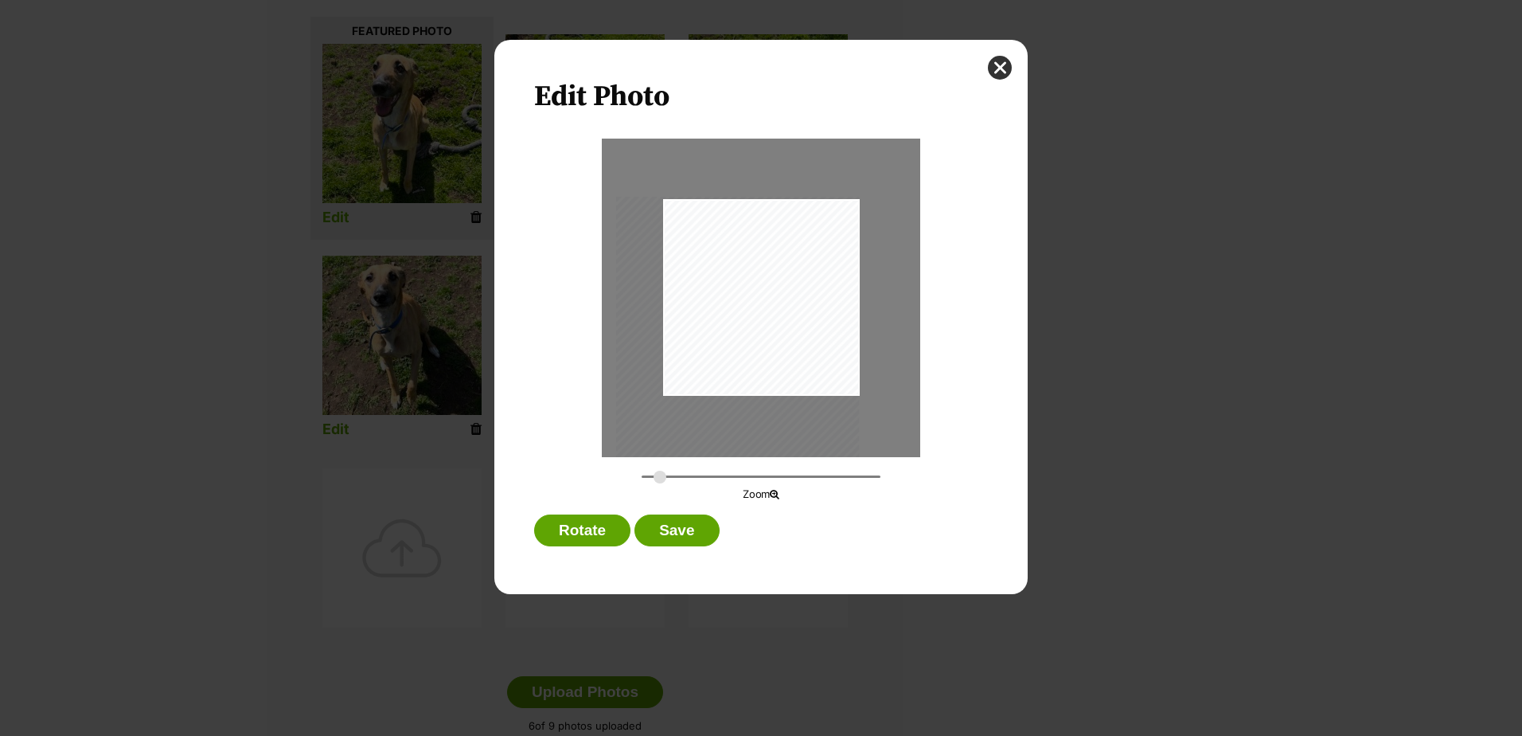
click at [679, 381] on div "Dialog Window - Close (Press escape to close)" at bounding box center [737, 359] width 243 height 324
click at [686, 533] on button "Save" at bounding box center [677, 530] width 84 height 32
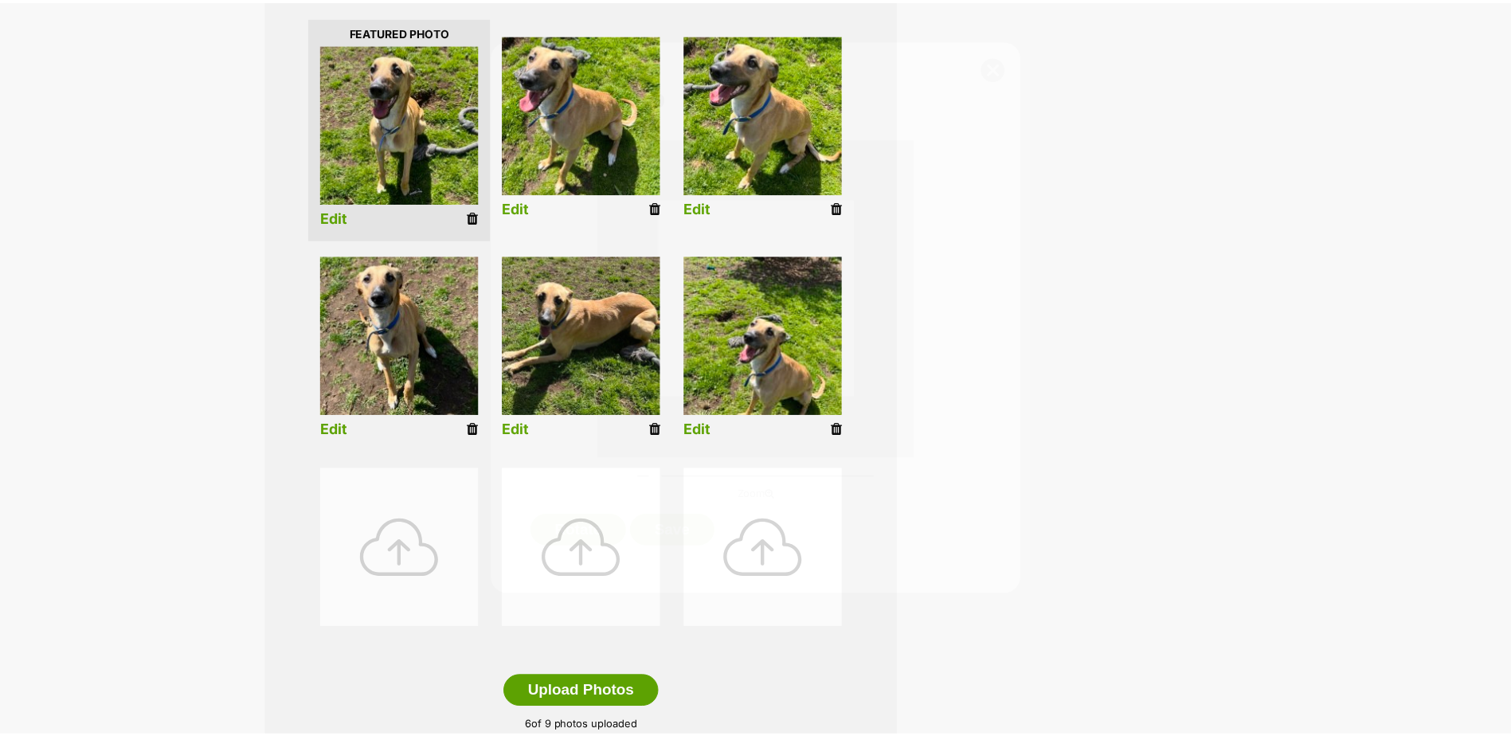
scroll to position [398, 0]
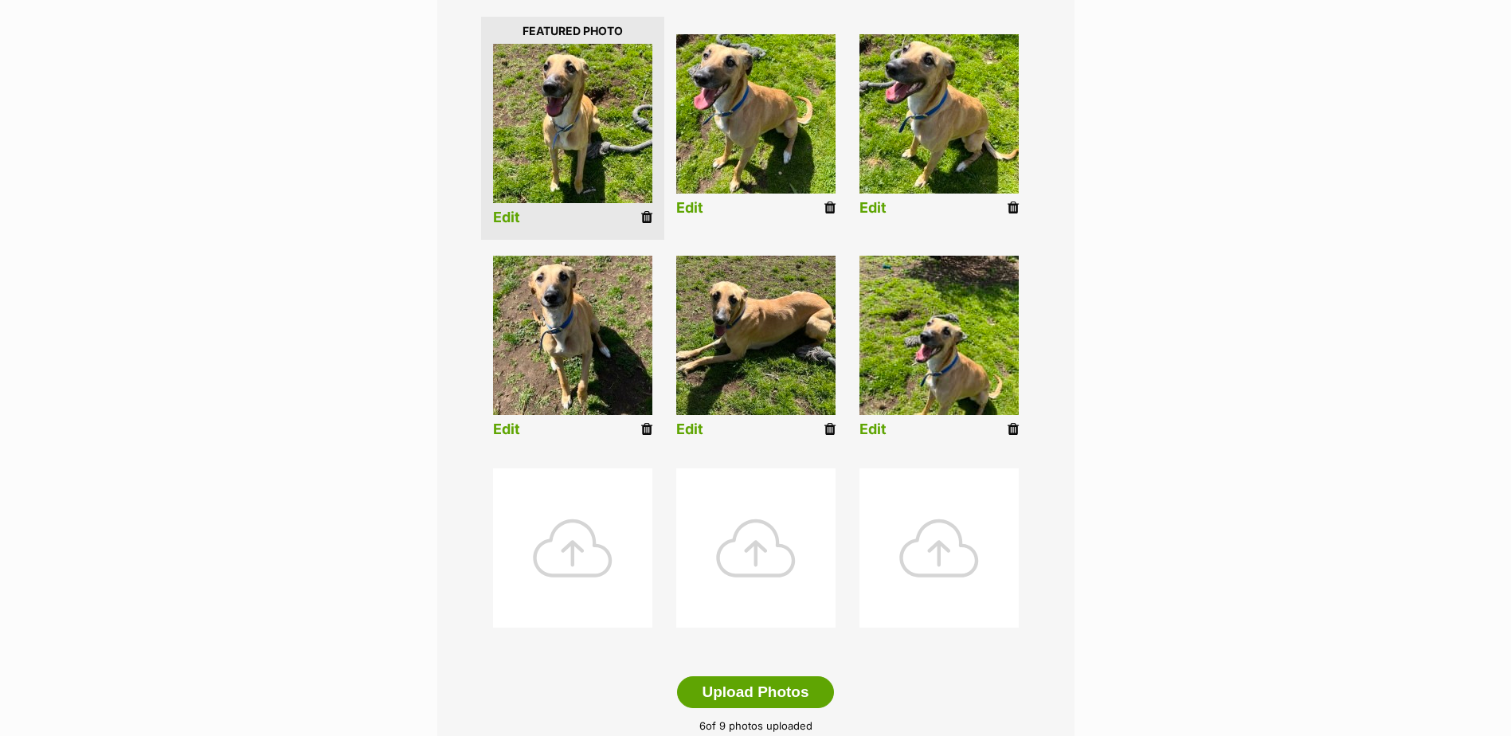
drag, startPoint x: 1014, startPoint y: 432, endPoint x: 840, endPoint y: 49, distance: 420.1
click at [1014, 432] on icon at bounding box center [1012, 429] width 11 height 14
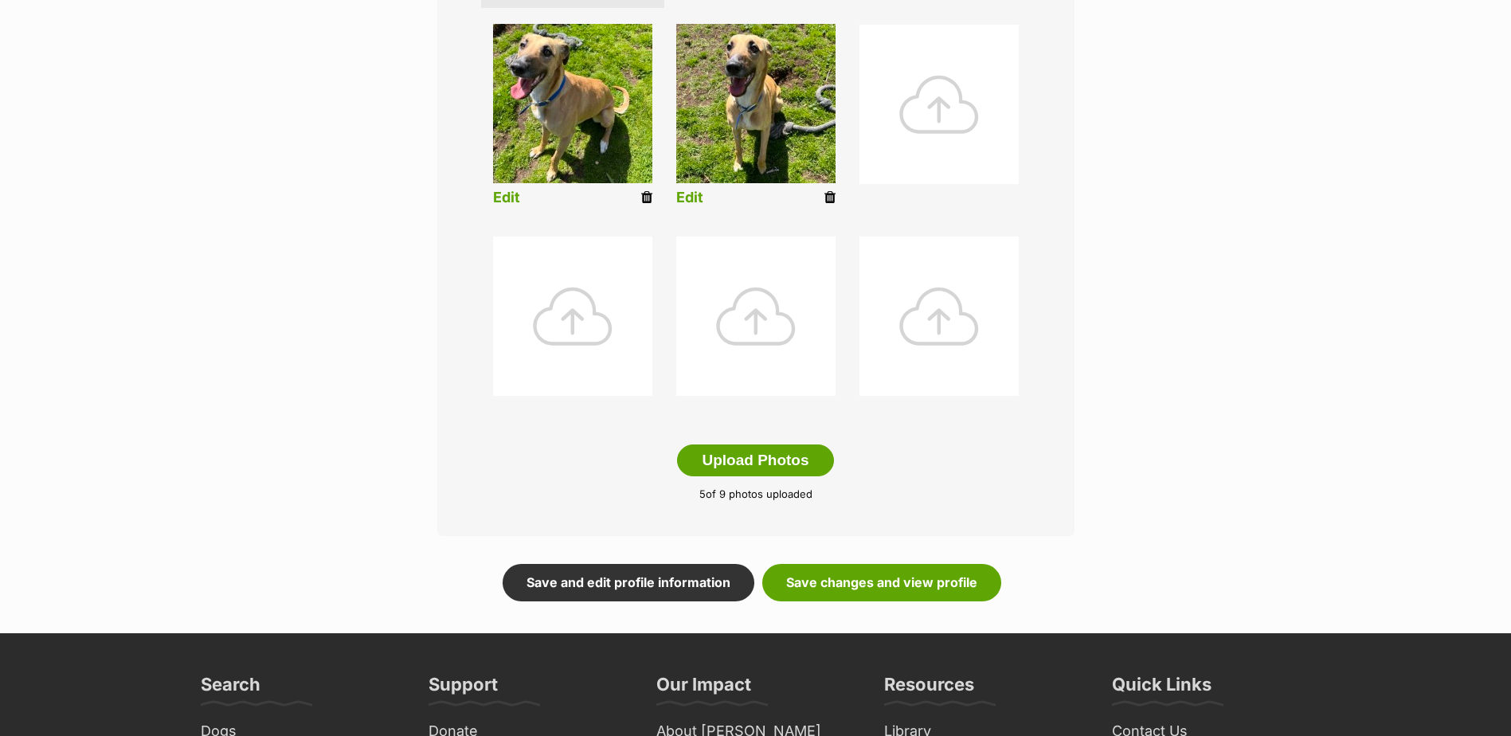
scroll to position [717, 0]
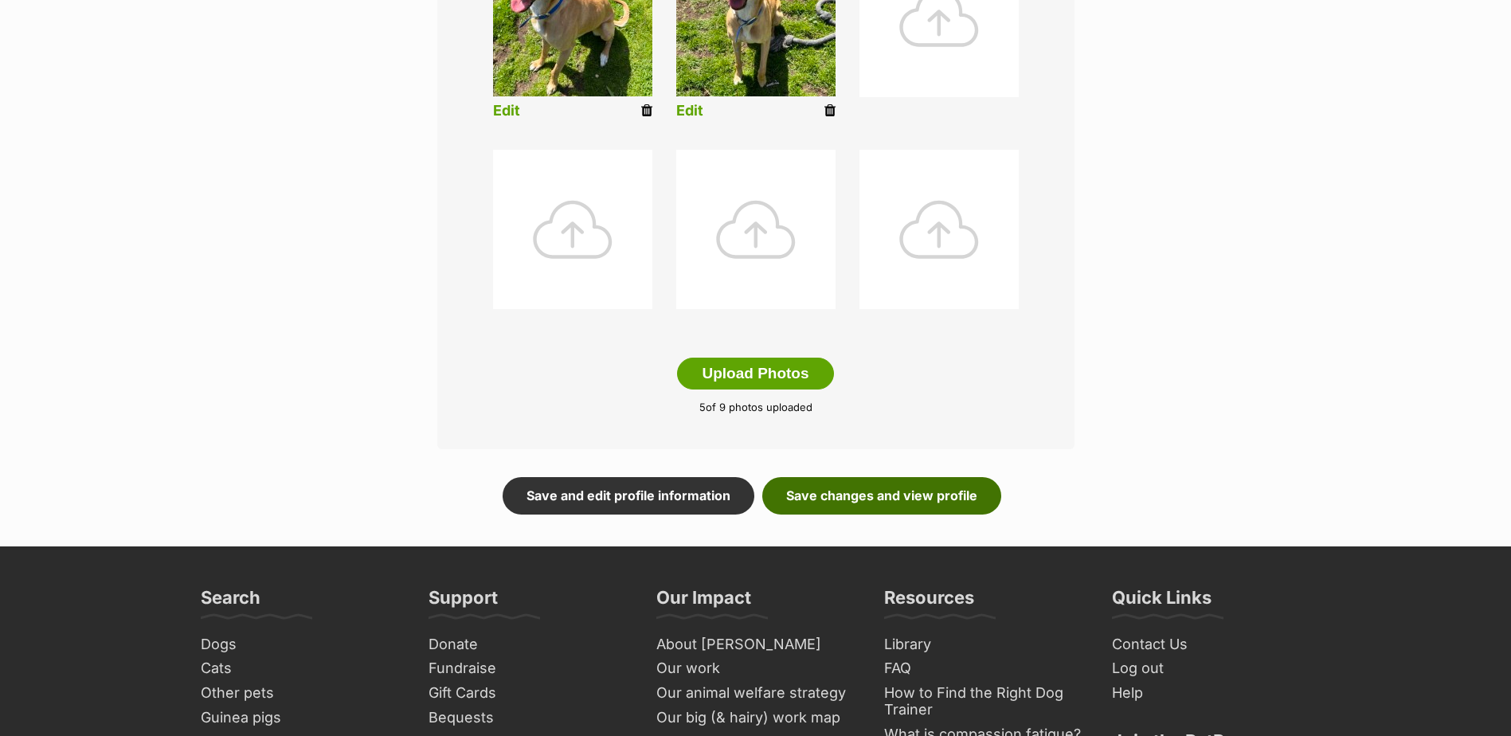
drag, startPoint x: 912, startPoint y: 490, endPoint x: 926, endPoint y: 490, distance: 14.3
click at [912, 490] on link "Save changes and view profile" at bounding box center [881, 495] width 239 height 37
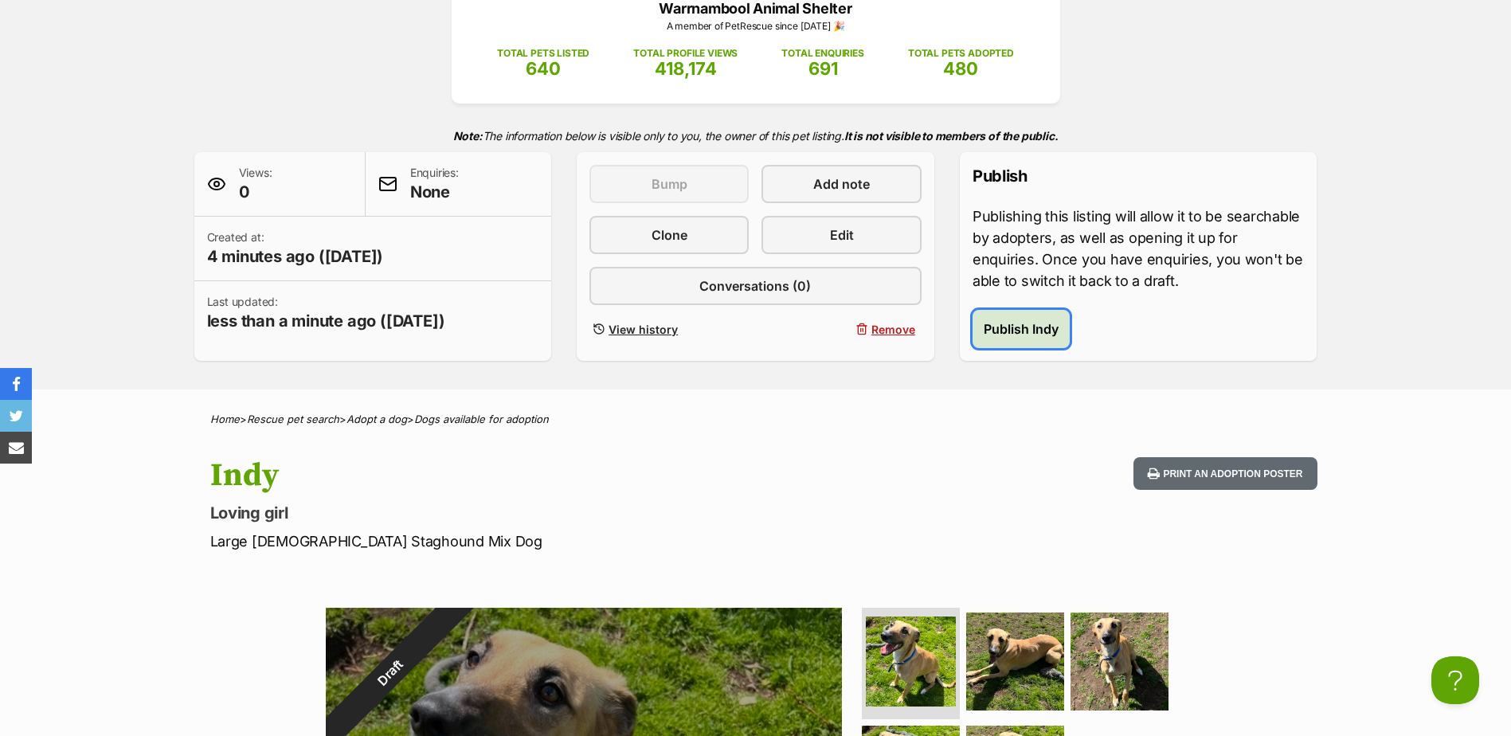
click at [1026, 338] on span "Publish Indy" at bounding box center [1020, 328] width 75 height 19
